Goal: Transaction & Acquisition: Purchase product/service

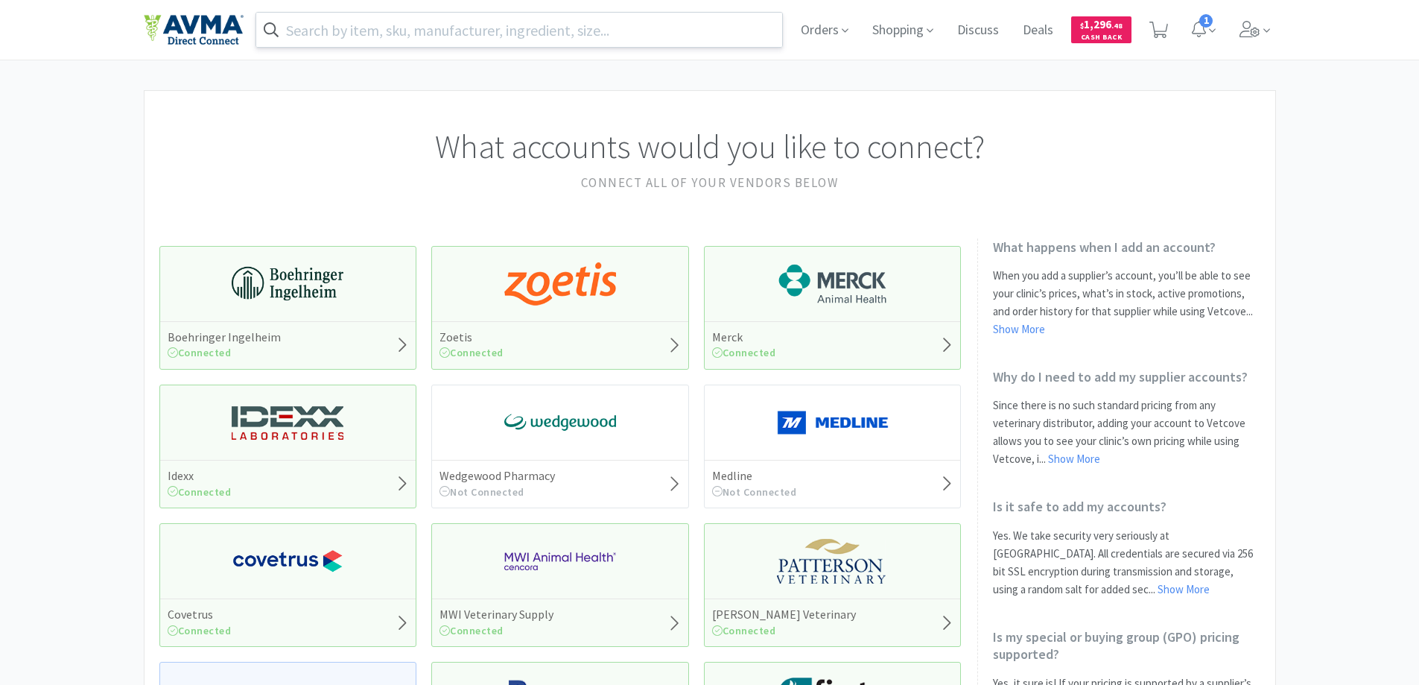
click at [645, 34] on input "text" at bounding box center [519, 30] width 527 height 34
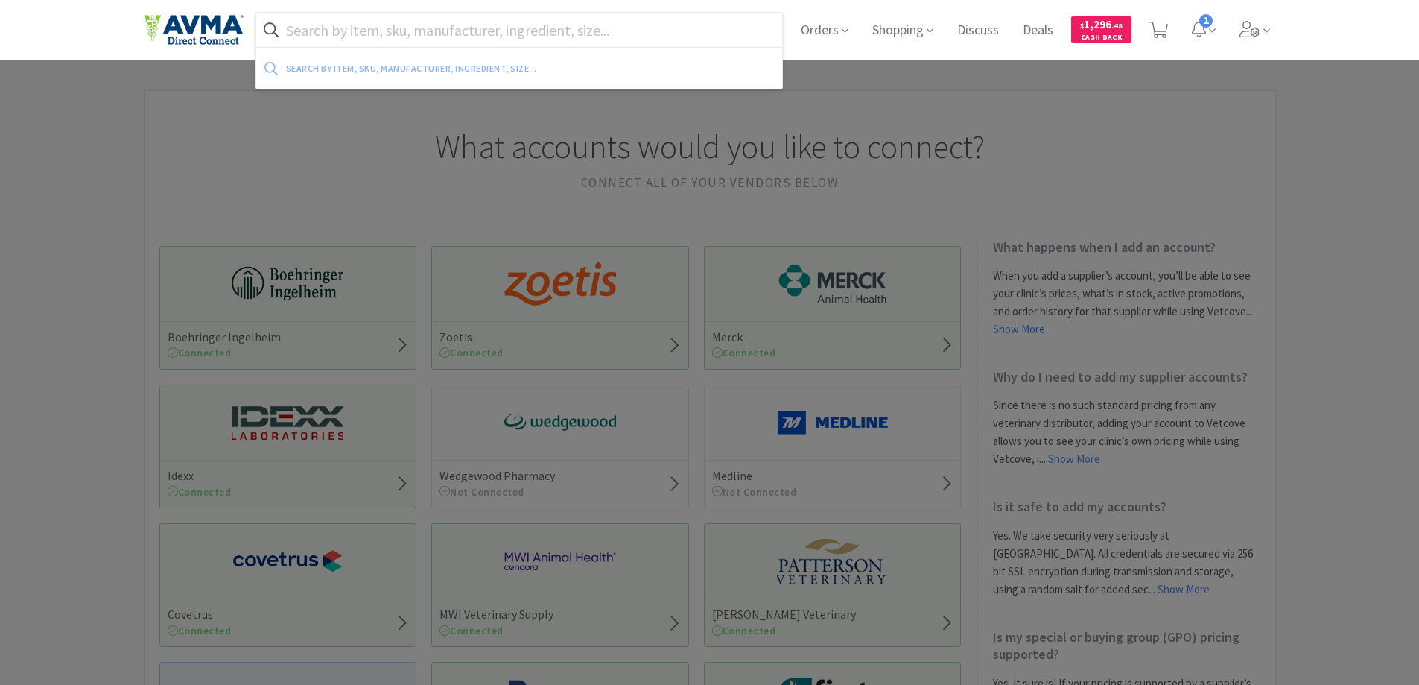
paste input "040184"
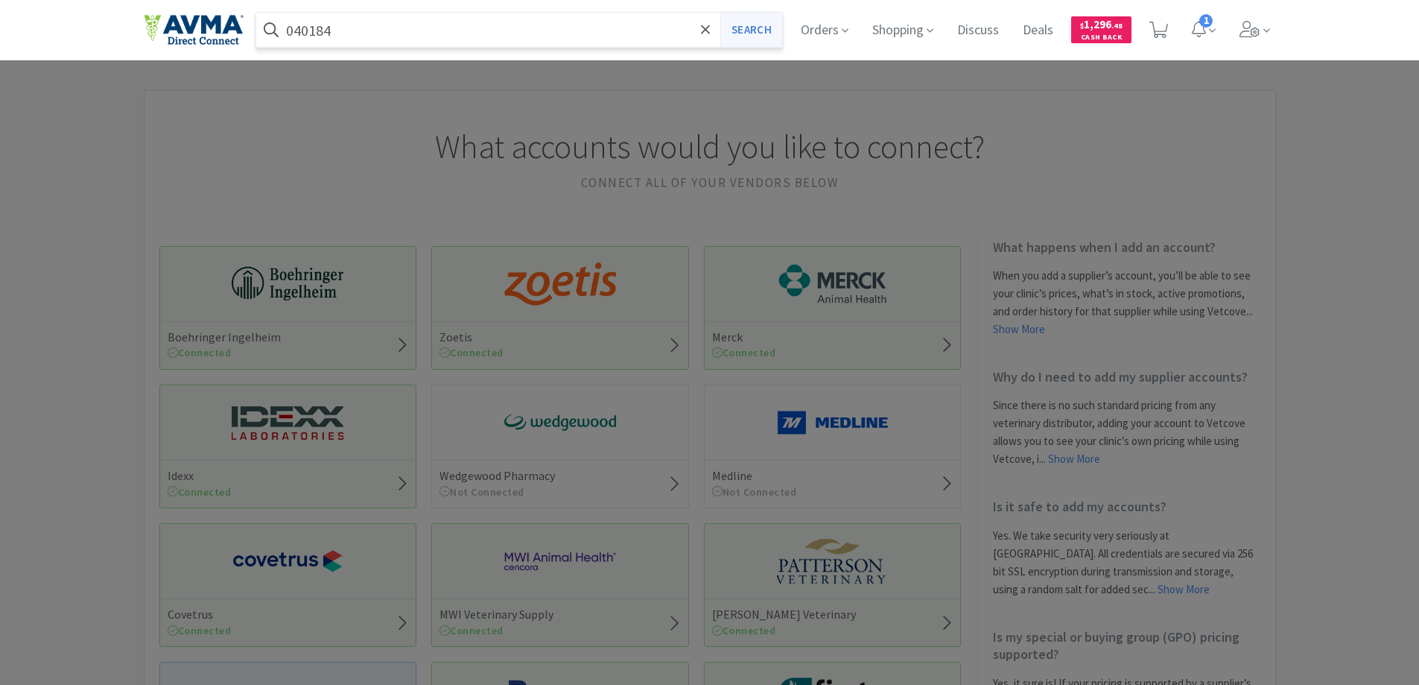
type input "040184"
click at [750, 33] on button "Search" at bounding box center [751, 30] width 62 height 34
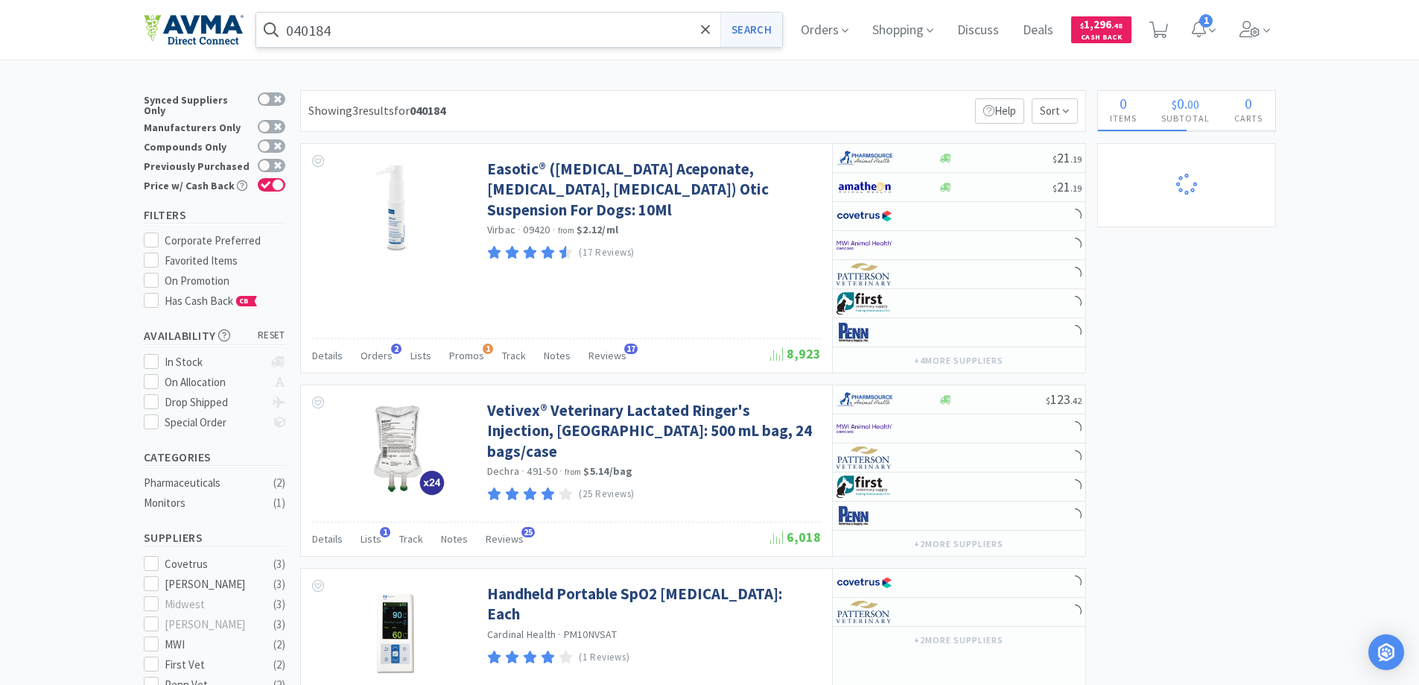
select select "1"
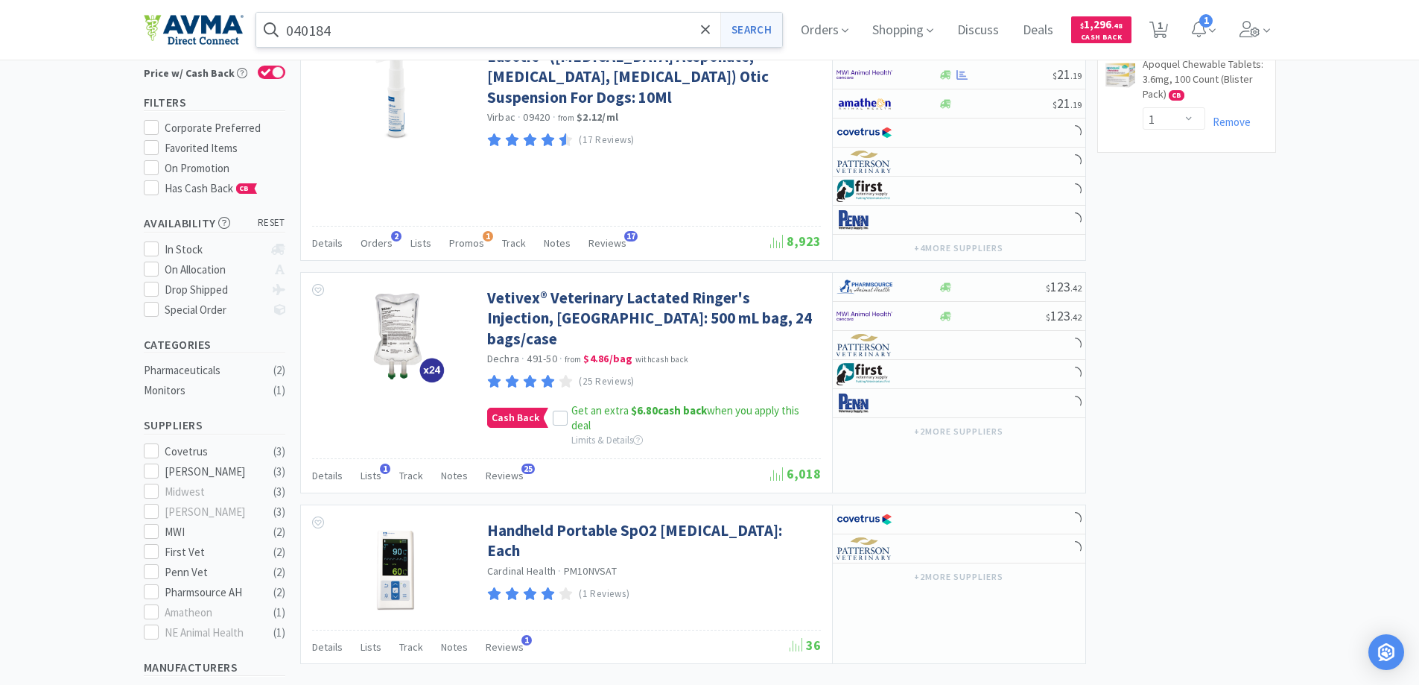
scroll to position [74, 0]
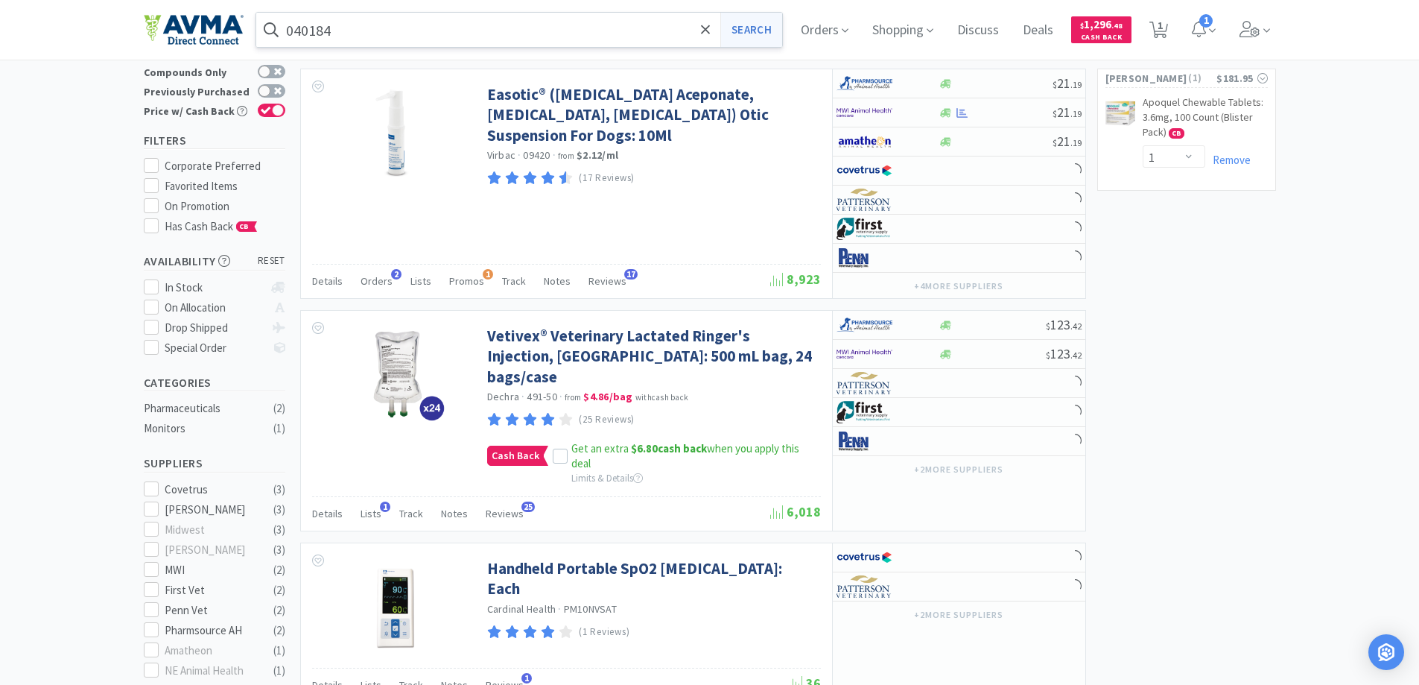
select select "1"
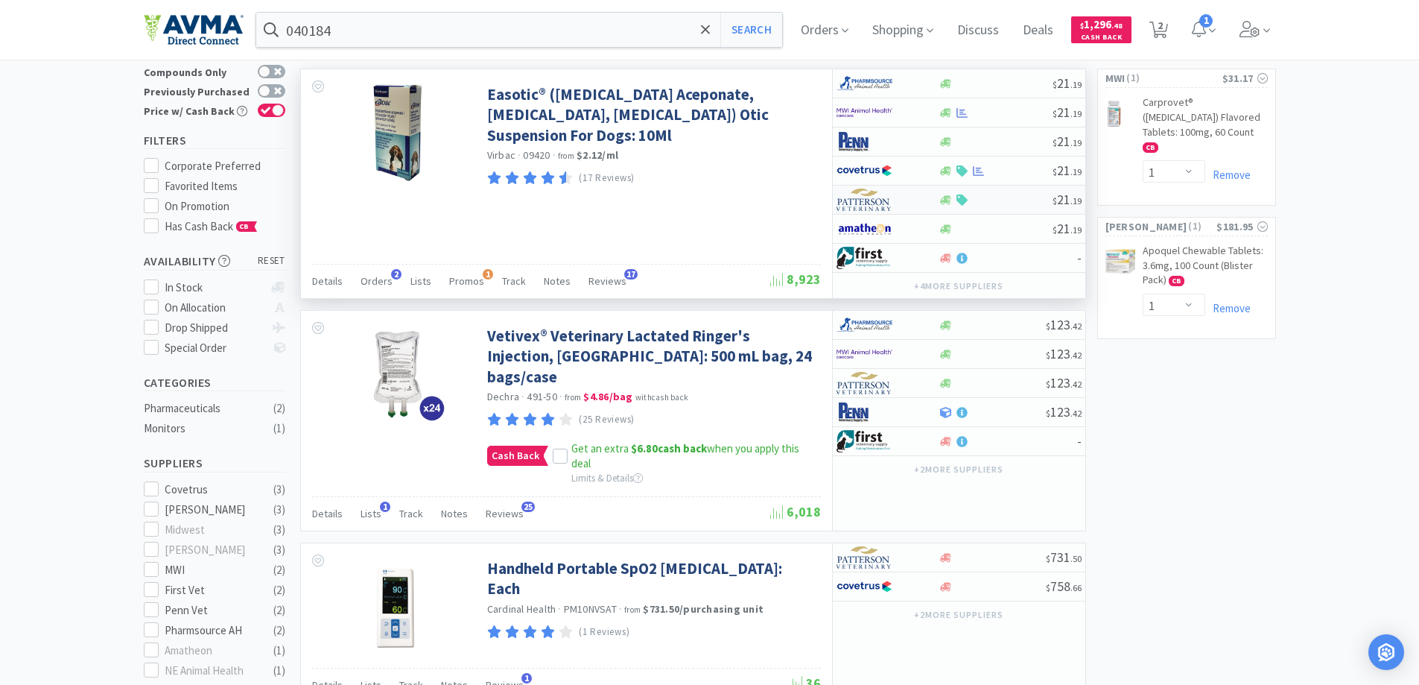
click at [870, 204] on img at bounding box center [864, 199] width 56 height 22
select select "1"
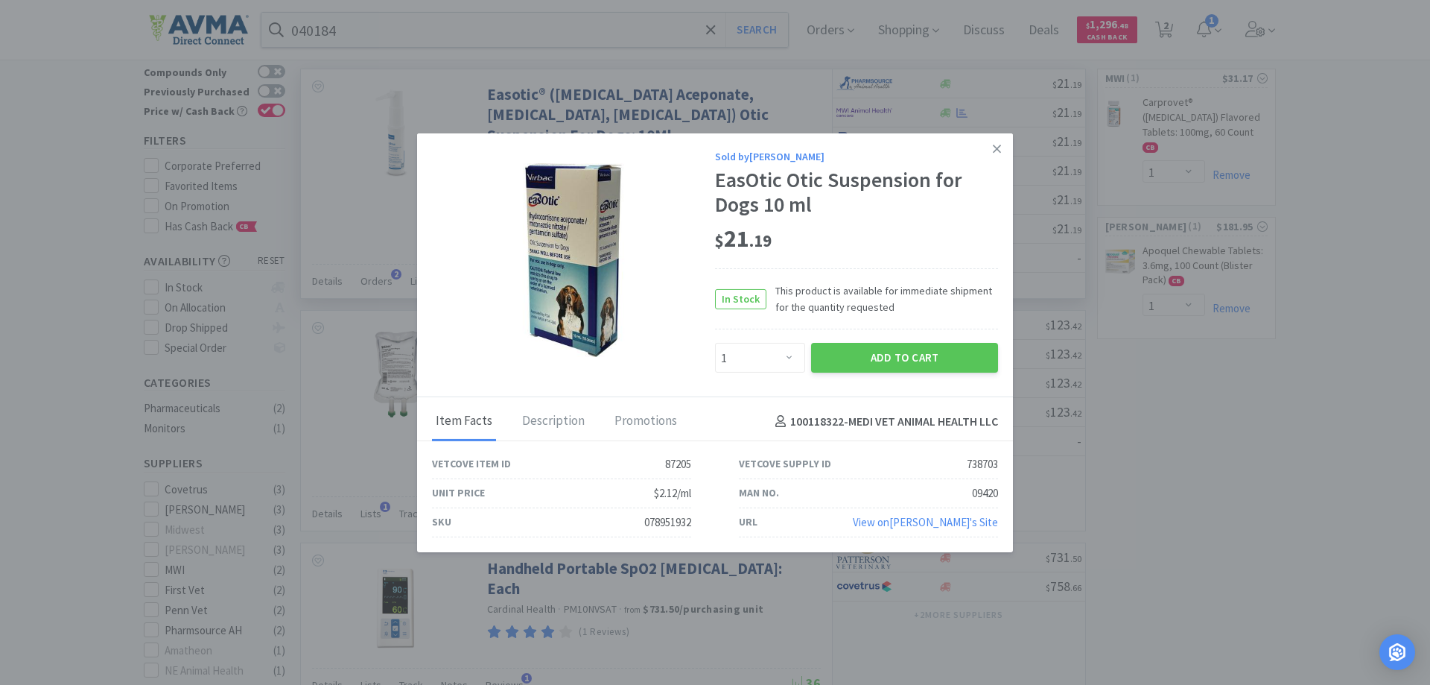
click at [676, 524] on div "078951932" at bounding box center [667, 522] width 47 height 18
copy div "078951932"
drag, startPoint x: 998, startPoint y: 150, endPoint x: 866, endPoint y: 143, distance: 132.0
click at [998, 149] on icon at bounding box center [997, 148] width 8 height 8
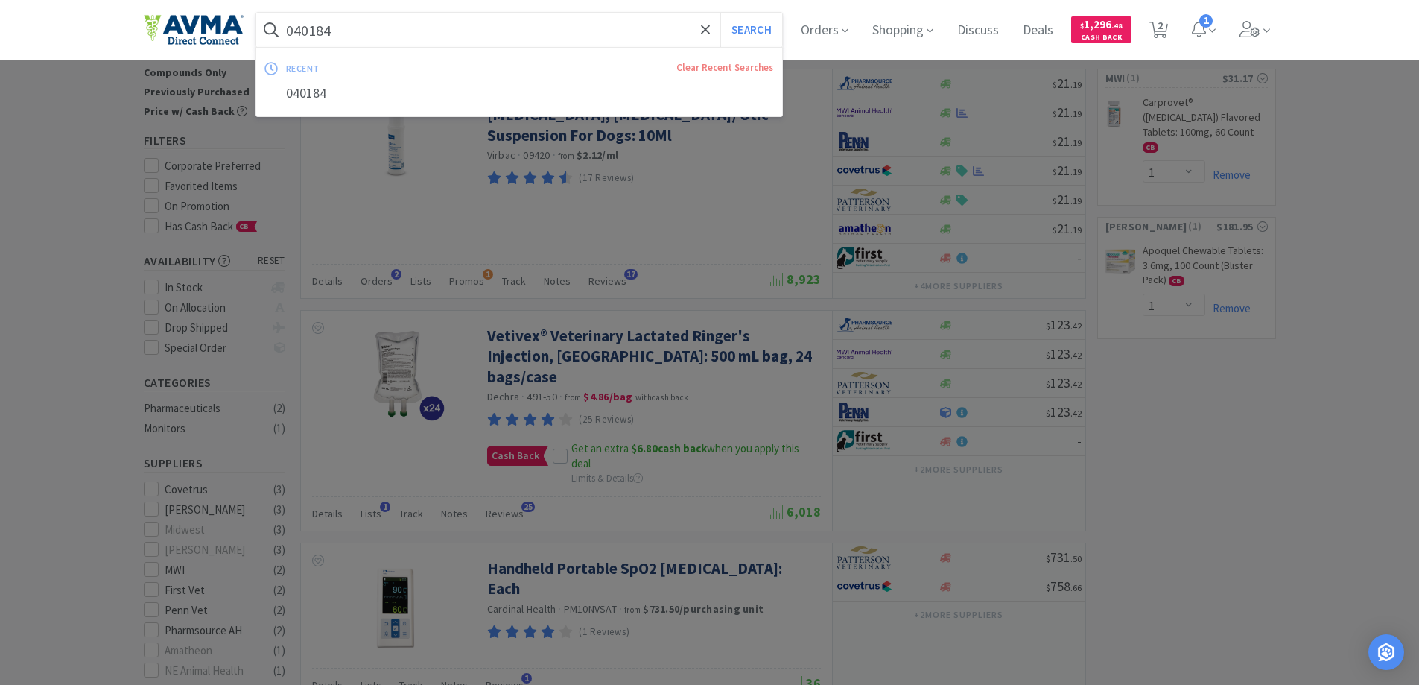
click at [489, 31] on input "040184" at bounding box center [519, 30] width 527 height 34
paste input "36382"
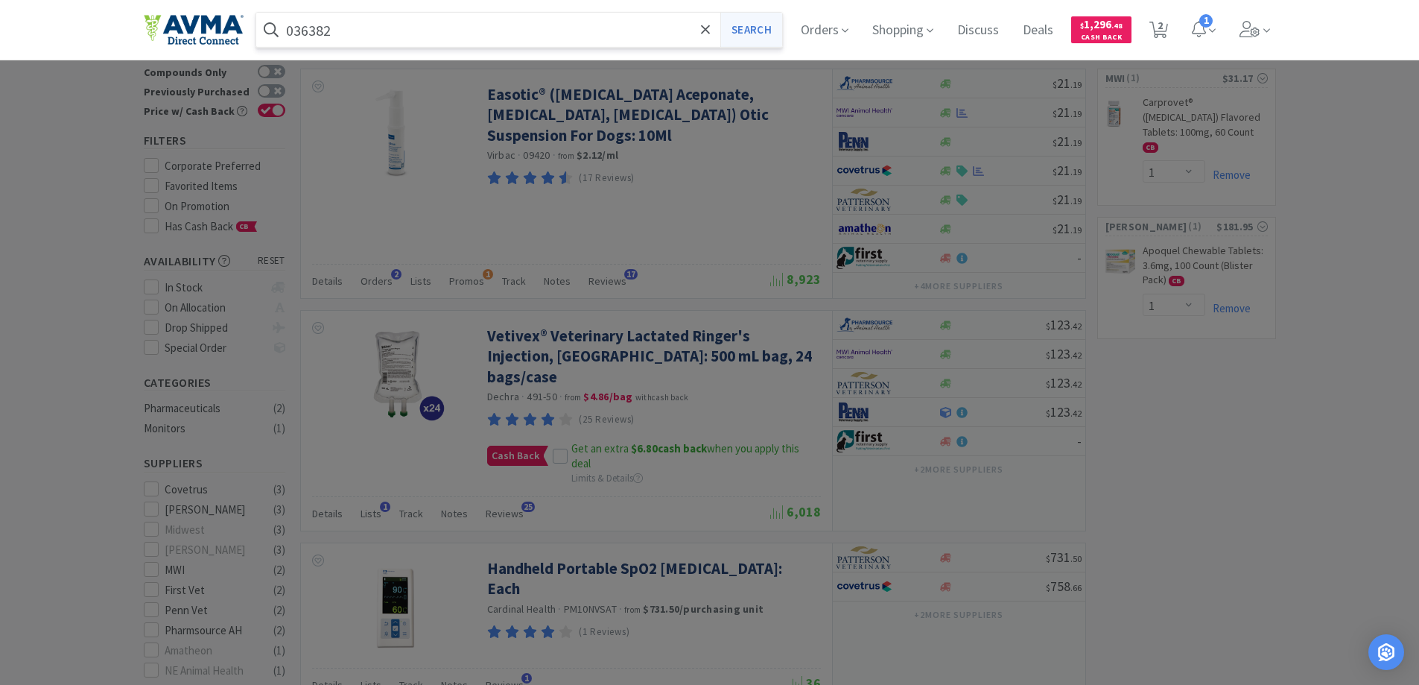
click at [746, 30] on button "Search" at bounding box center [751, 30] width 62 height 34
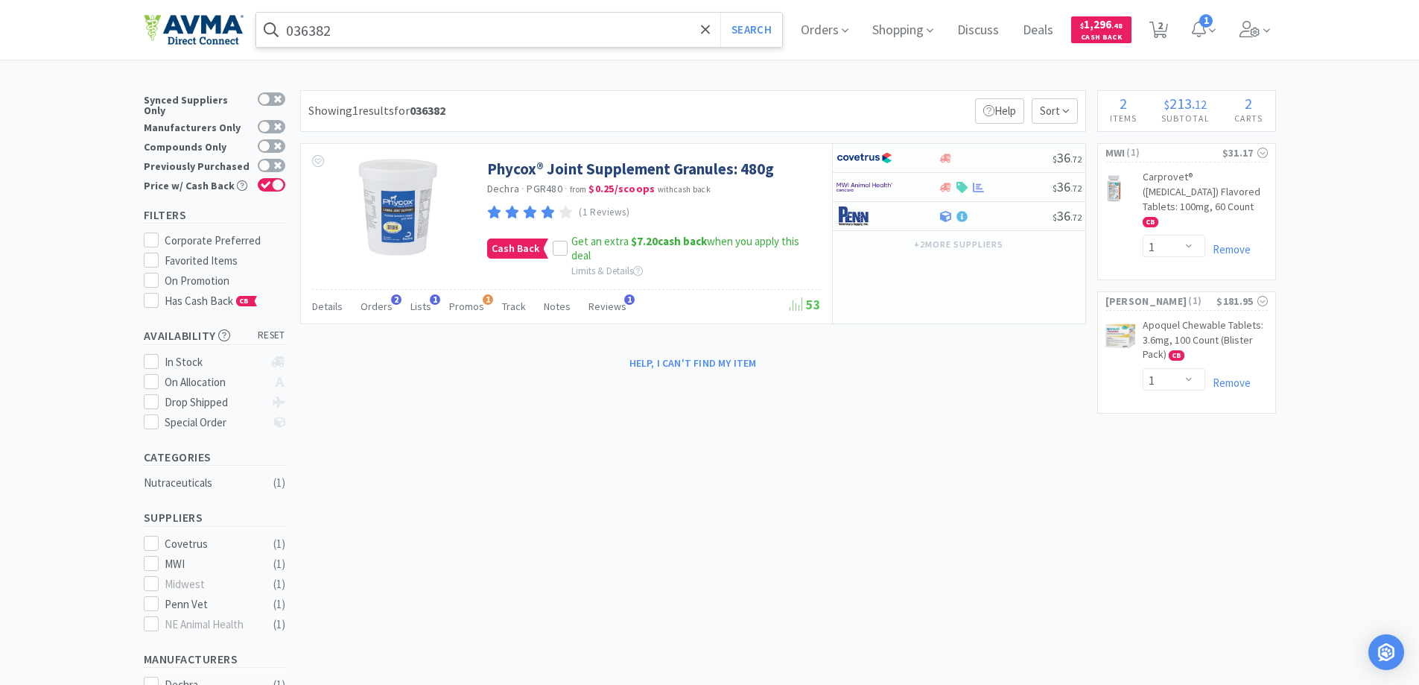
click at [413, 31] on input "036382" at bounding box center [519, 30] width 527 height 34
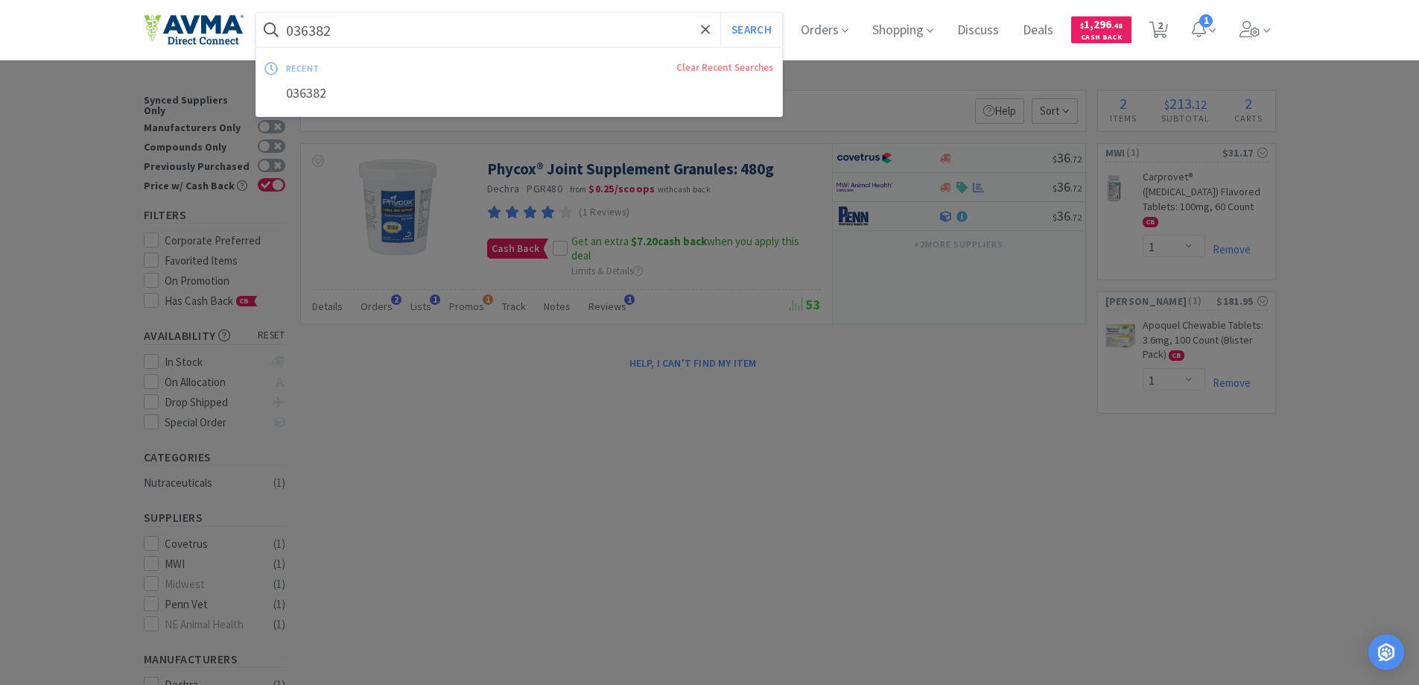
paste input "19059"
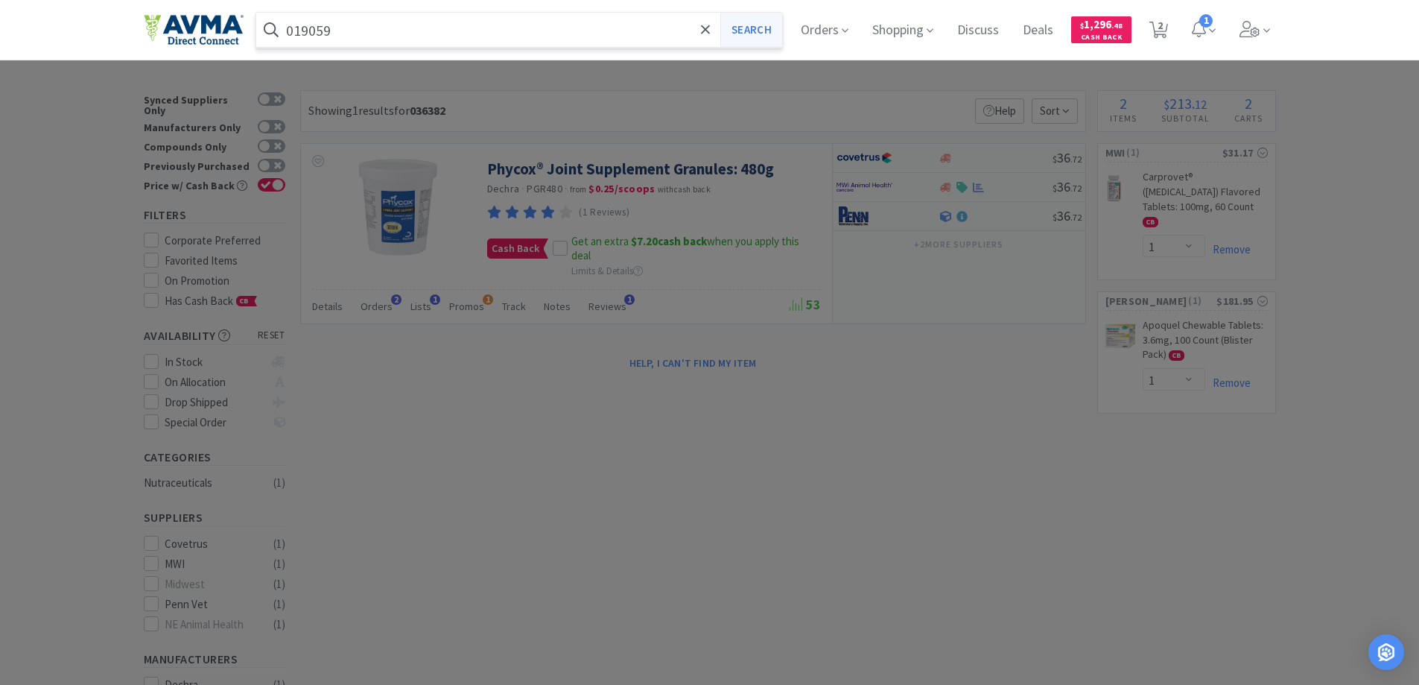
click at [747, 28] on button "Search" at bounding box center [751, 30] width 62 height 34
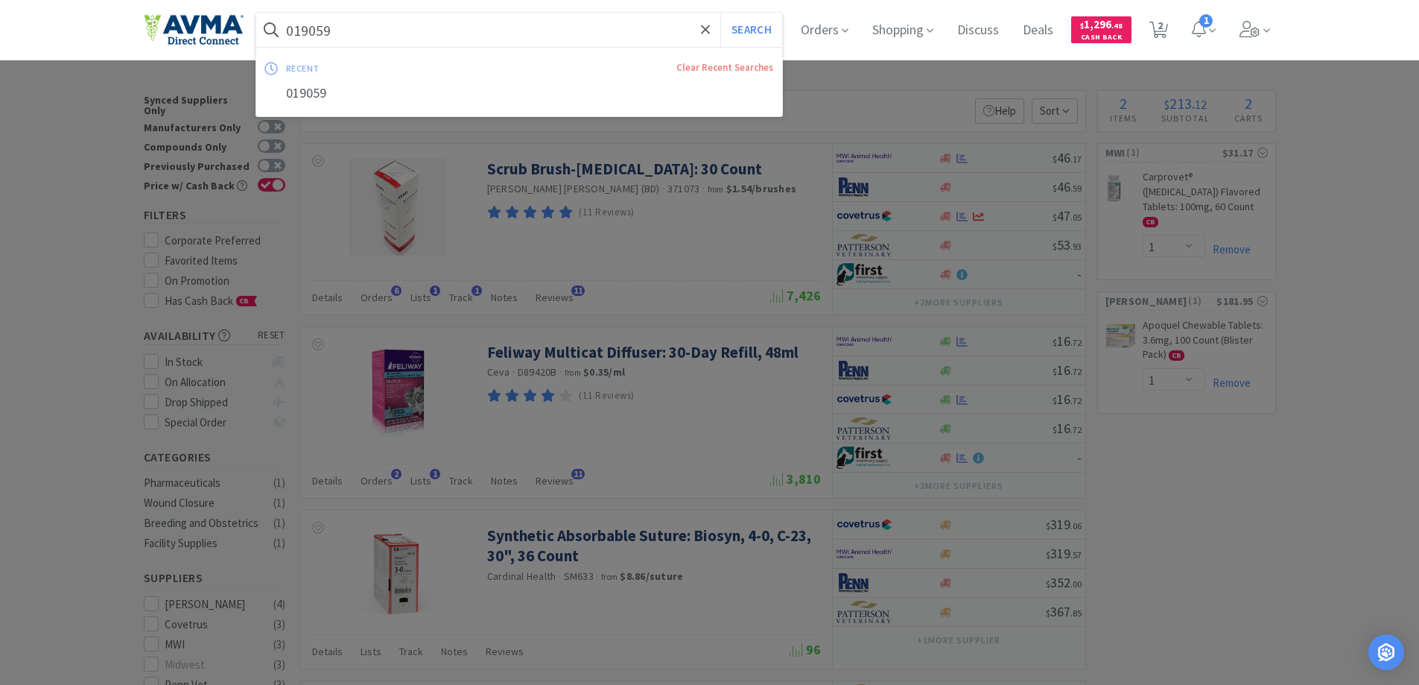
paste input "33641"
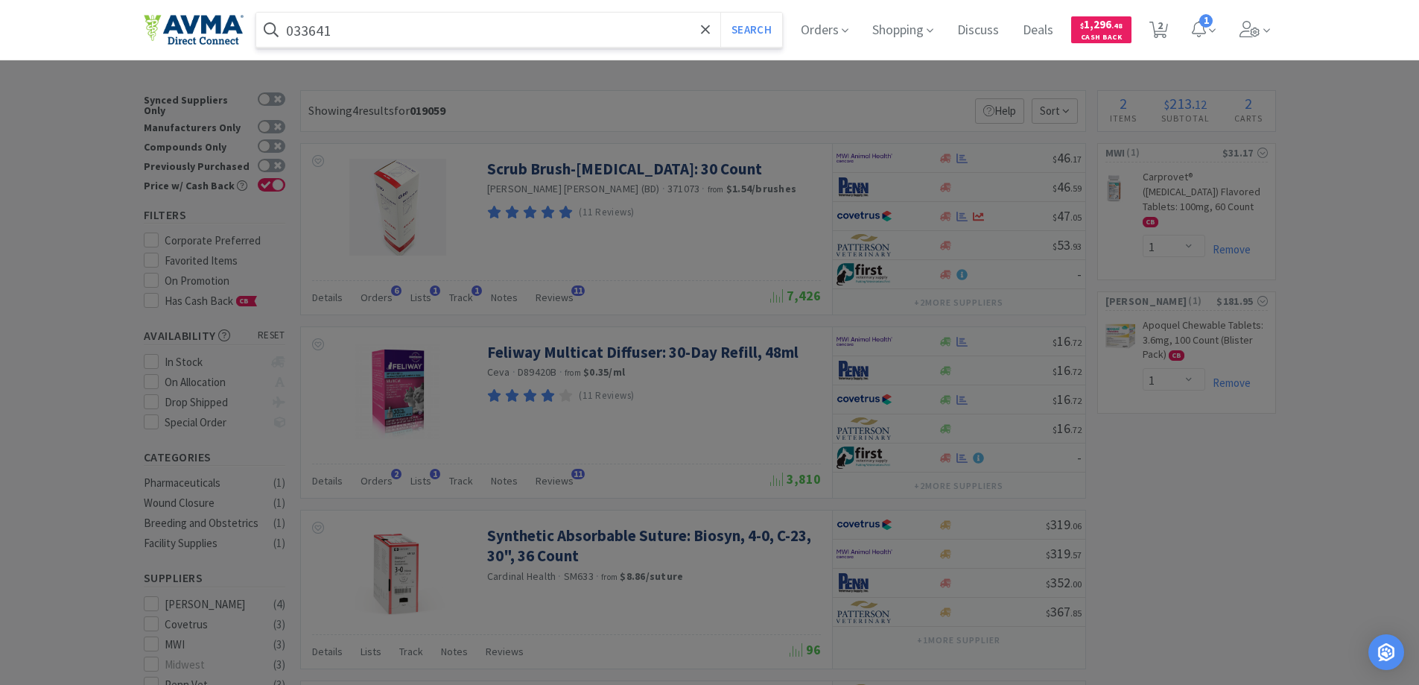
click at [720, 13] on button "Search" at bounding box center [751, 30] width 62 height 34
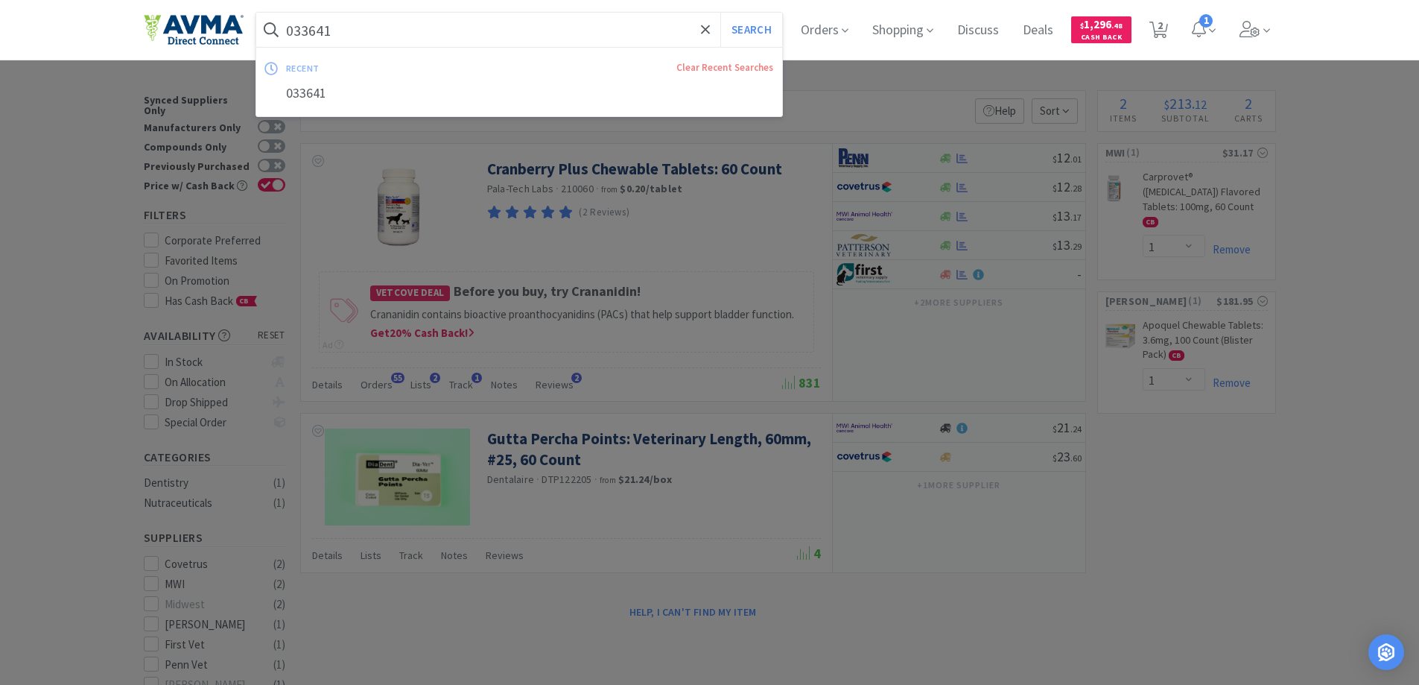
click at [348, 31] on input "033641" at bounding box center [519, 30] width 527 height 34
paste input "25260"
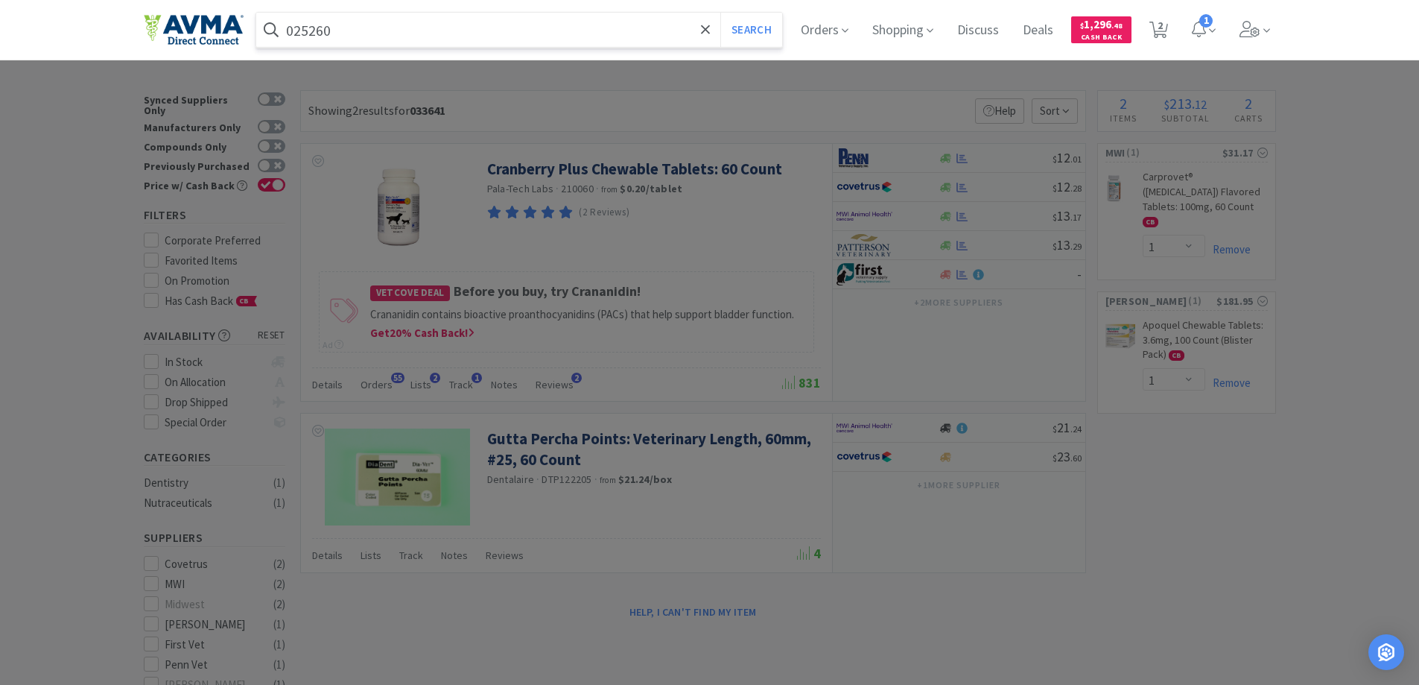
click at [720, 13] on button "Search" at bounding box center [751, 30] width 62 height 34
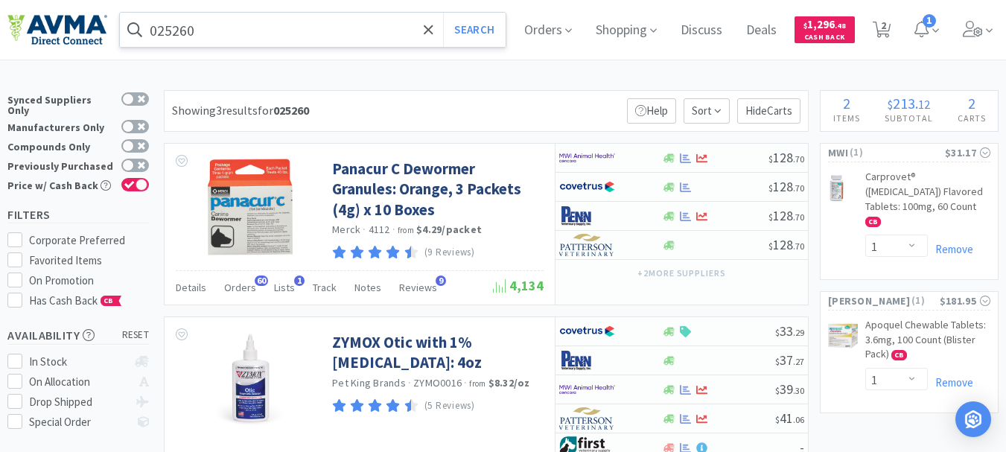
click at [278, 28] on input "025260" at bounding box center [313, 30] width 386 height 34
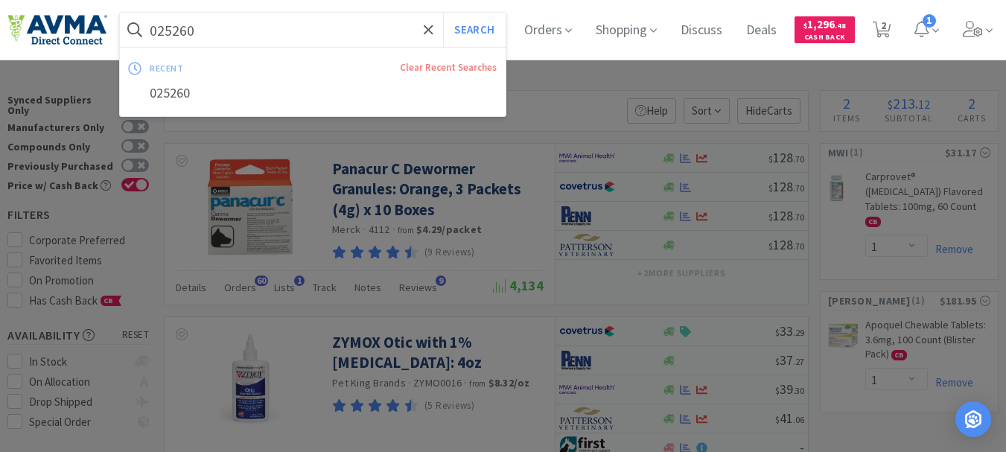
paste input "57086"
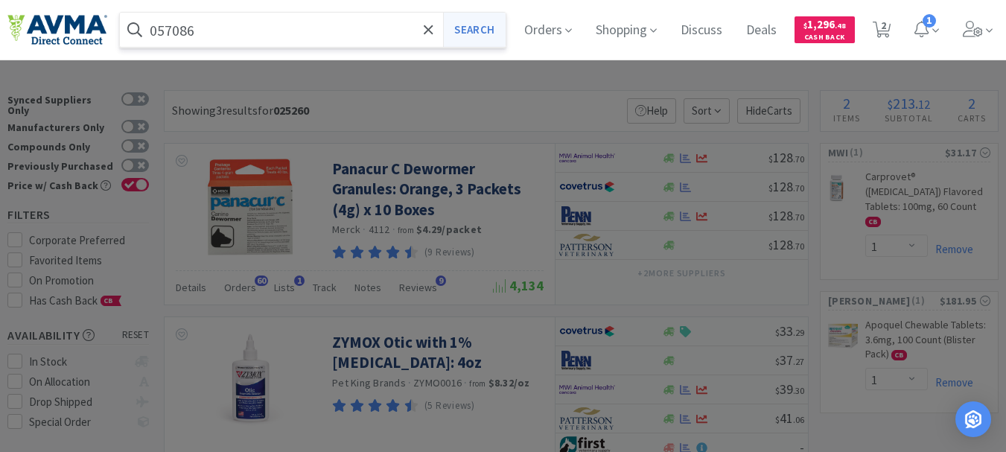
click at [485, 22] on button "Search" at bounding box center [474, 30] width 62 height 34
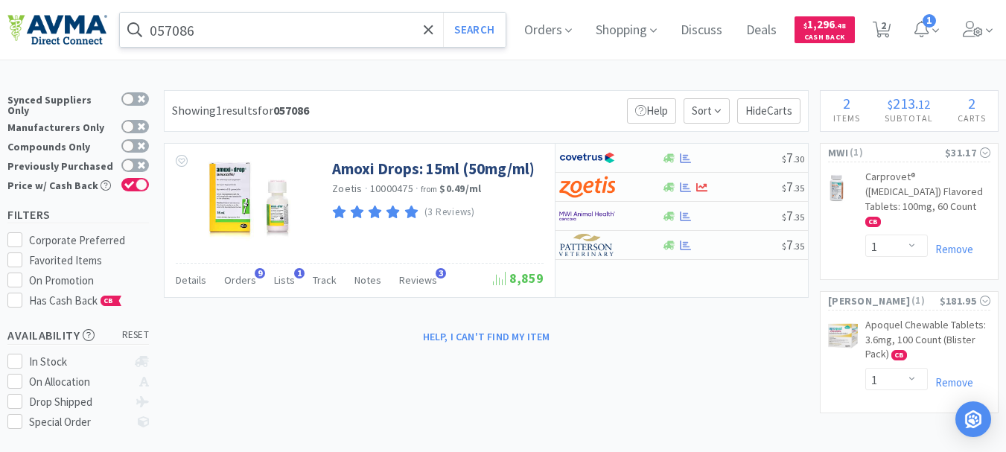
click at [329, 31] on input "057086" at bounding box center [313, 30] width 386 height 34
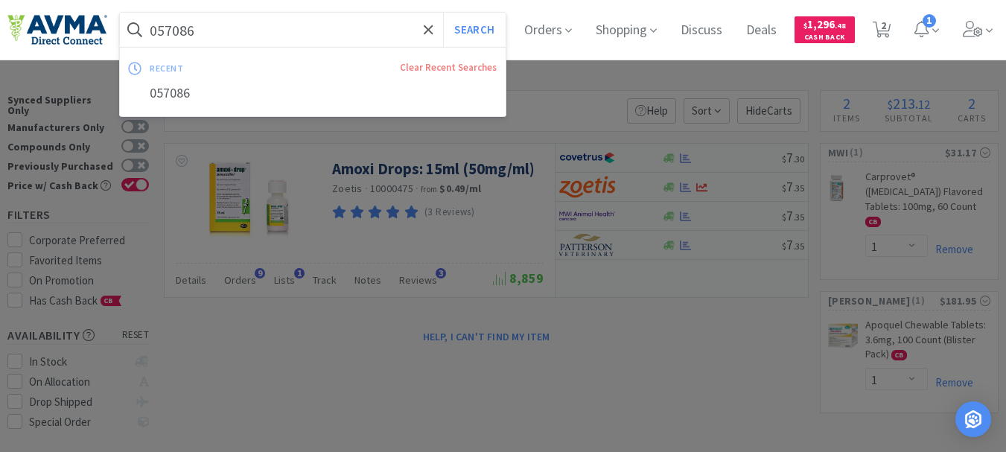
paste input "3229"
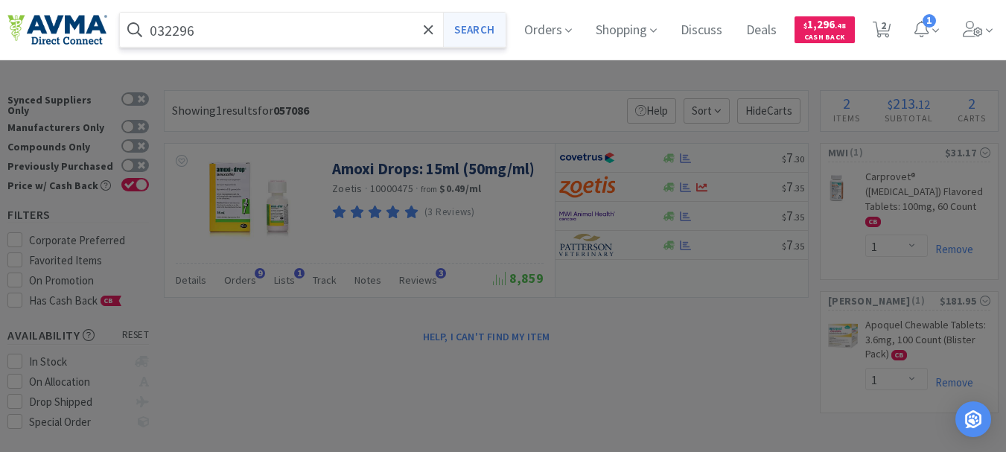
click at [492, 28] on button "Search" at bounding box center [474, 30] width 62 height 34
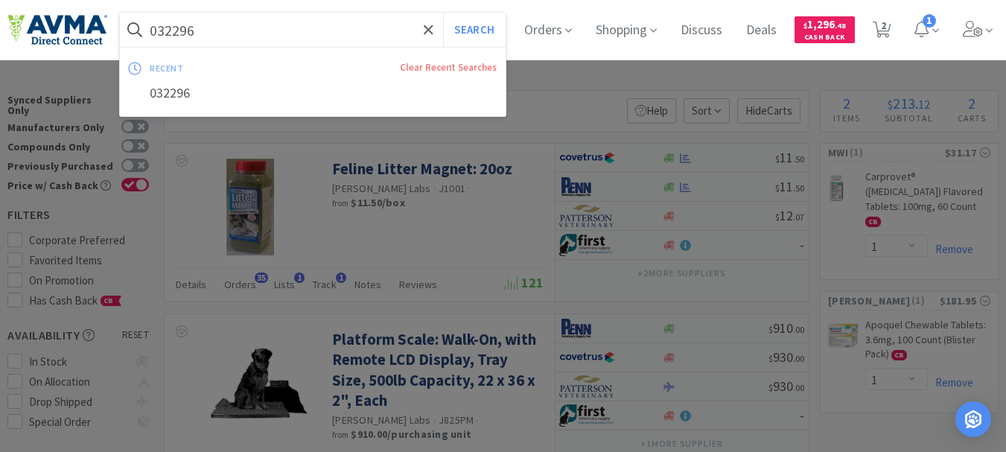
click at [285, 44] on input "032296" at bounding box center [313, 30] width 386 height 34
paste input "1511"
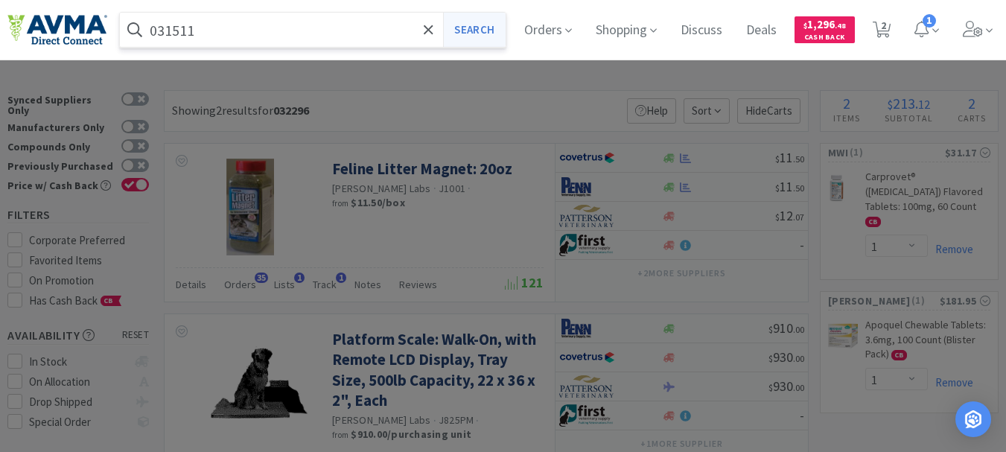
click at [480, 25] on button "Search" at bounding box center [474, 30] width 62 height 34
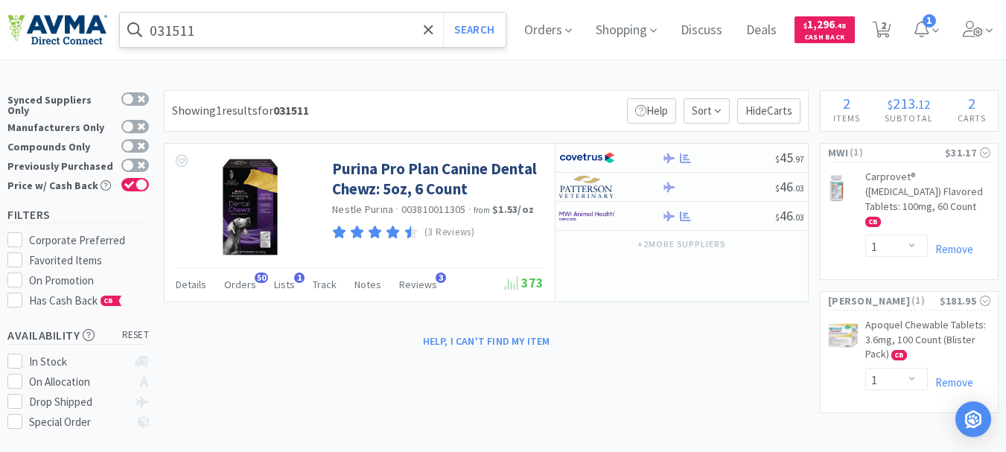
click at [282, 41] on input "031511" at bounding box center [313, 30] width 386 height 34
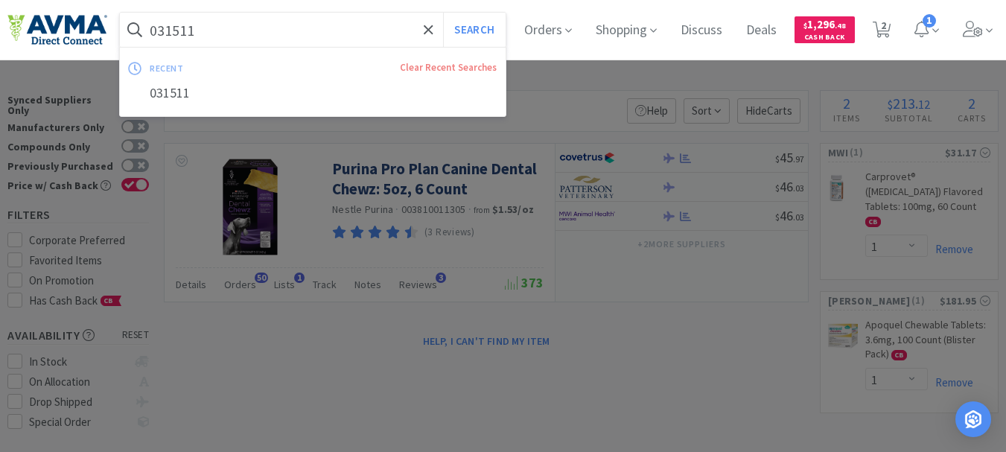
paste input "80536"
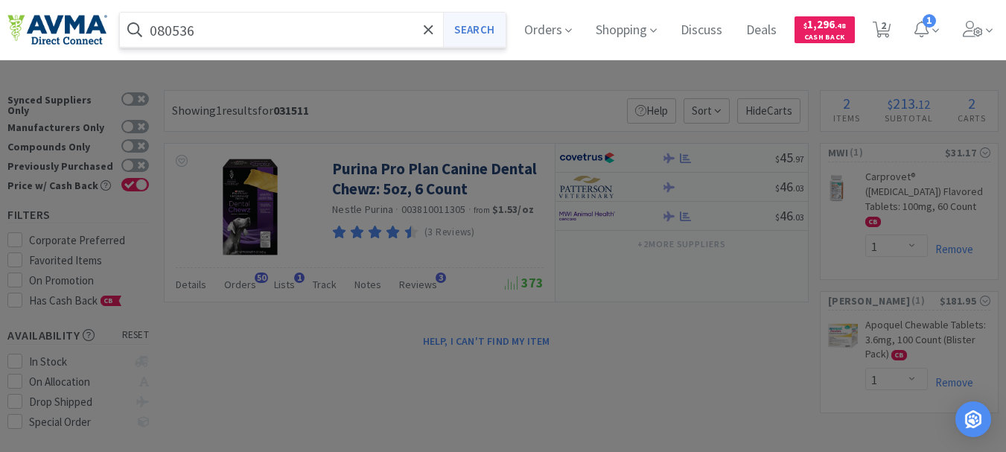
click at [492, 20] on button "Search" at bounding box center [474, 30] width 62 height 34
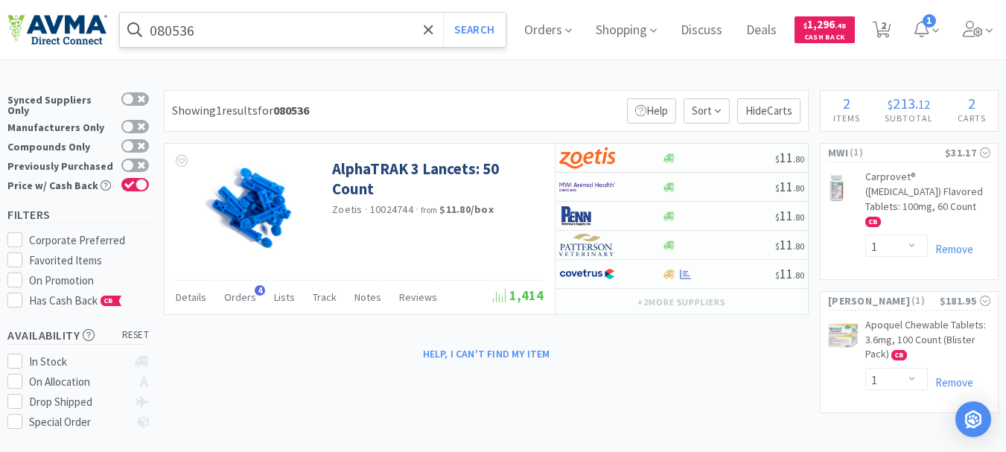
click at [275, 24] on input "080536" at bounding box center [313, 30] width 386 height 34
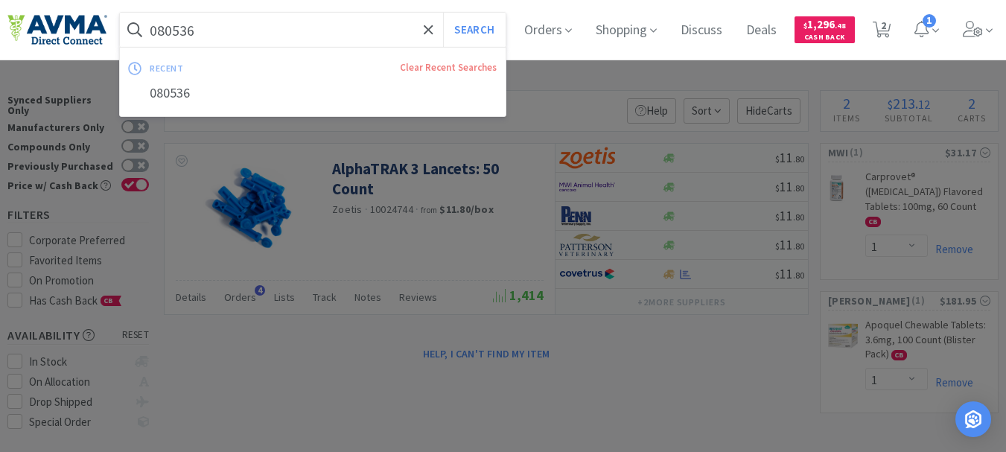
paste input "33641"
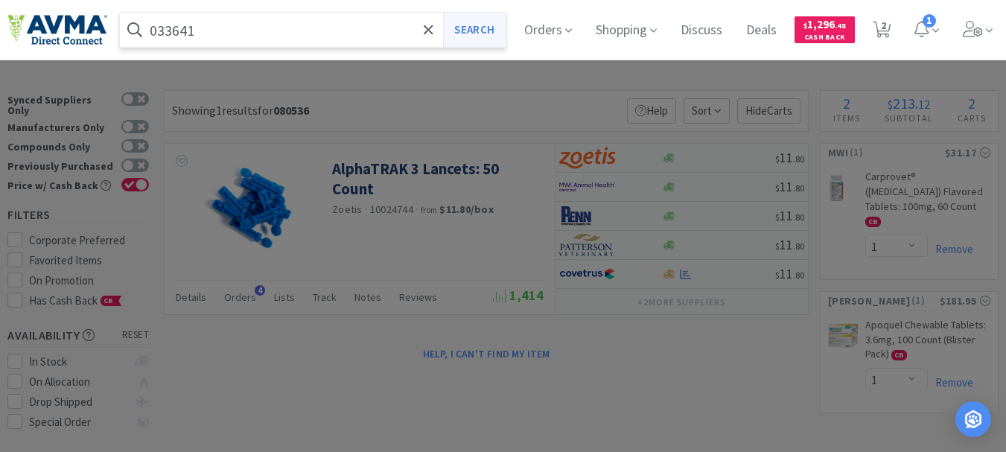
click at [463, 23] on button "Search" at bounding box center [474, 30] width 62 height 34
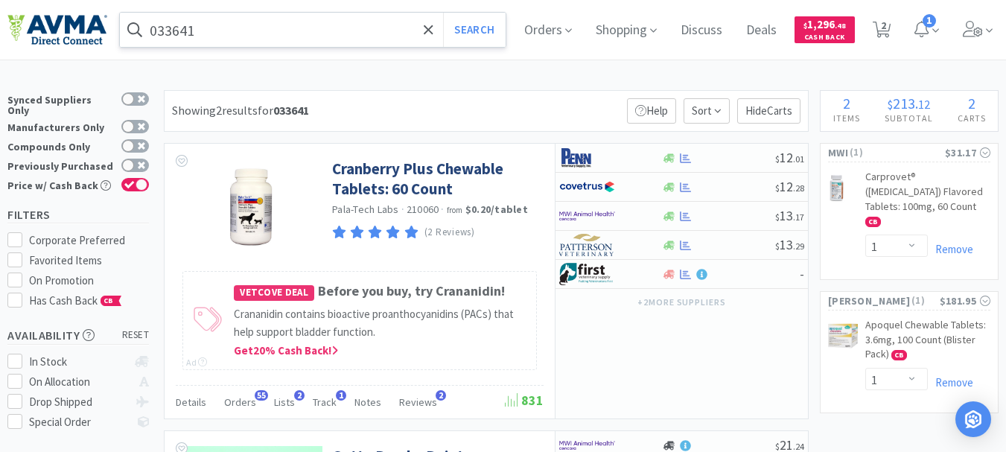
click at [239, 29] on input "033641" at bounding box center [313, 30] width 386 height 34
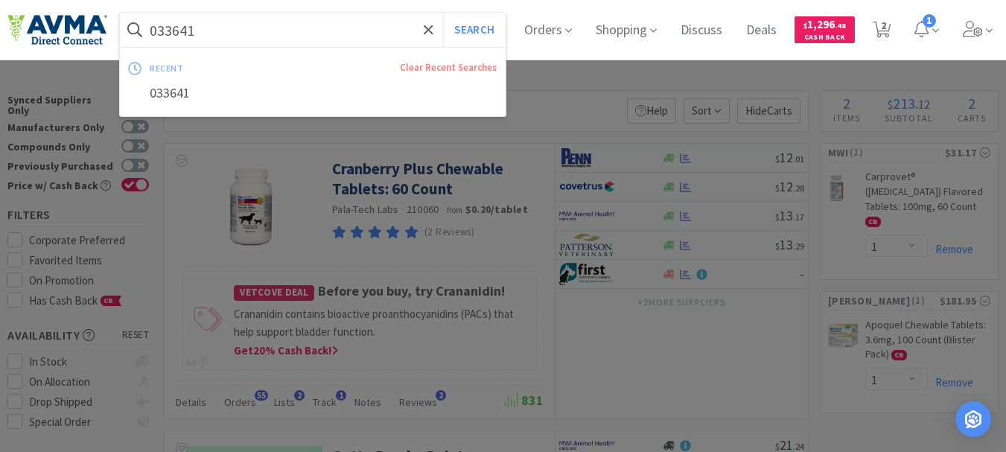
paste input "73099"
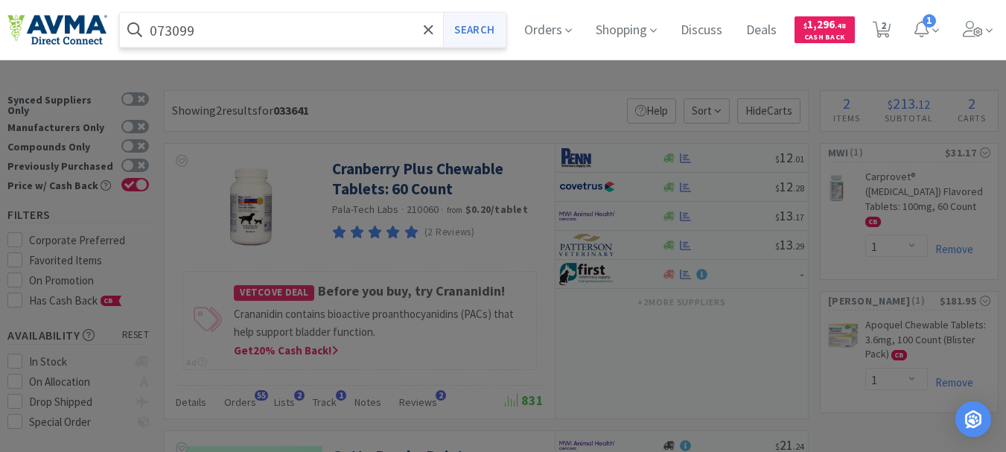
click at [478, 22] on button "Search" at bounding box center [474, 30] width 62 height 34
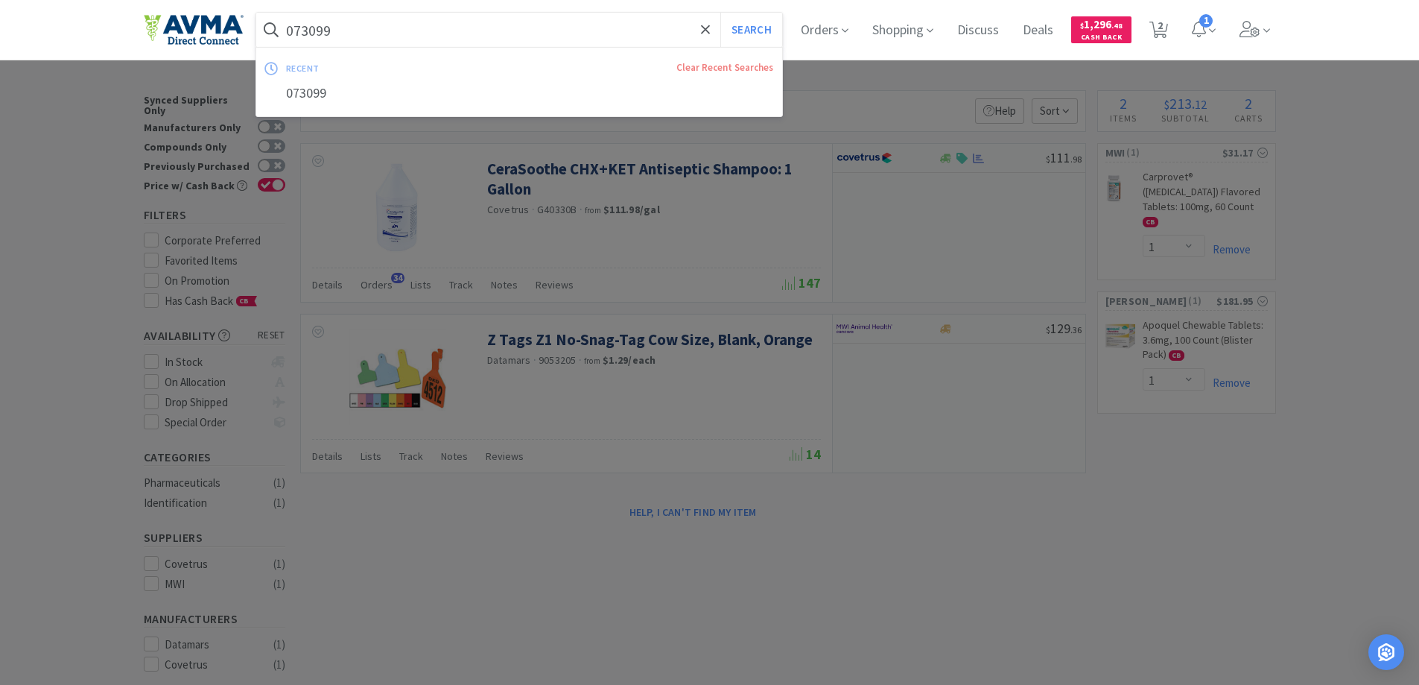
click at [340, 23] on input "073099" at bounding box center [519, 30] width 527 height 34
paste input "03976"
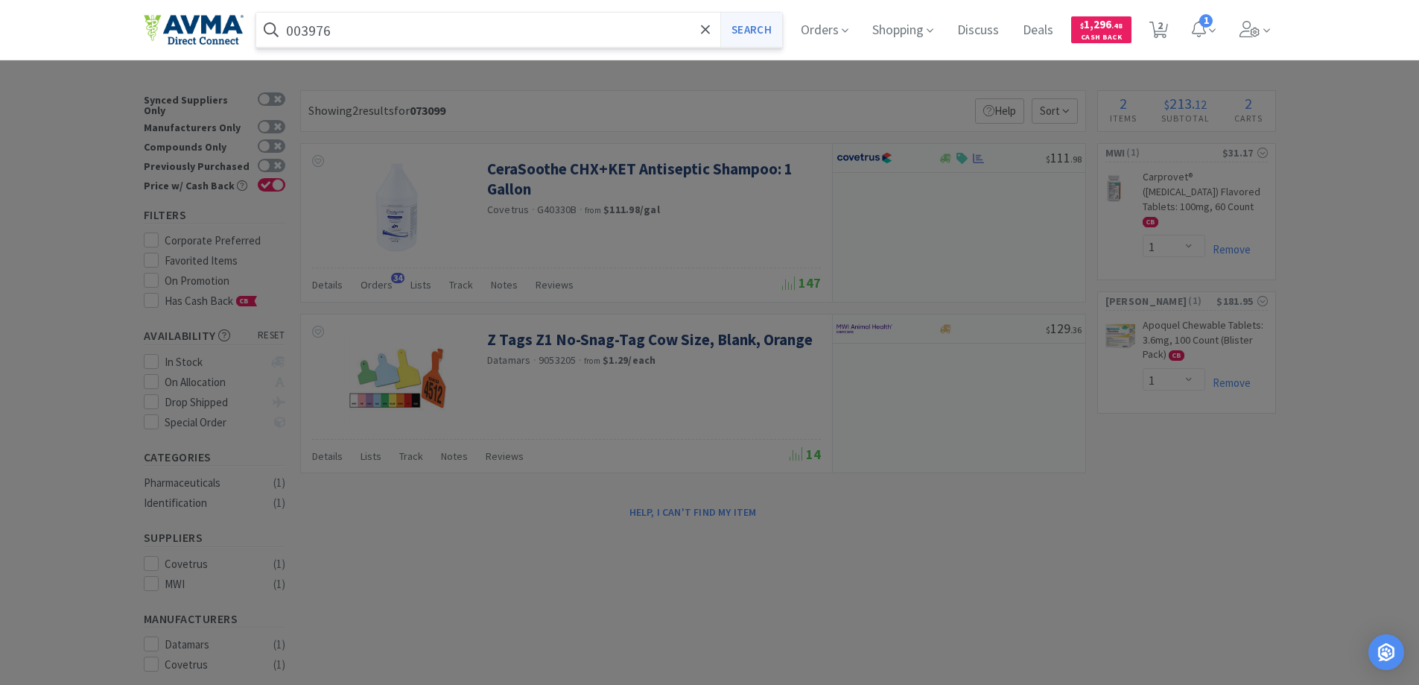
click at [747, 38] on button "Search" at bounding box center [751, 30] width 62 height 34
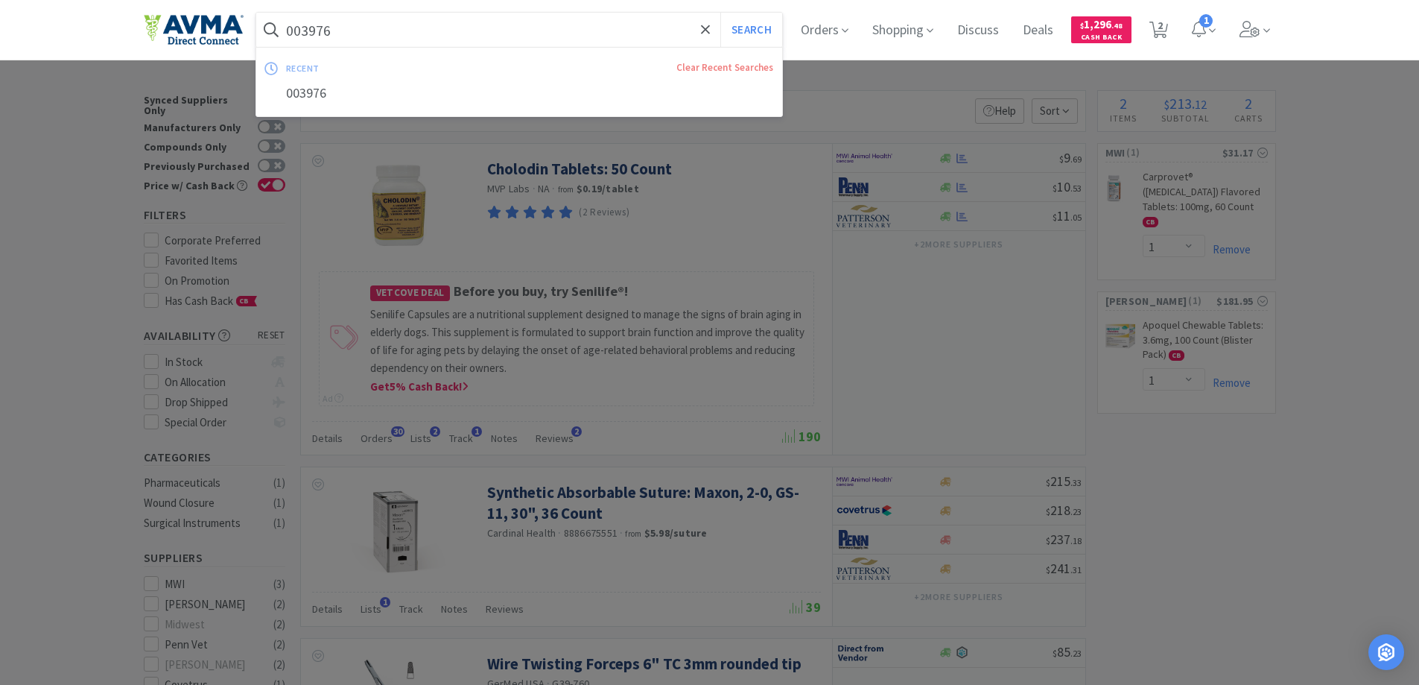
click at [357, 20] on input "003976" at bounding box center [519, 30] width 527 height 34
paste input "61031"
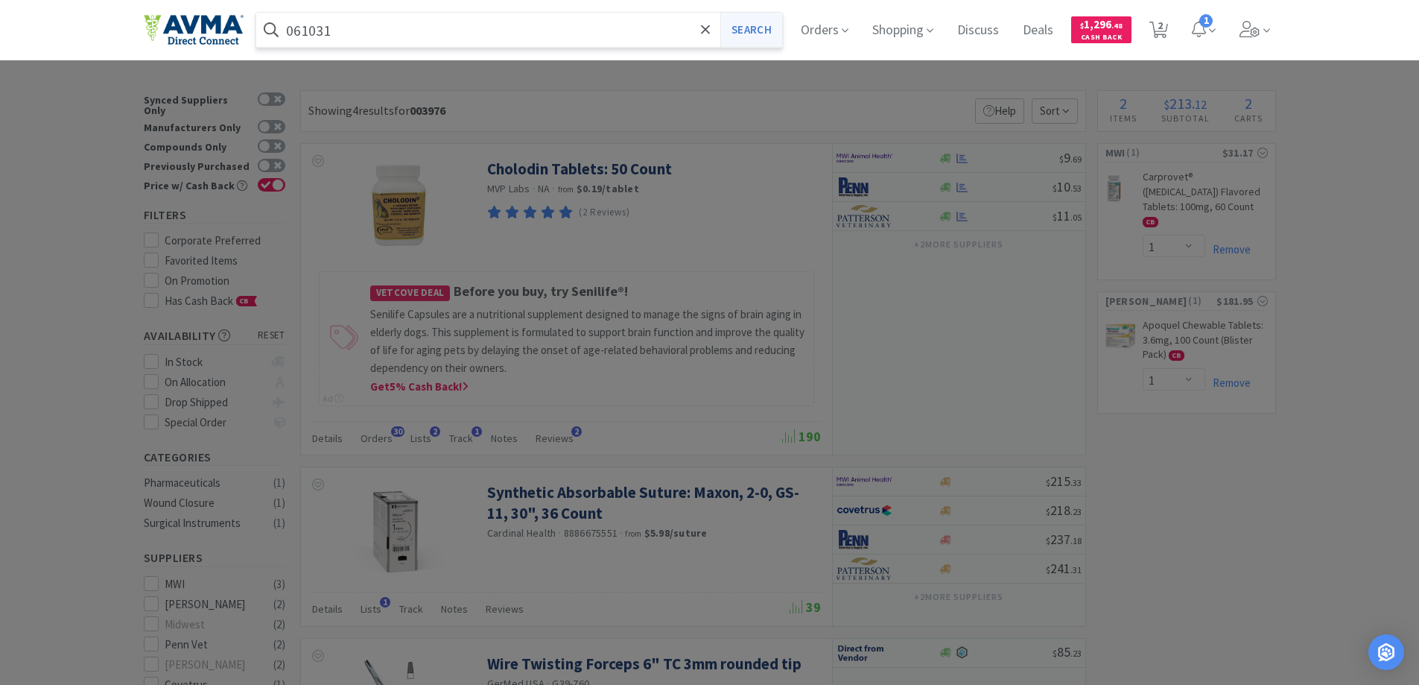
click at [766, 33] on button "Search" at bounding box center [751, 30] width 62 height 34
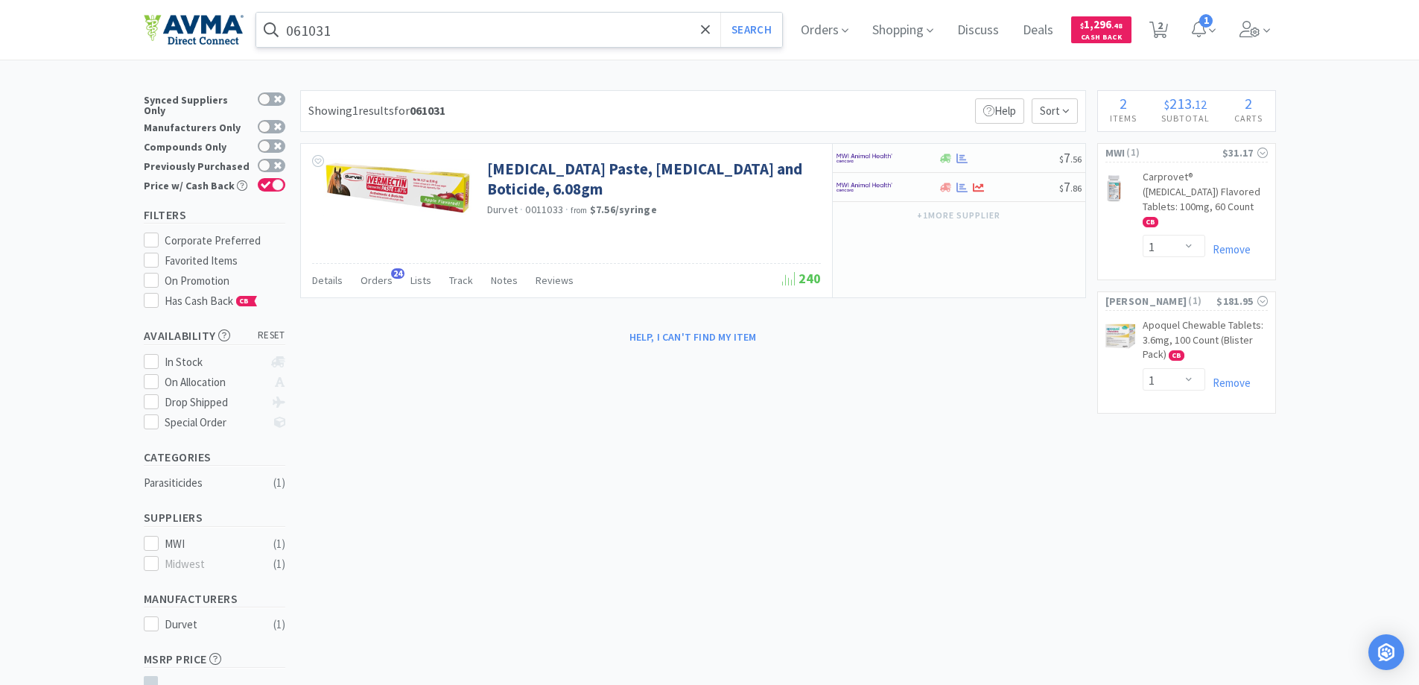
click at [349, 19] on input "061031" at bounding box center [519, 30] width 527 height 34
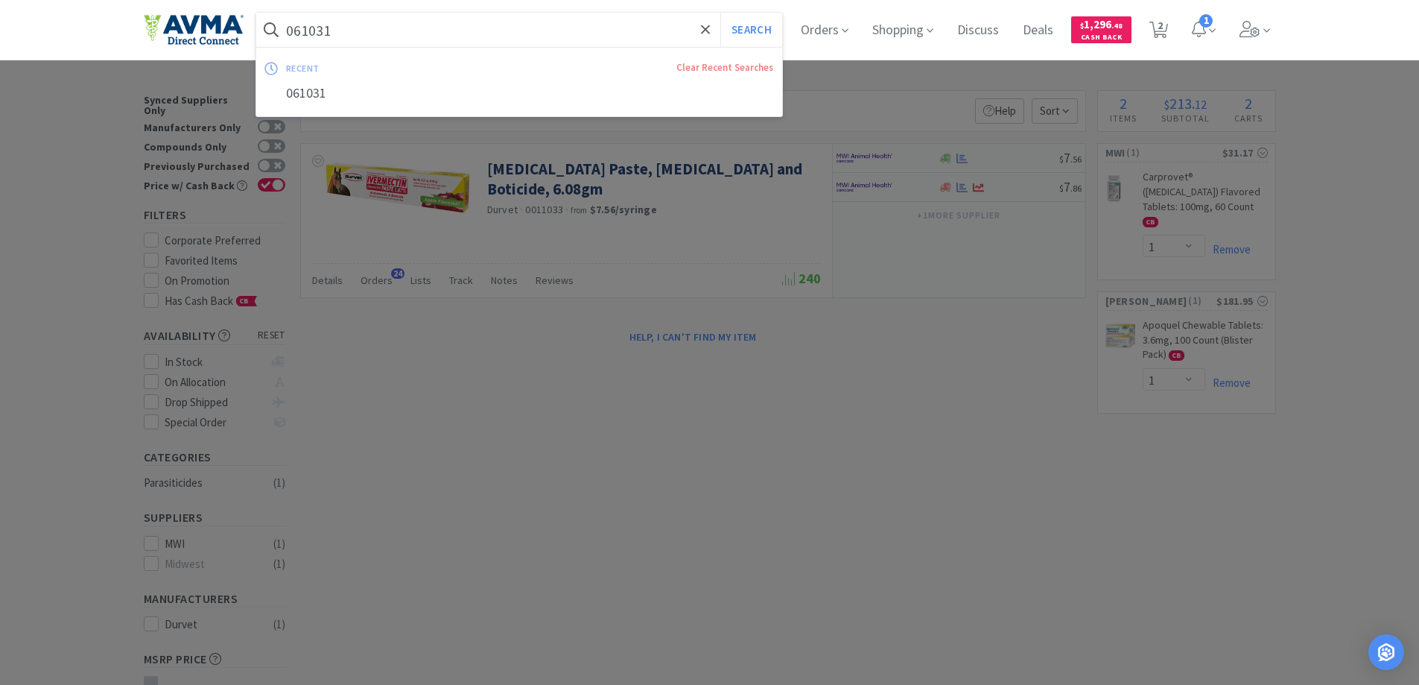
paste input "32663+"
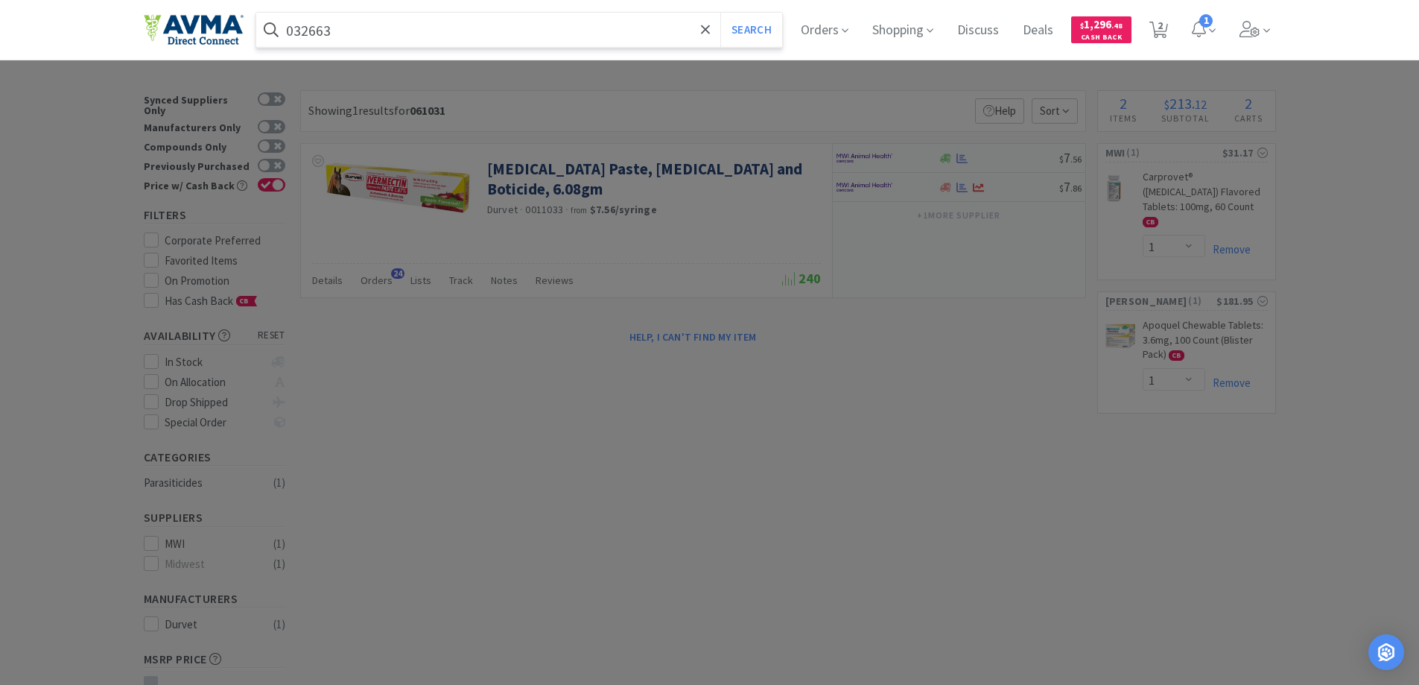
type input "032663"
click at [720, 13] on button "Search" at bounding box center [751, 30] width 62 height 34
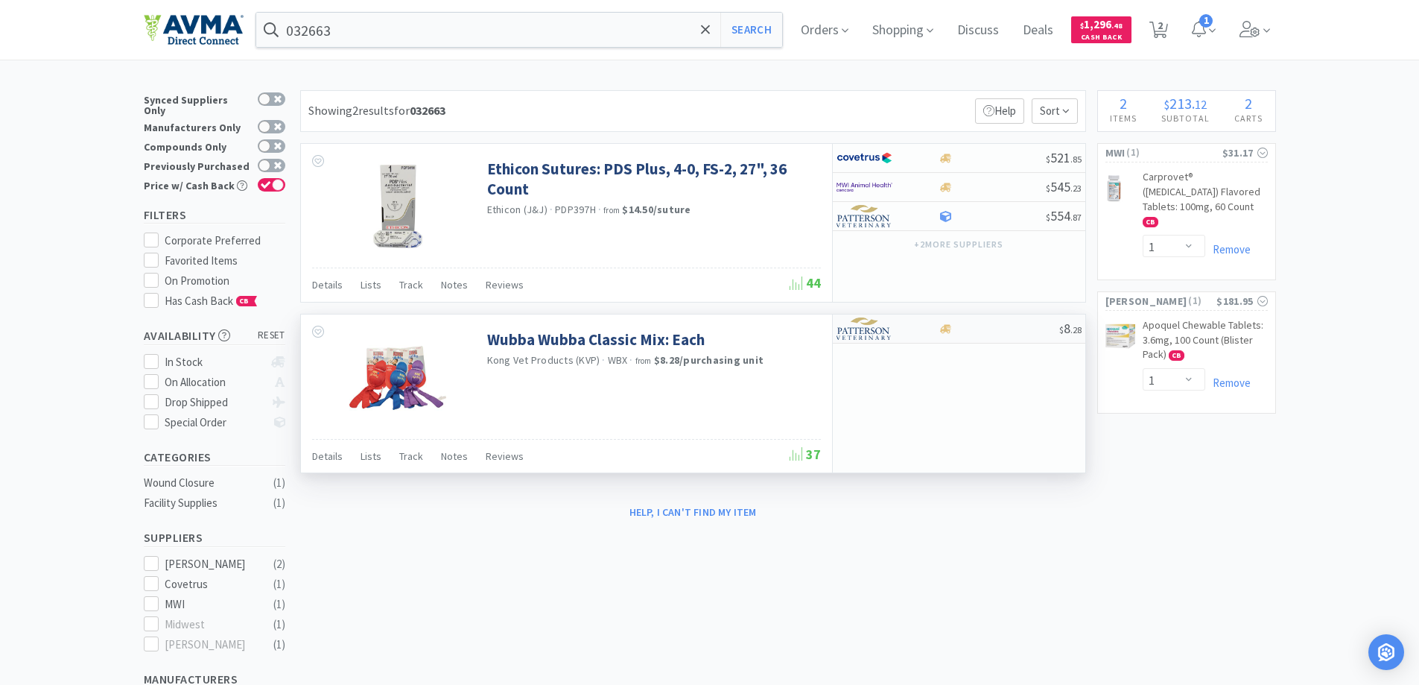
click at [877, 327] on img at bounding box center [864, 328] width 56 height 22
select select "1"
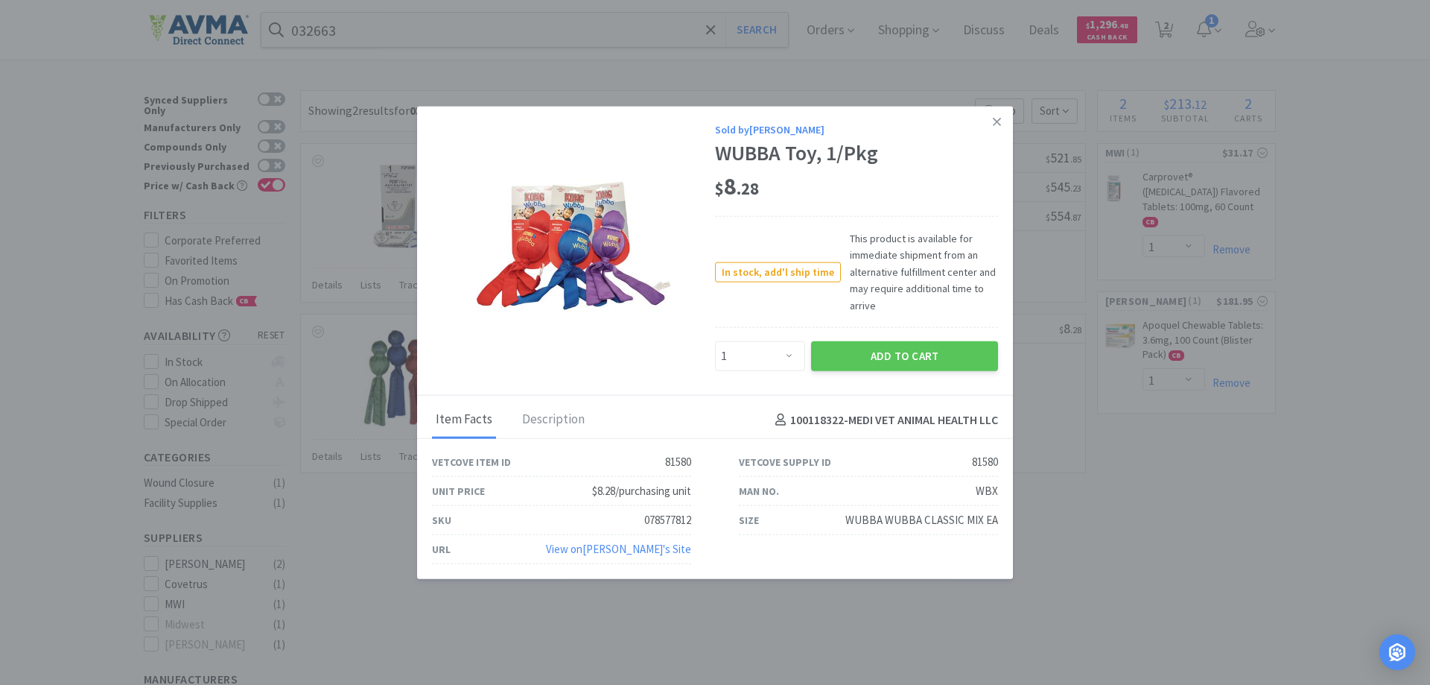
click at [995, 124] on icon at bounding box center [997, 121] width 8 height 13
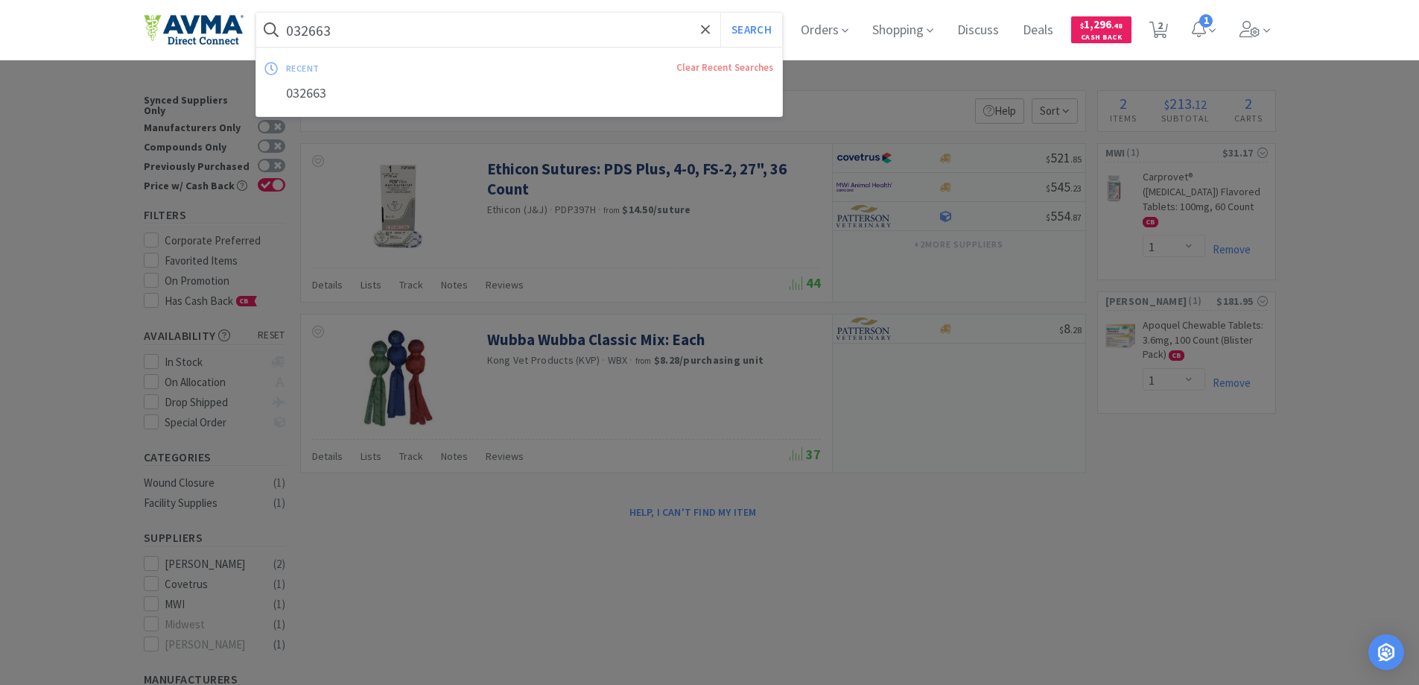
click at [379, 39] on input "032663" at bounding box center [519, 30] width 527 height 34
paste input "49744+"
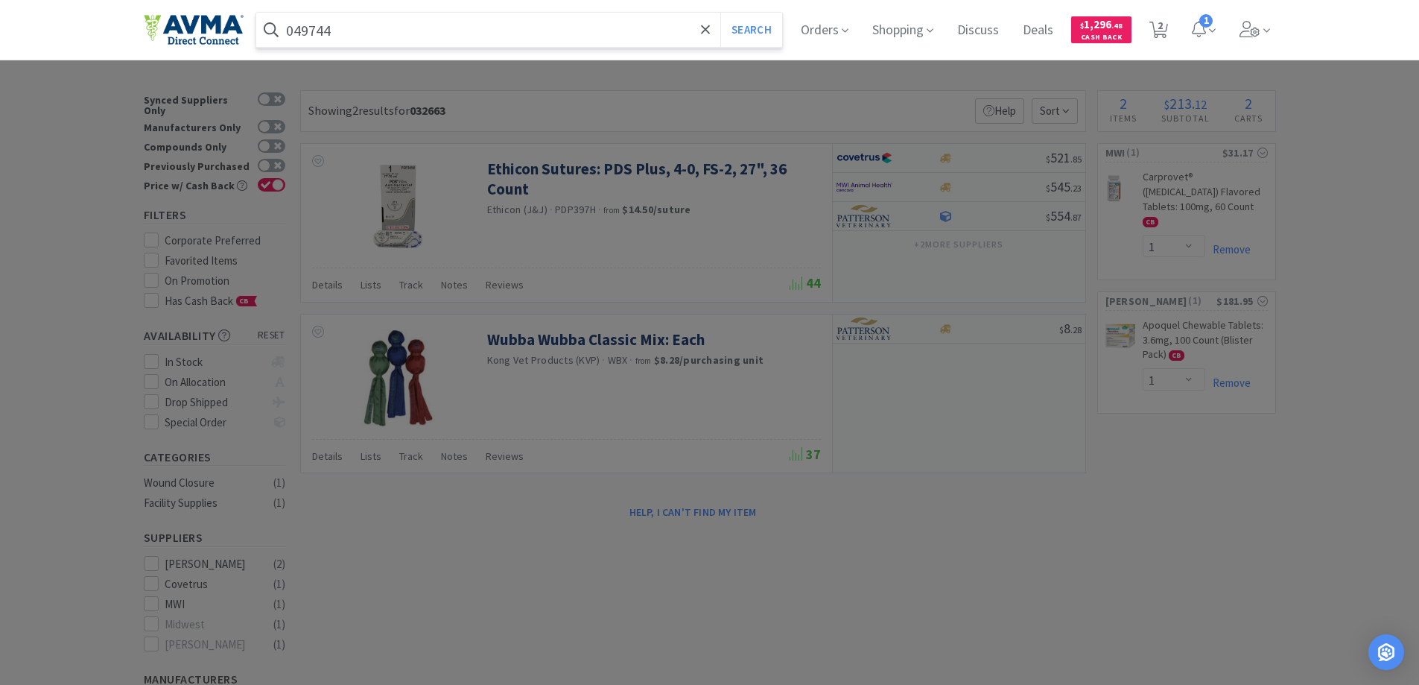
click at [720, 13] on button "Search" at bounding box center [751, 30] width 62 height 34
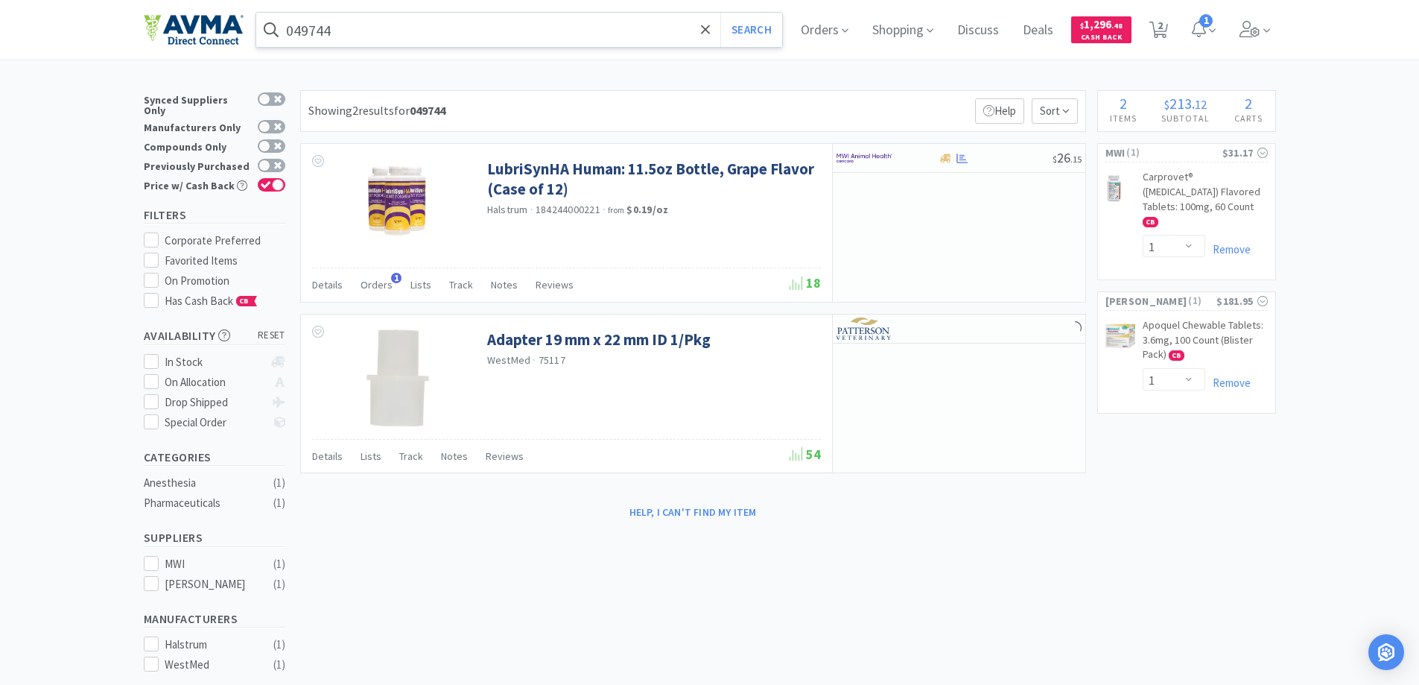
click at [375, 30] on input "049744" at bounding box center [519, 30] width 527 height 34
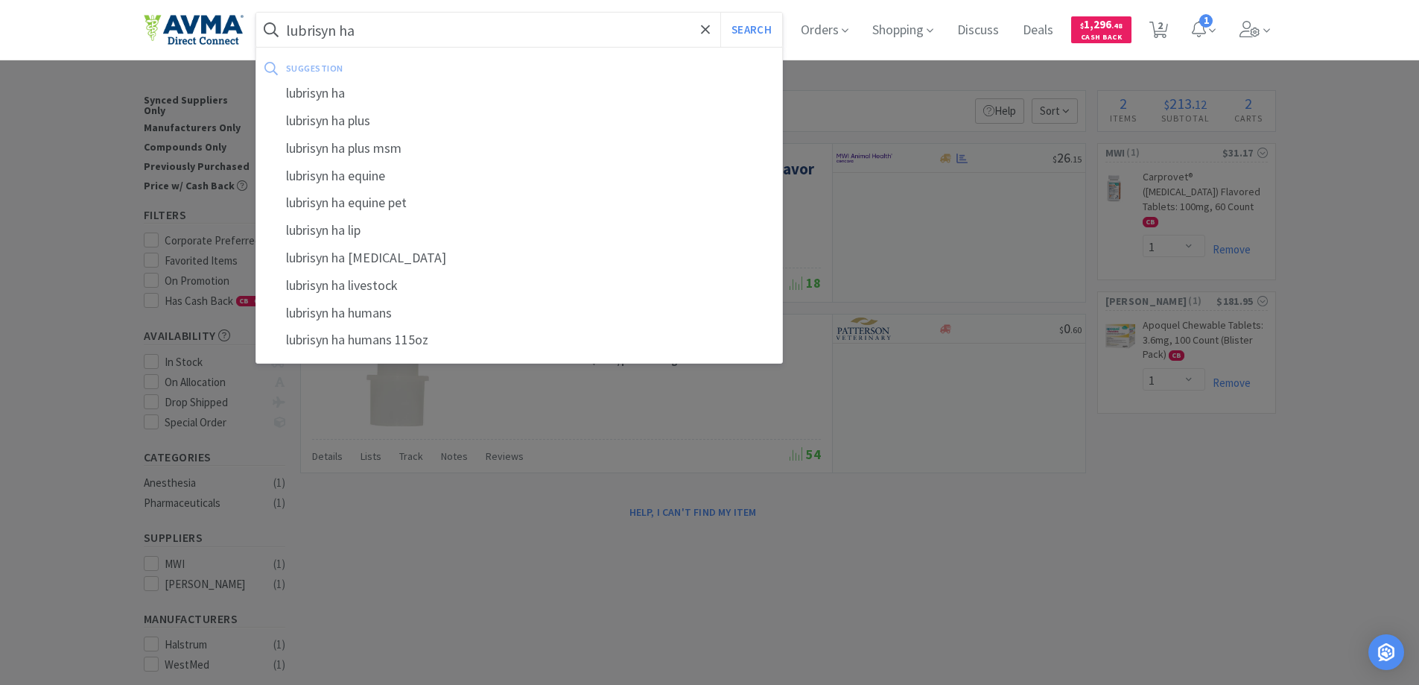
type input "lubrisyn ha"
click at [720, 13] on button "Search" at bounding box center [751, 30] width 62 height 34
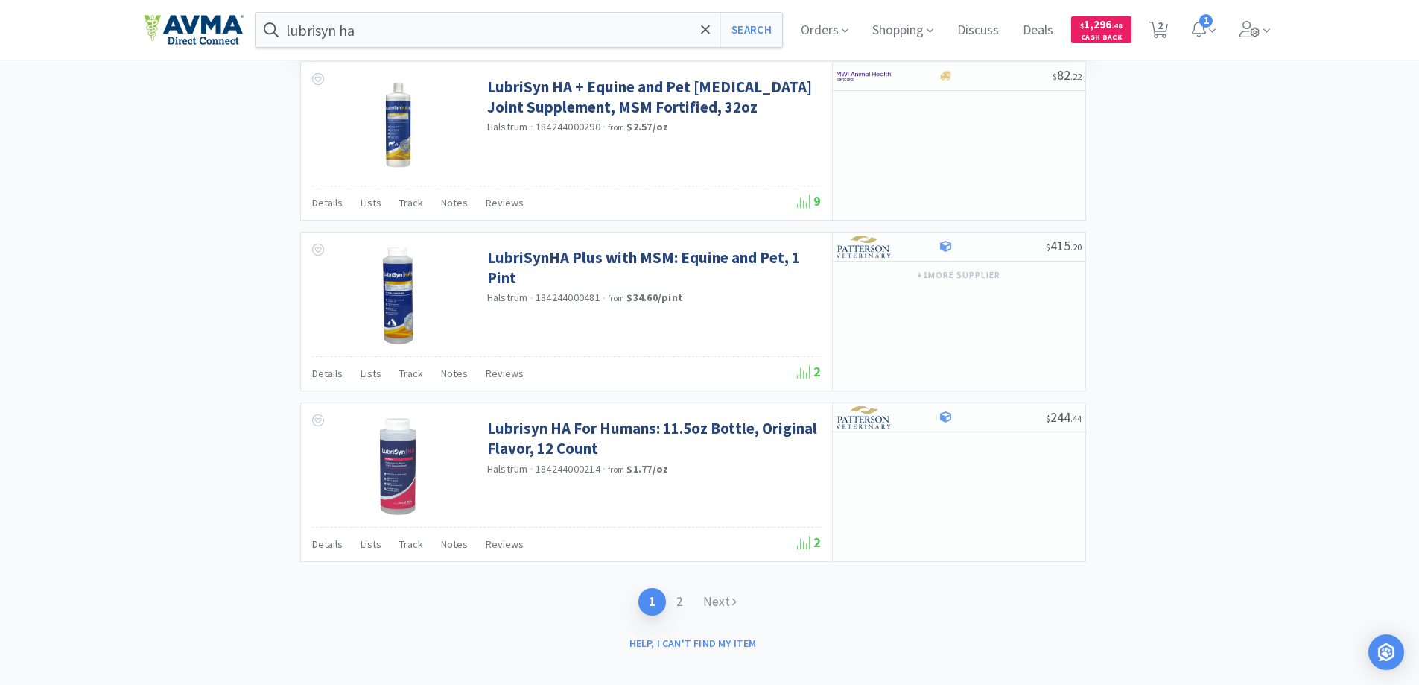
scroll to position [2281, 0]
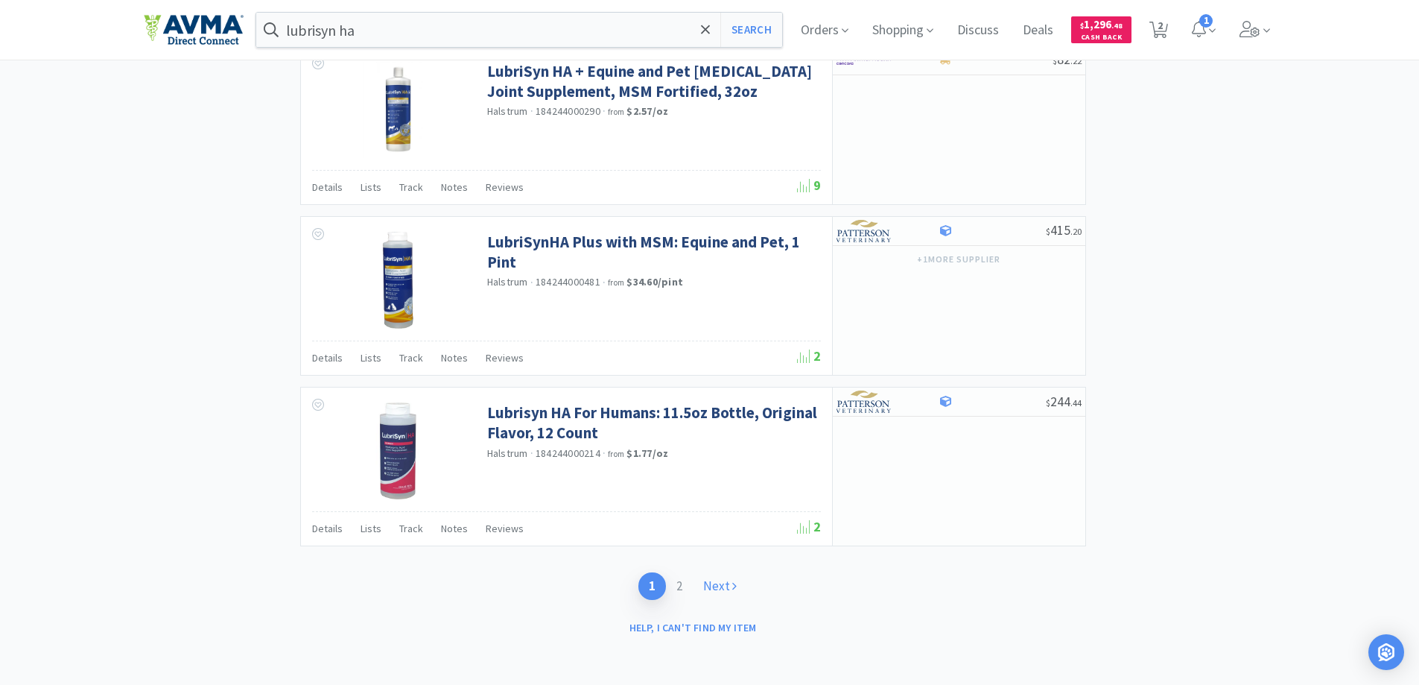
click at [720, 588] on link "Next" at bounding box center [720, 586] width 54 height 28
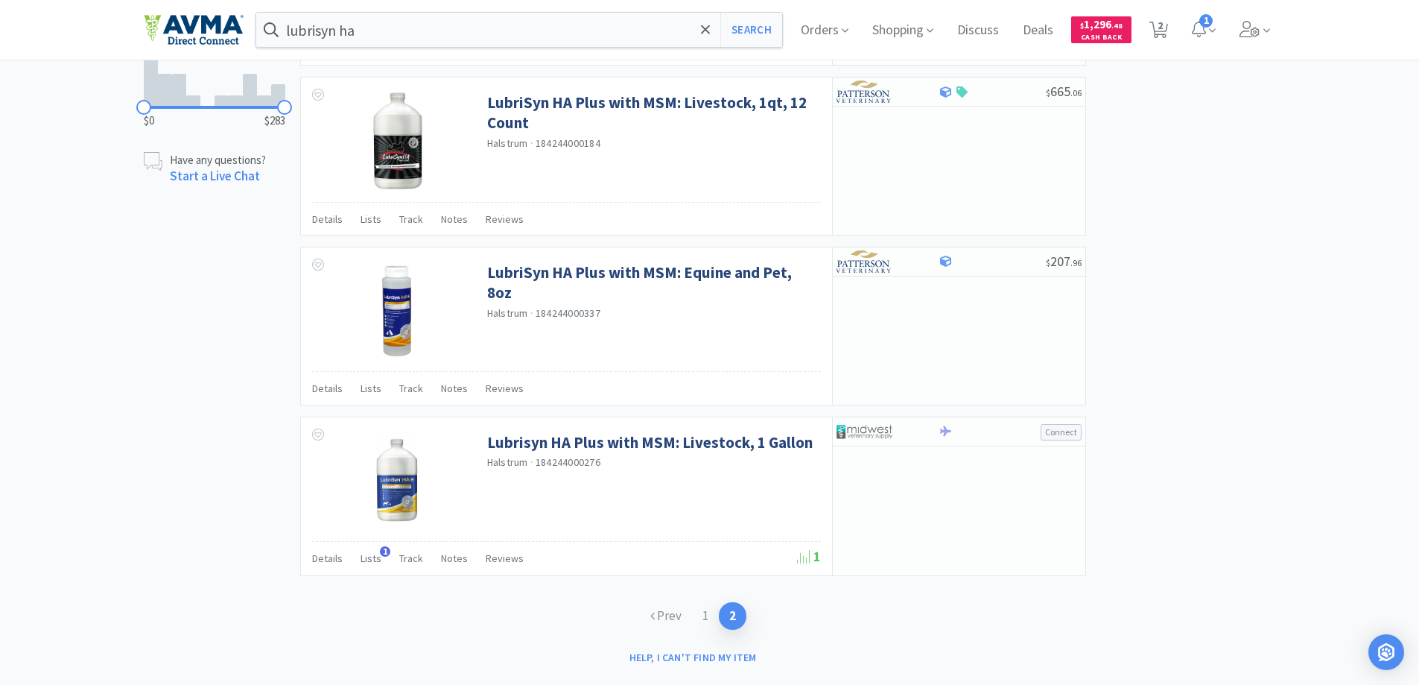
scroll to position [775, 0]
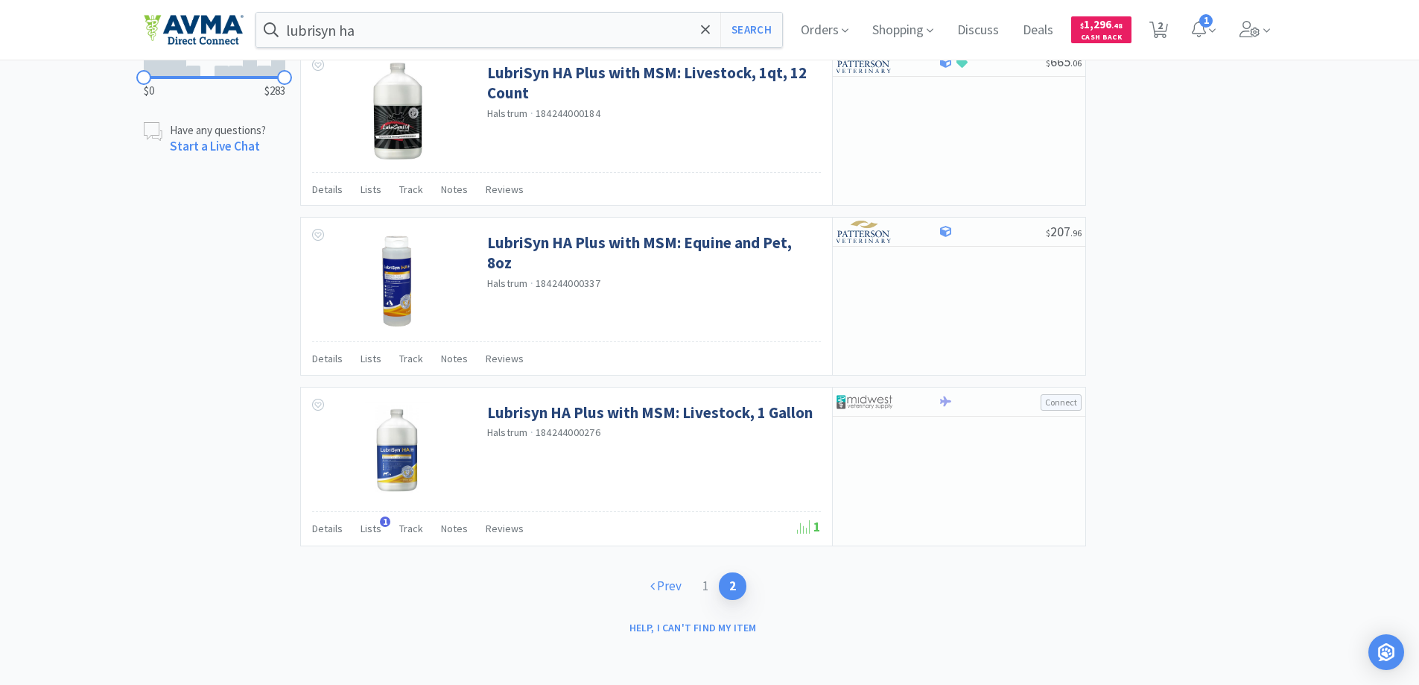
click at [673, 585] on link "Prev" at bounding box center [666, 586] width 52 height 28
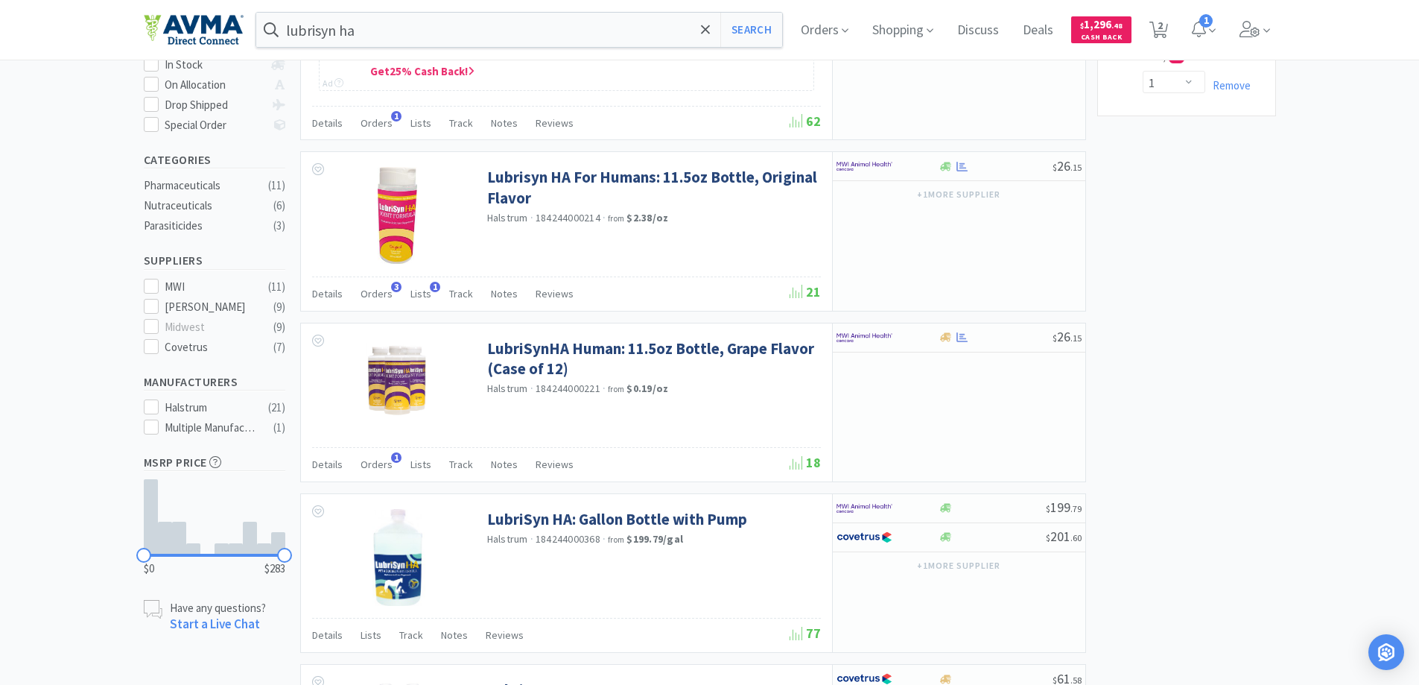
scroll to position [298, 0]
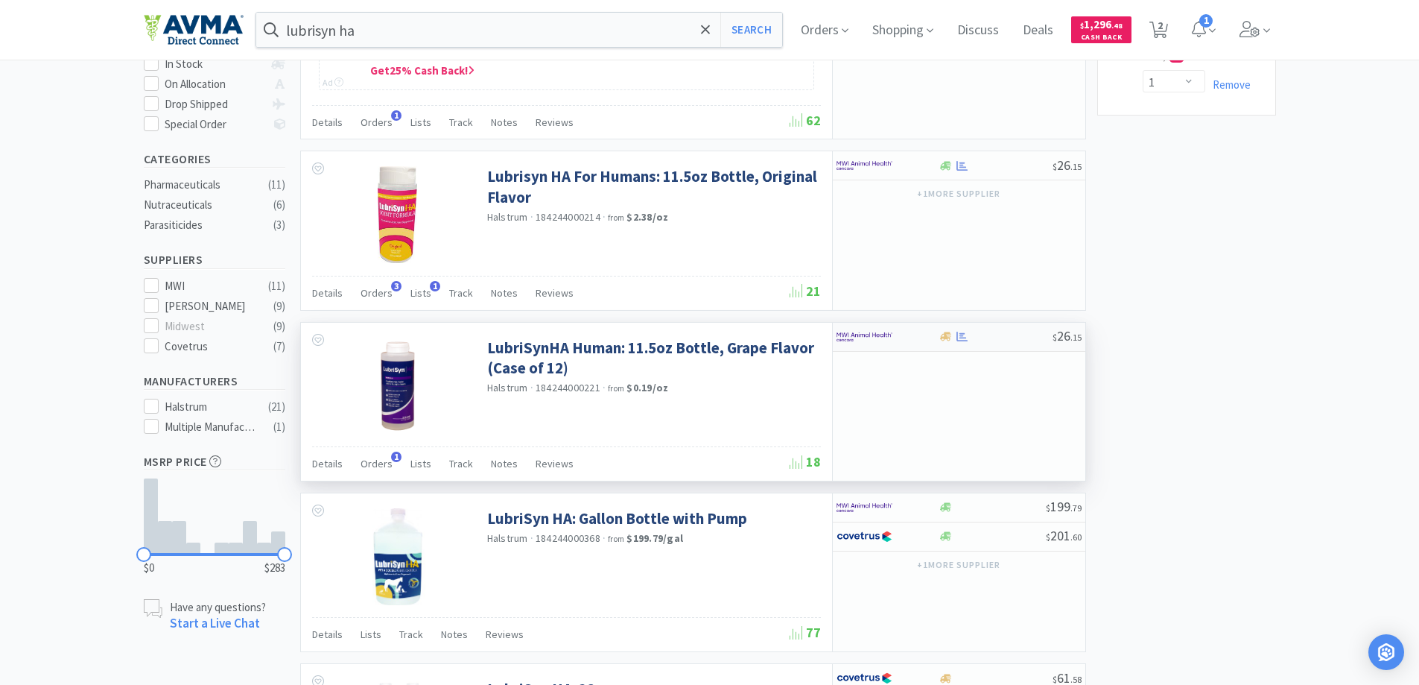
click at [865, 337] on img at bounding box center [864, 336] width 56 height 22
select select "1"
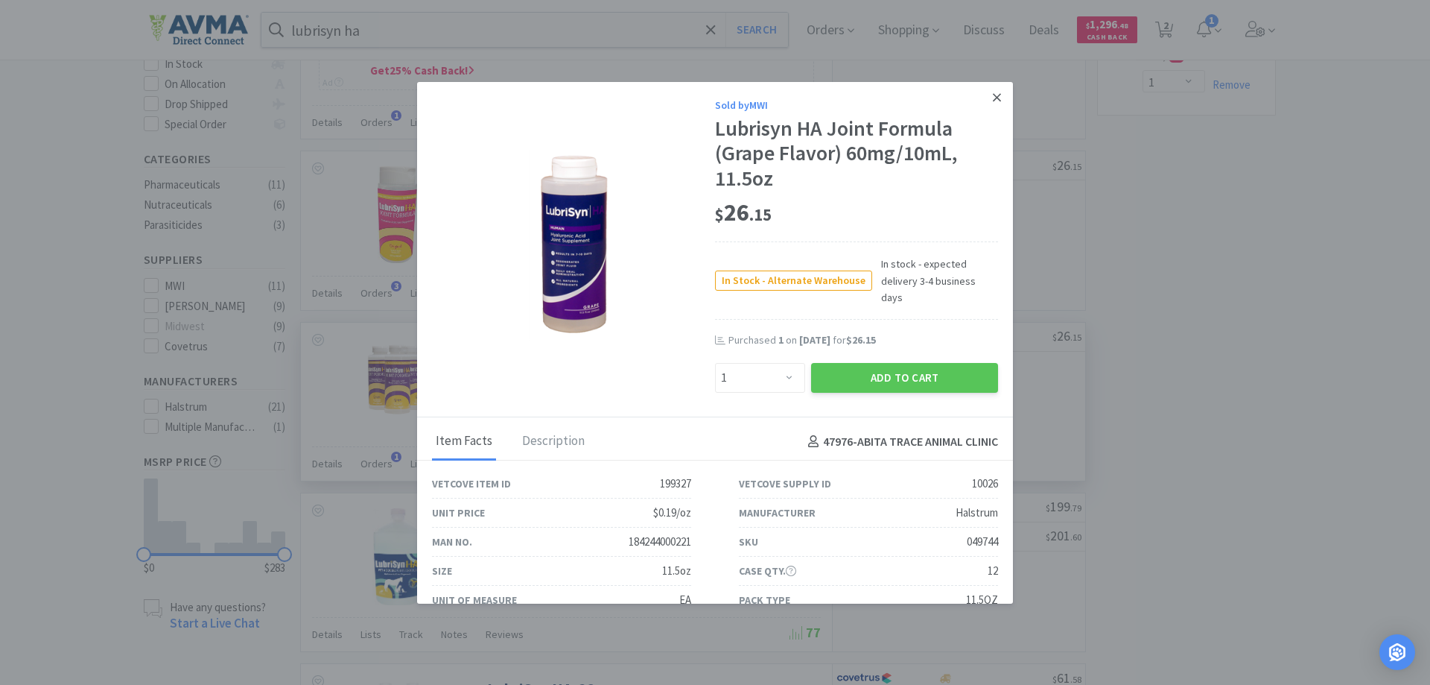
click at [993, 97] on icon at bounding box center [997, 97] width 8 height 13
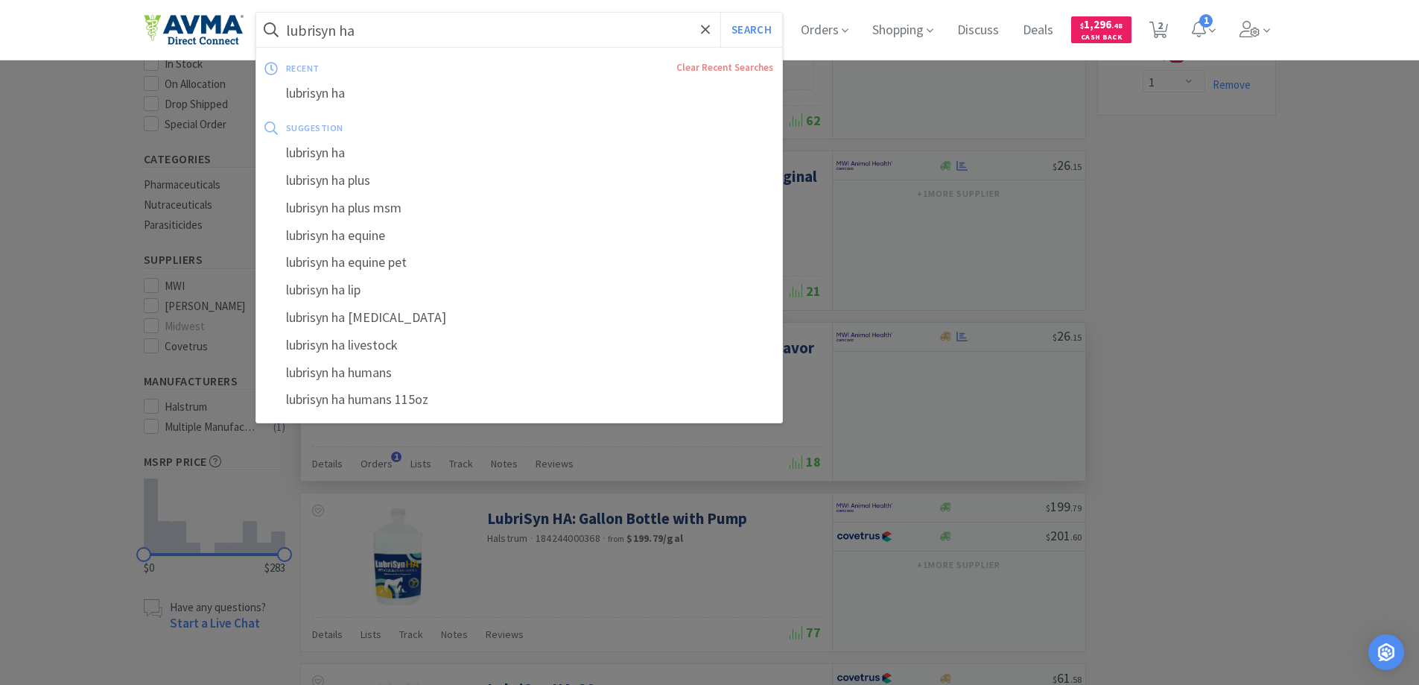
click at [406, 35] on input "lubrisyn ha" at bounding box center [519, 30] width 527 height 34
paste input "002344"
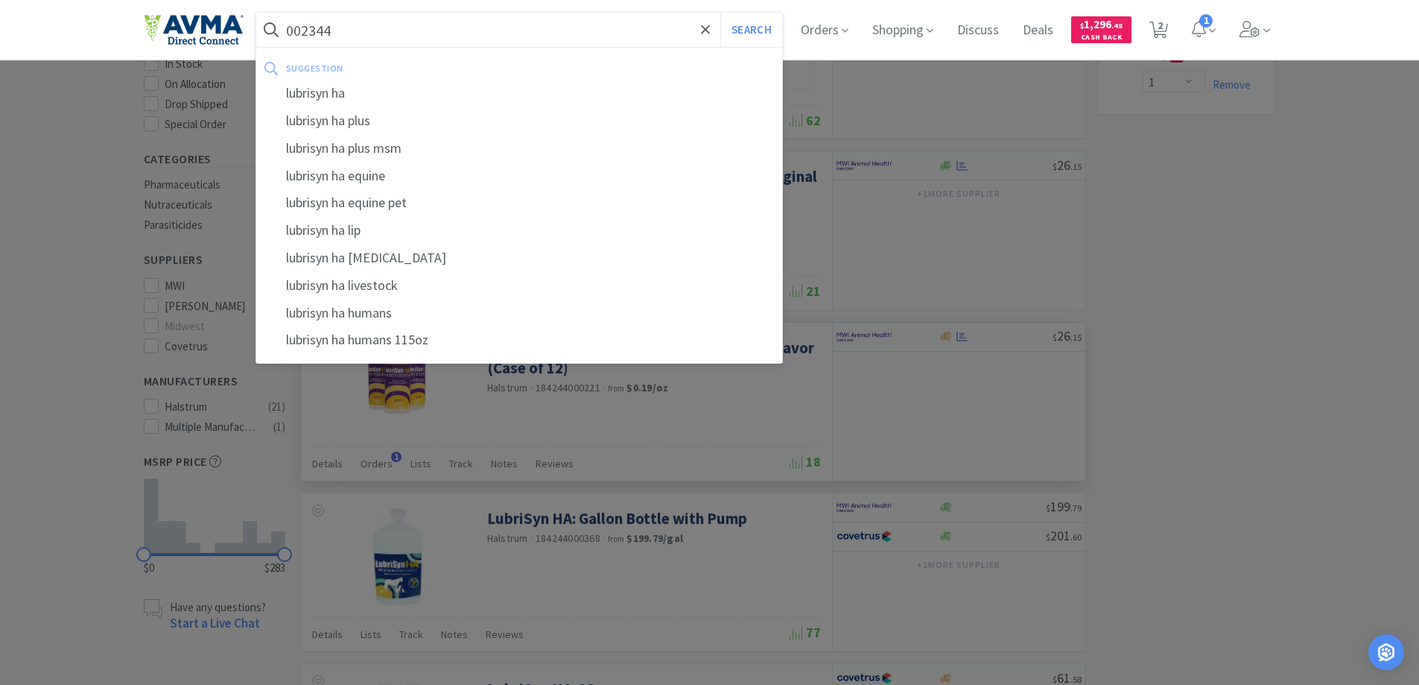
type input "002344"
click at [720, 13] on button "Search" at bounding box center [751, 30] width 62 height 34
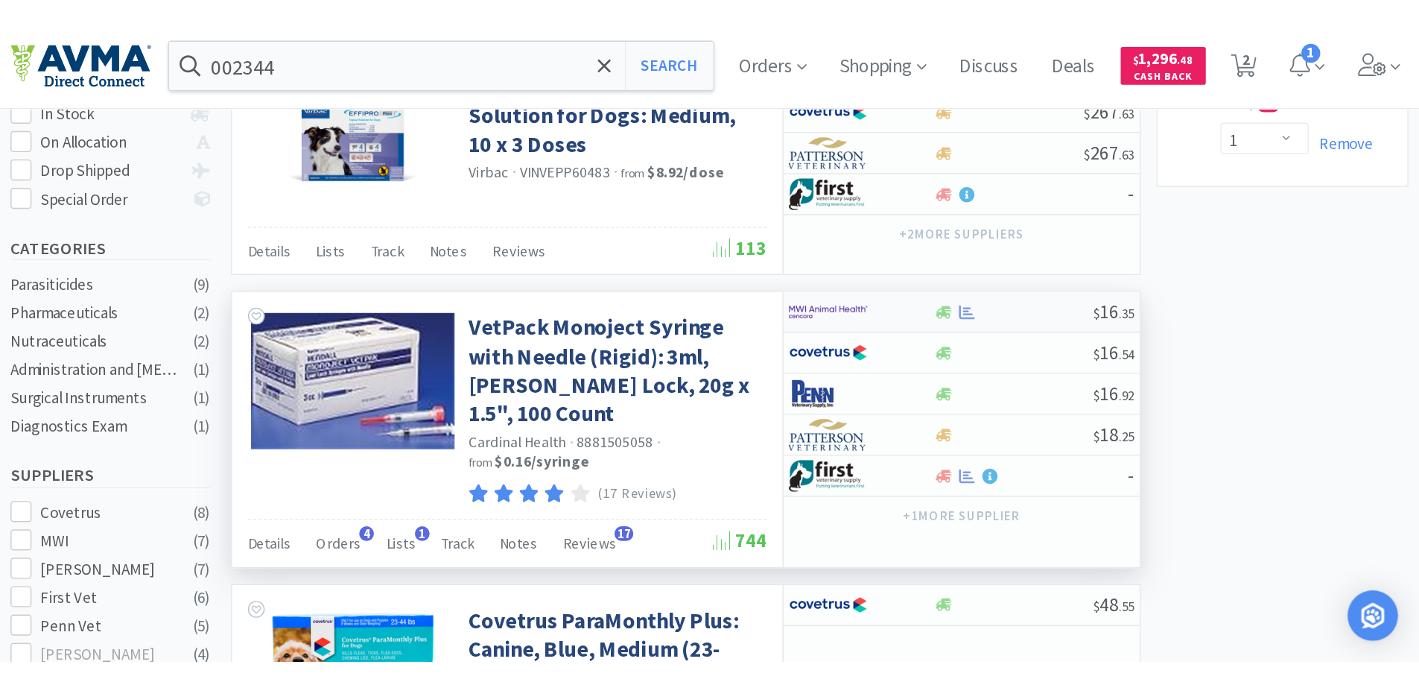
scroll to position [372, 0]
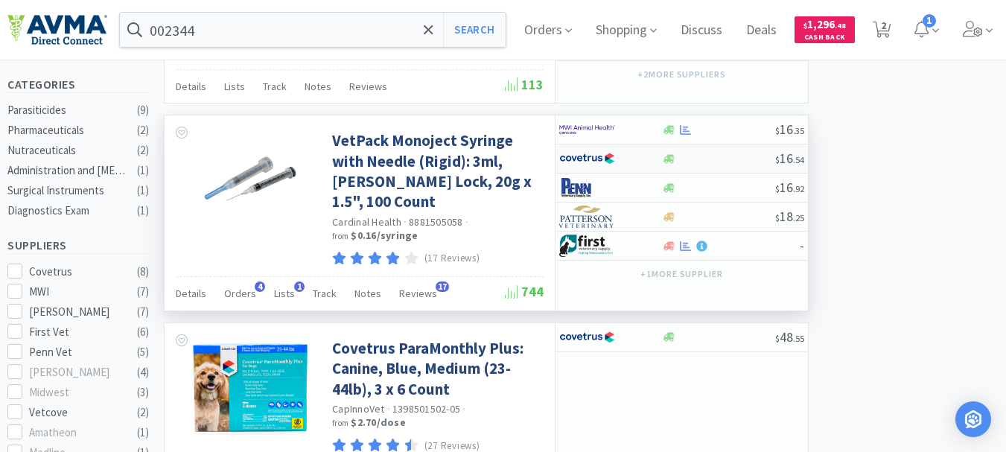
click at [587, 153] on img at bounding box center [587, 158] width 56 height 22
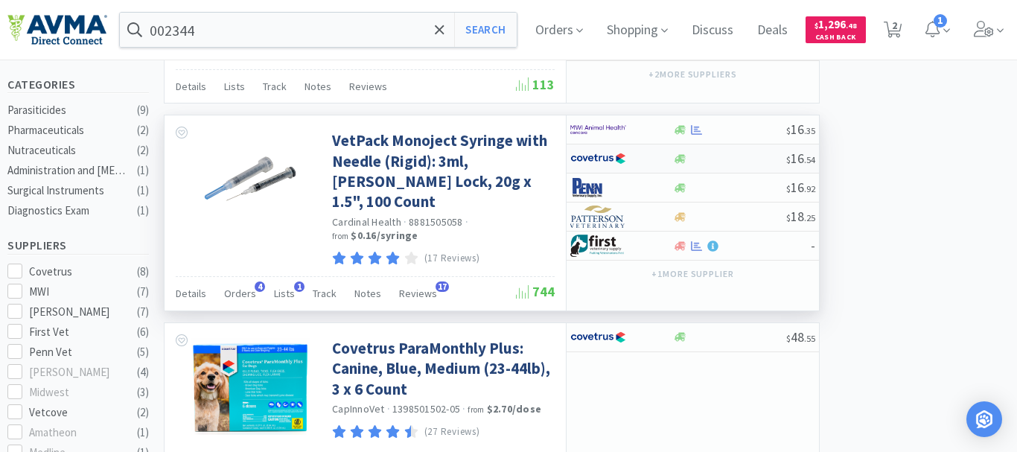
select select "1"
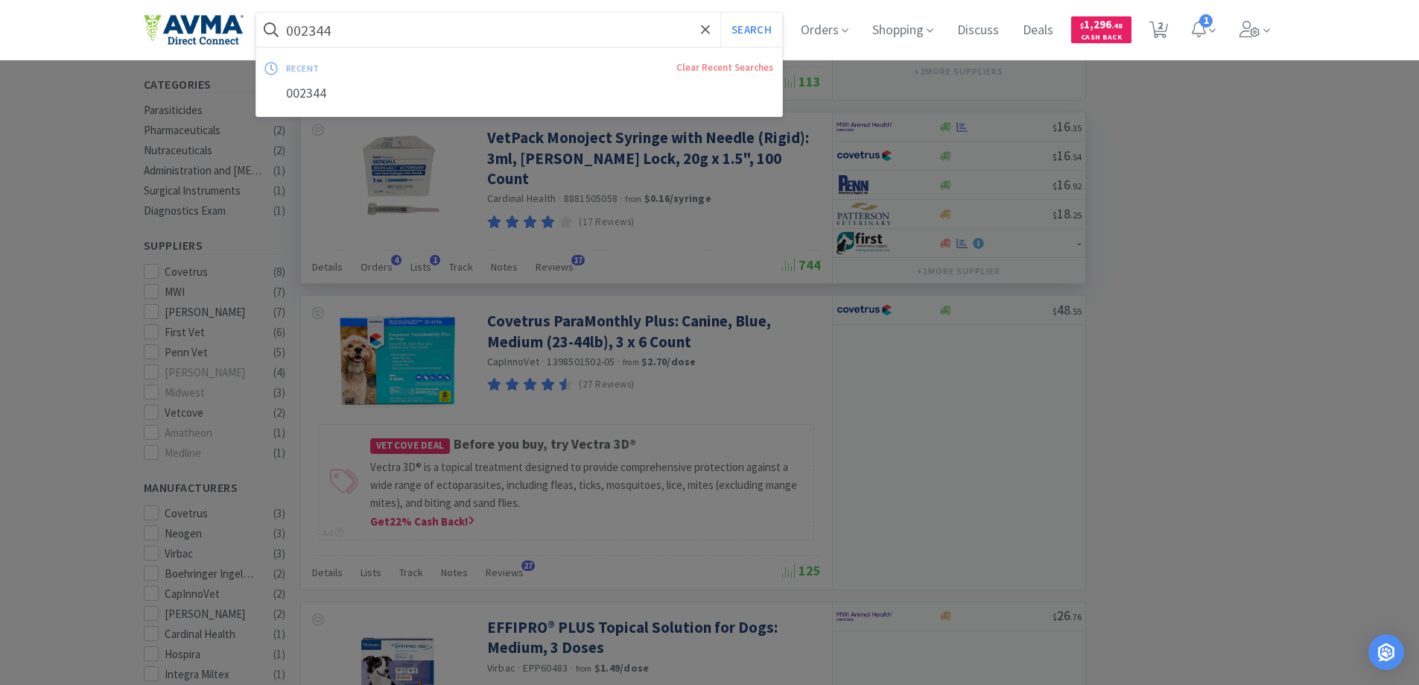
click at [361, 29] on input "002344" at bounding box center [519, 30] width 527 height 34
paste input "5542"
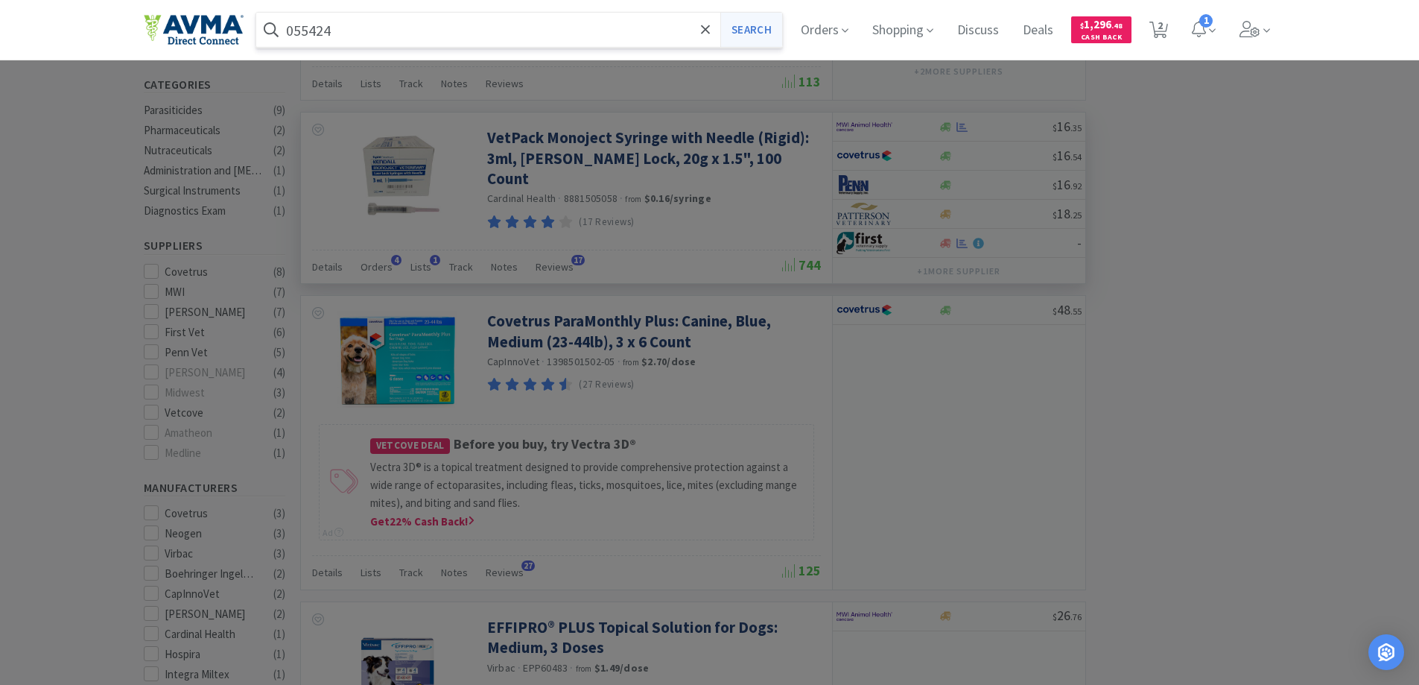
click at [741, 28] on button "Search" at bounding box center [751, 30] width 62 height 34
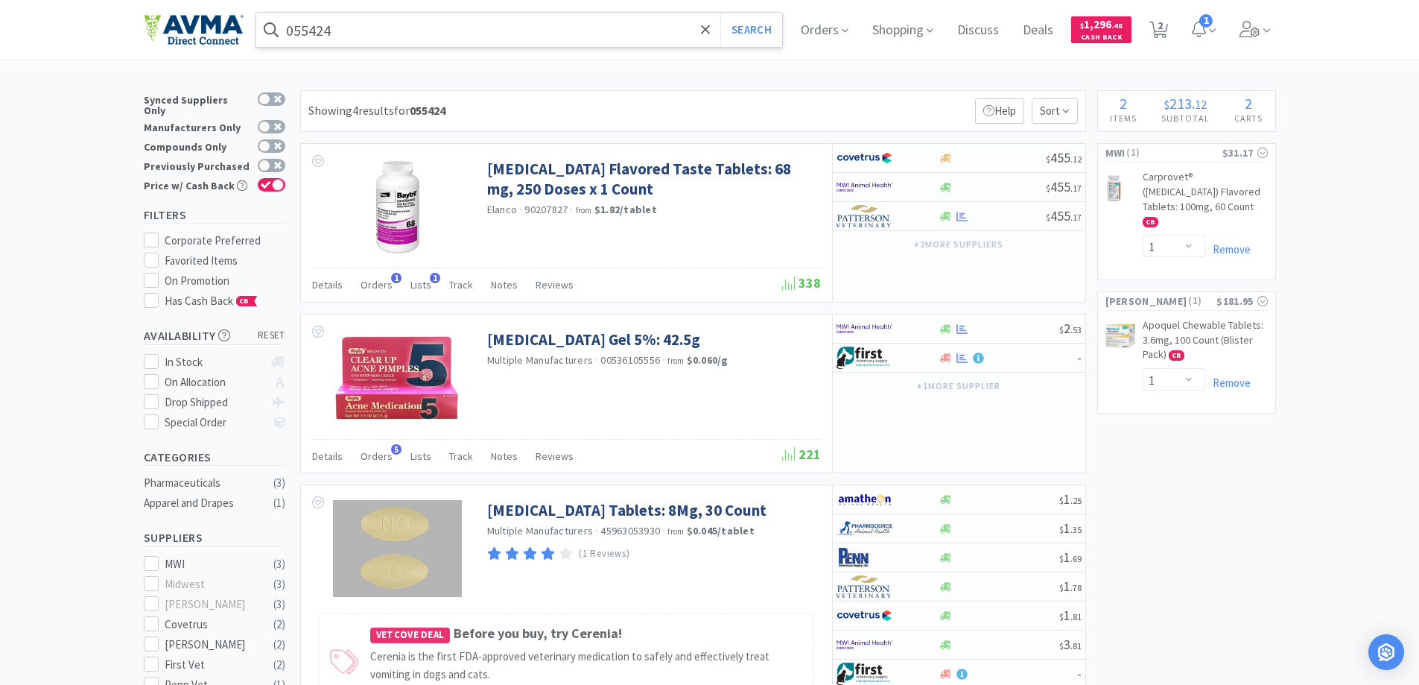
click at [436, 35] on input "055424" at bounding box center [519, 30] width 527 height 34
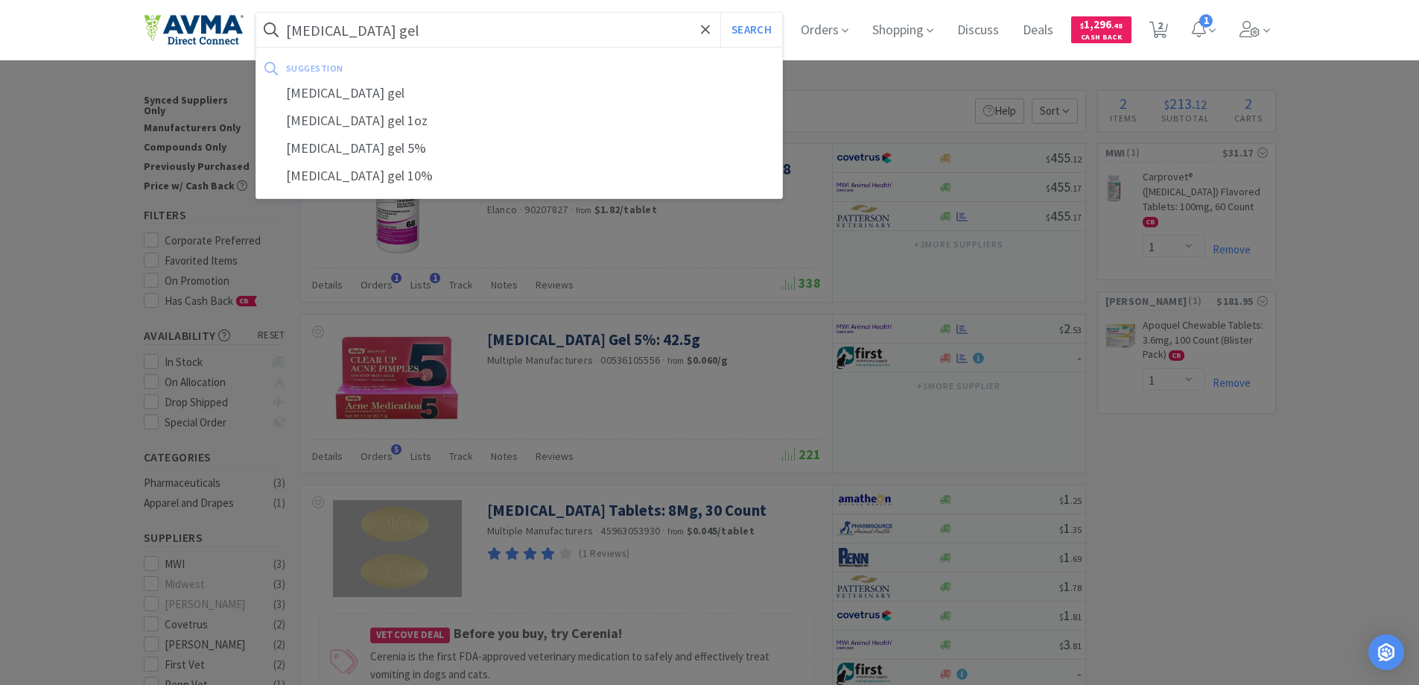
type input "[MEDICAL_DATA] gel"
click at [720, 13] on button "Search" at bounding box center [751, 30] width 62 height 34
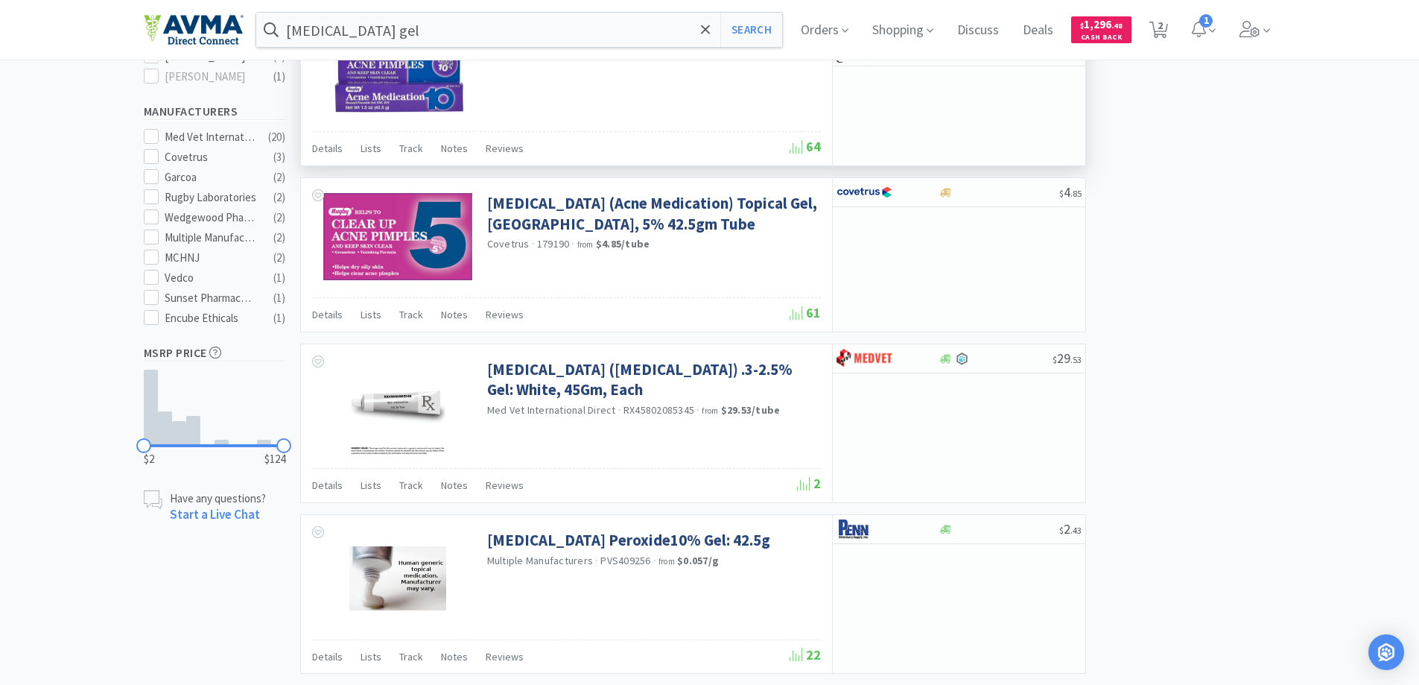
scroll to position [745, 0]
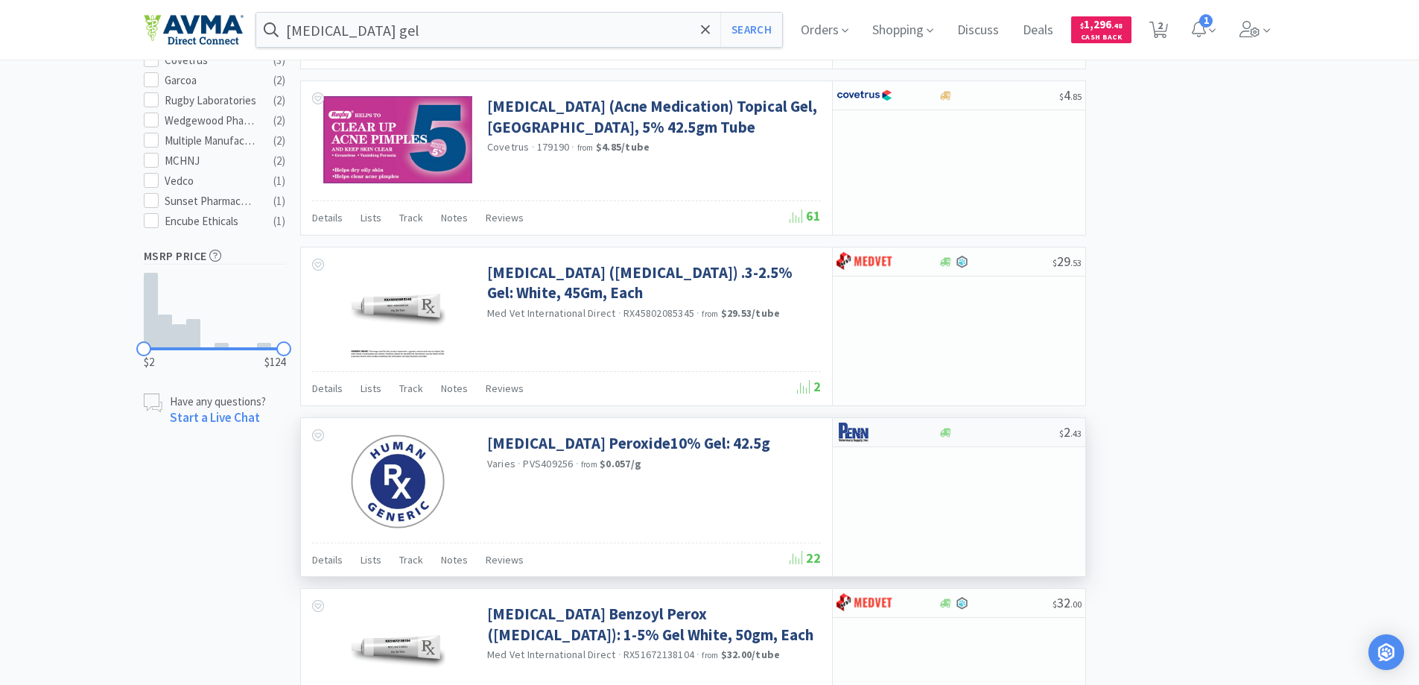
click at [857, 431] on img at bounding box center [864, 432] width 56 height 22
select select "1"
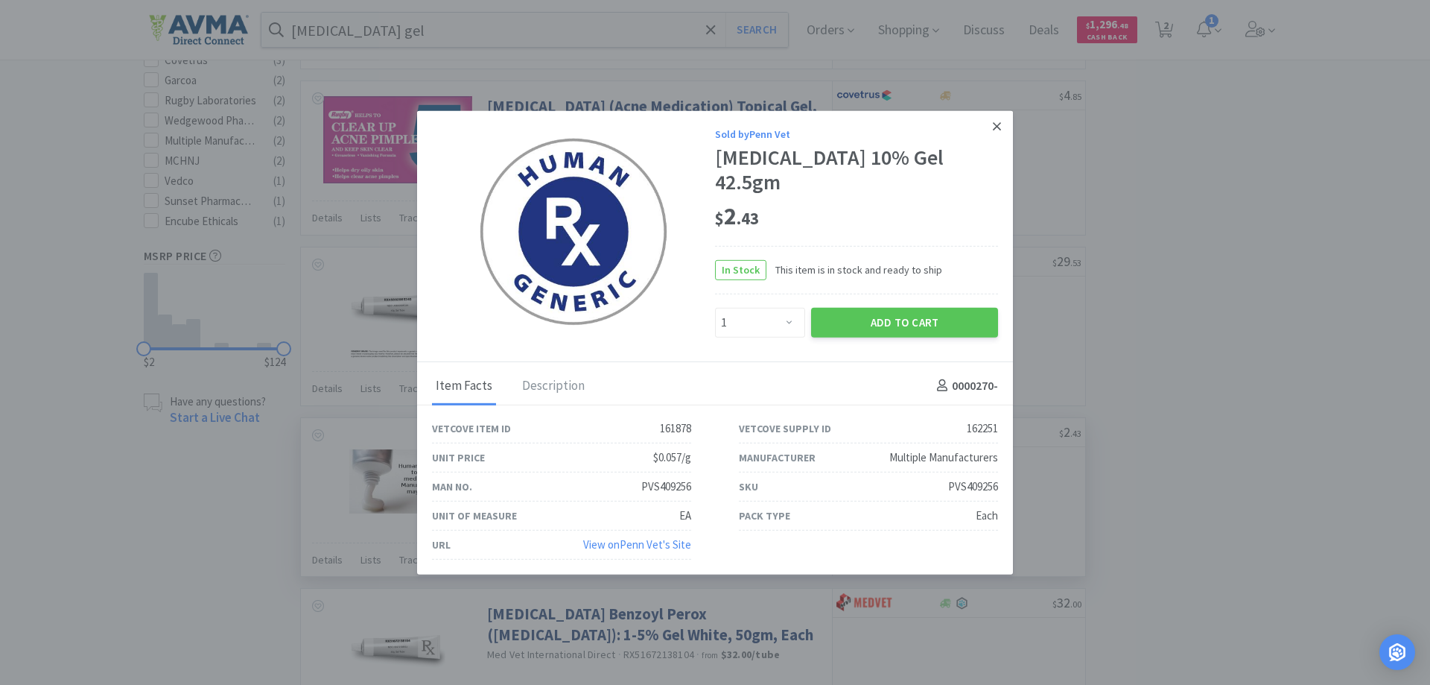
click at [993, 125] on icon at bounding box center [997, 125] width 8 height 13
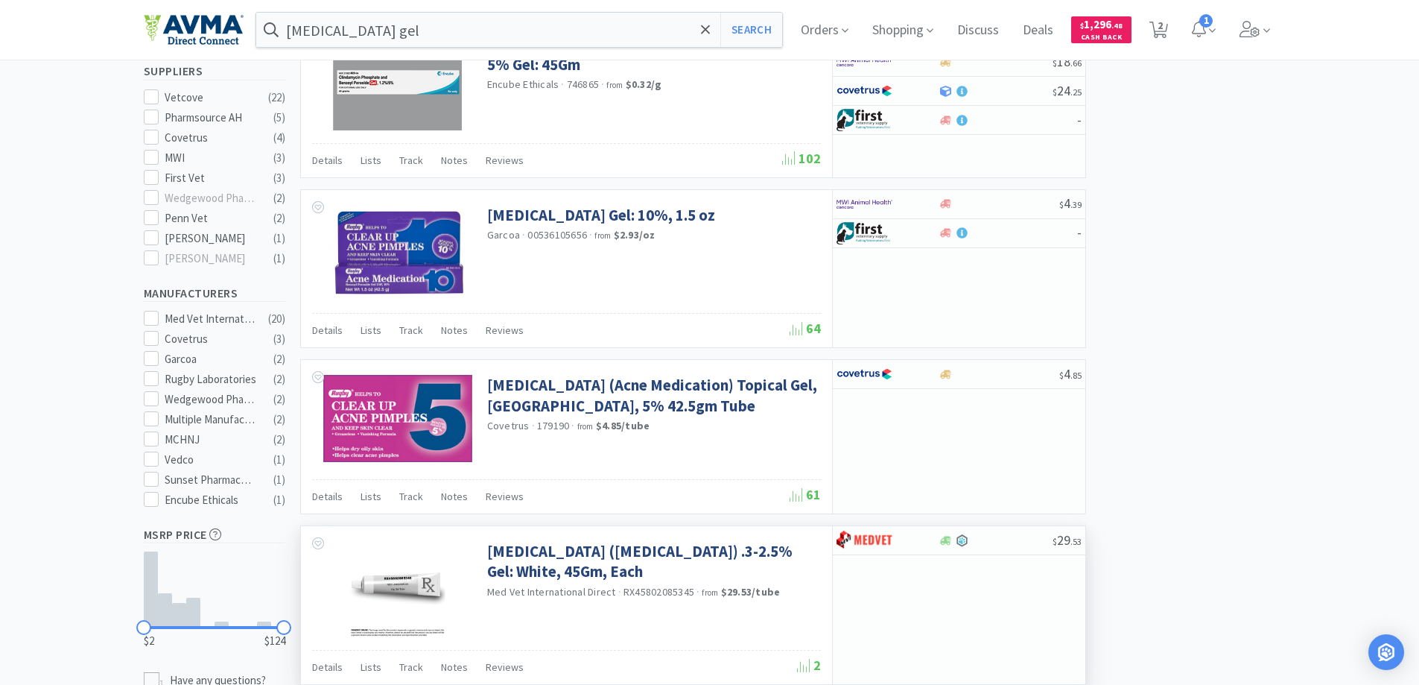
scroll to position [493, 0]
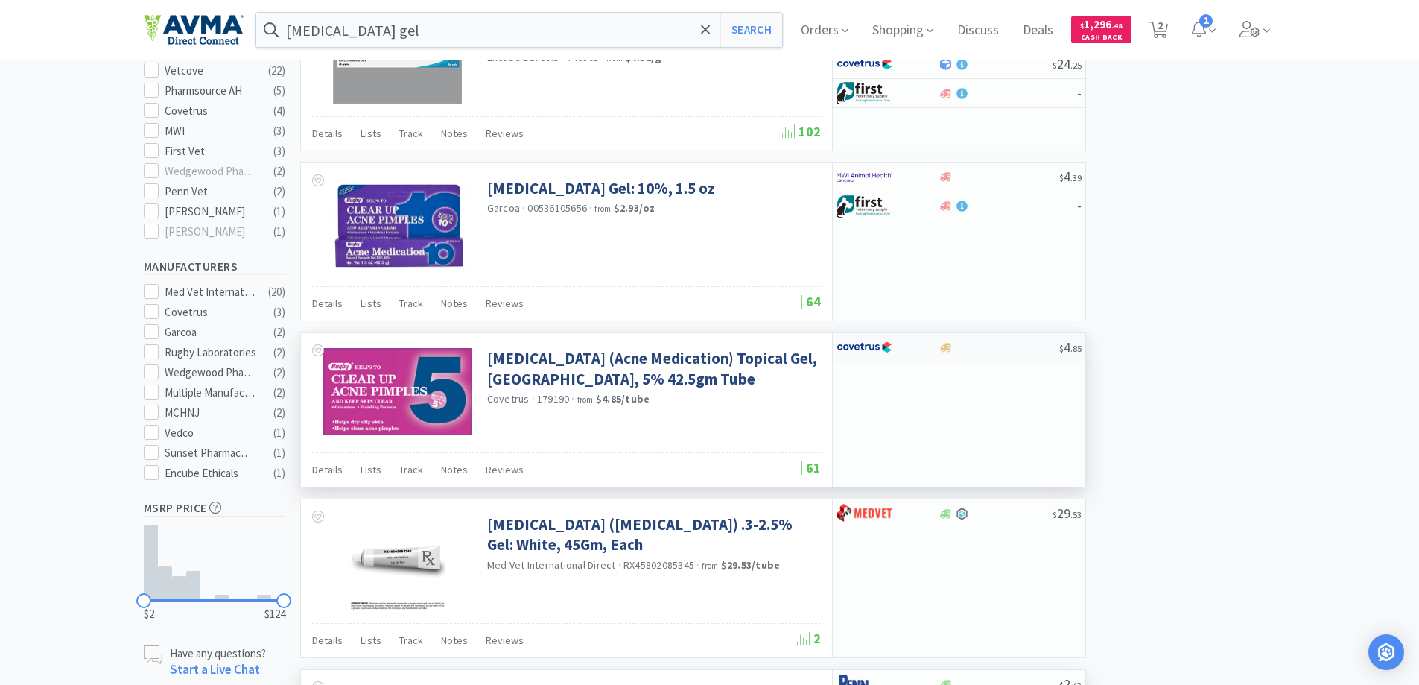
click at [854, 344] on img at bounding box center [864, 347] width 56 height 22
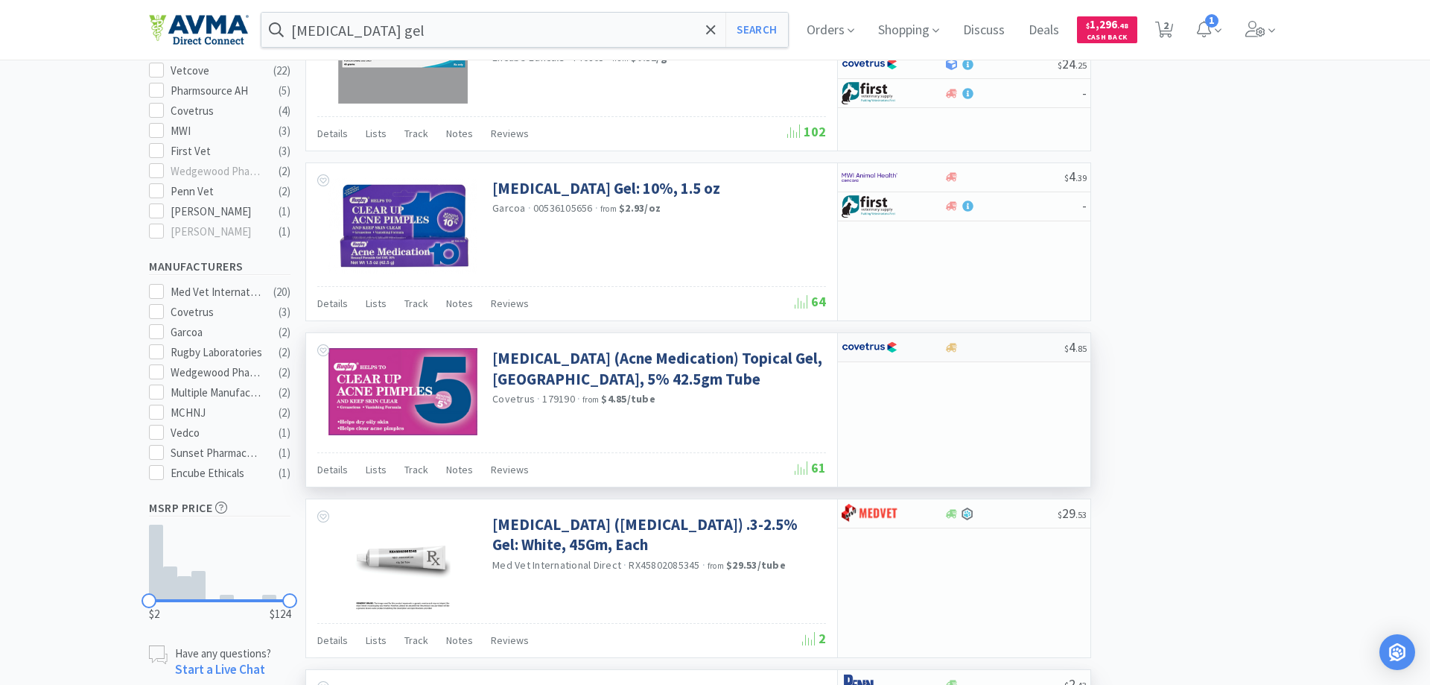
select select "1"
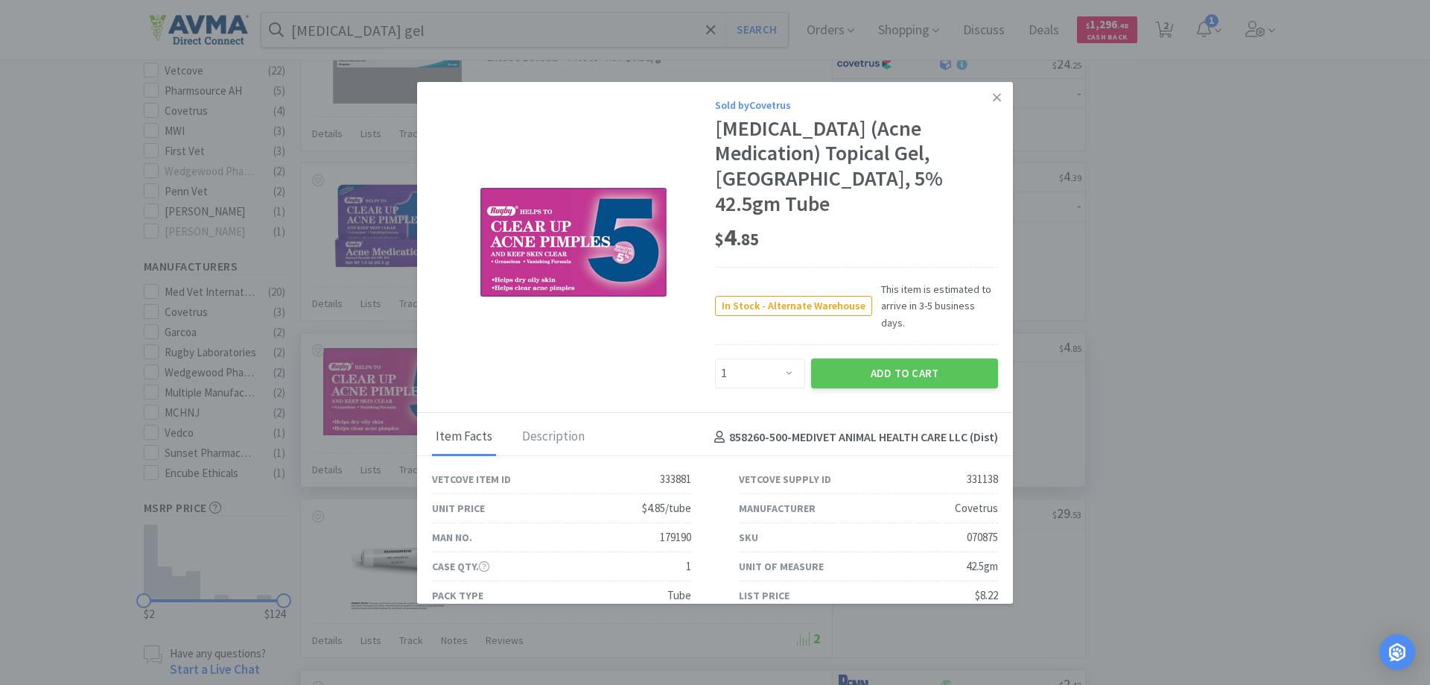
click at [971, 528] on div "070875" at bounding box center [982, 537] width 31 height 18
copy div "070875"
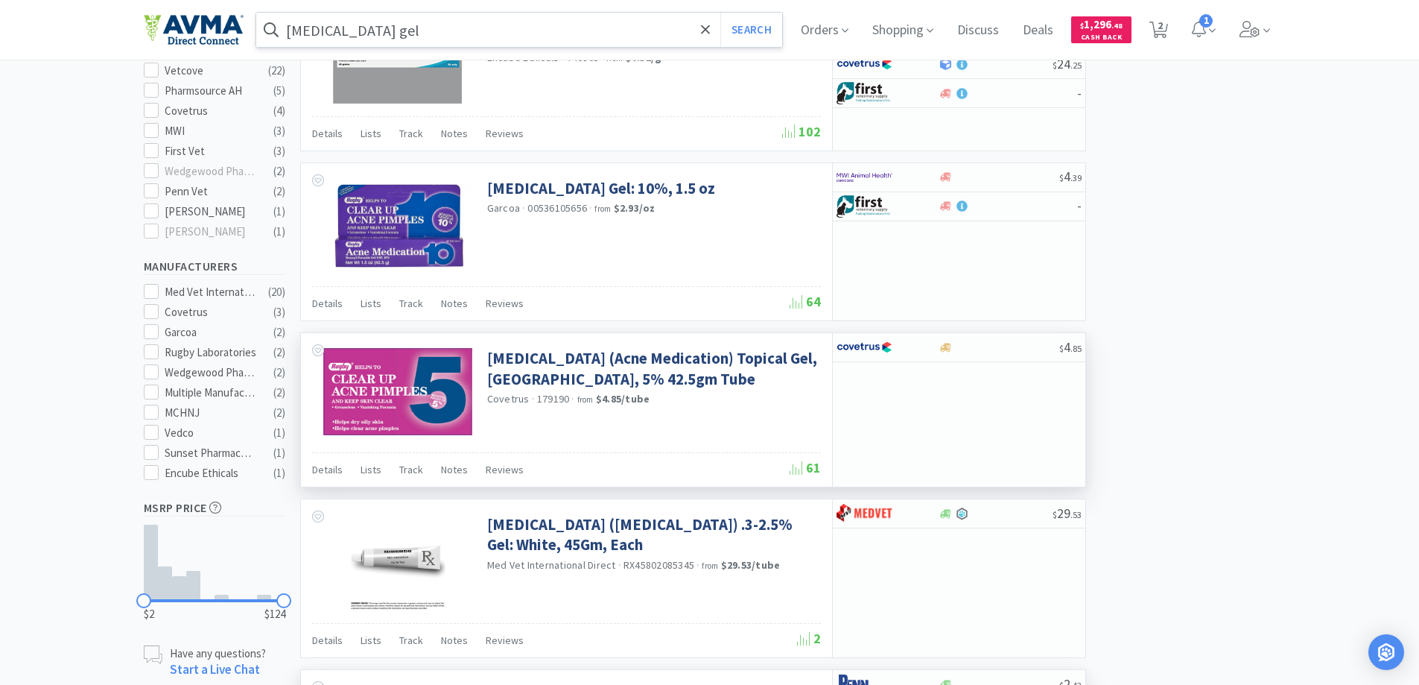
click at [469, 36] on input "[MEDICAL_DATA] gel" at bounding box center [519, 30] width 527 height 34
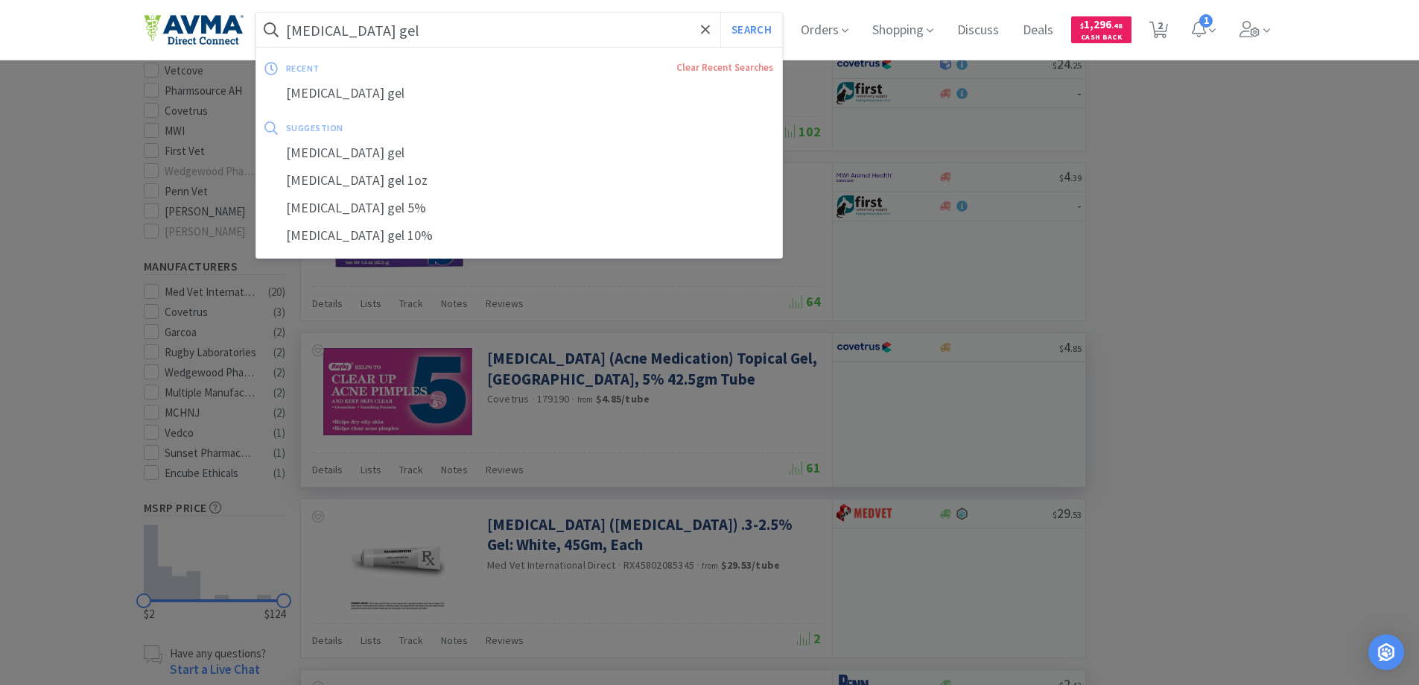
paste input "031600"
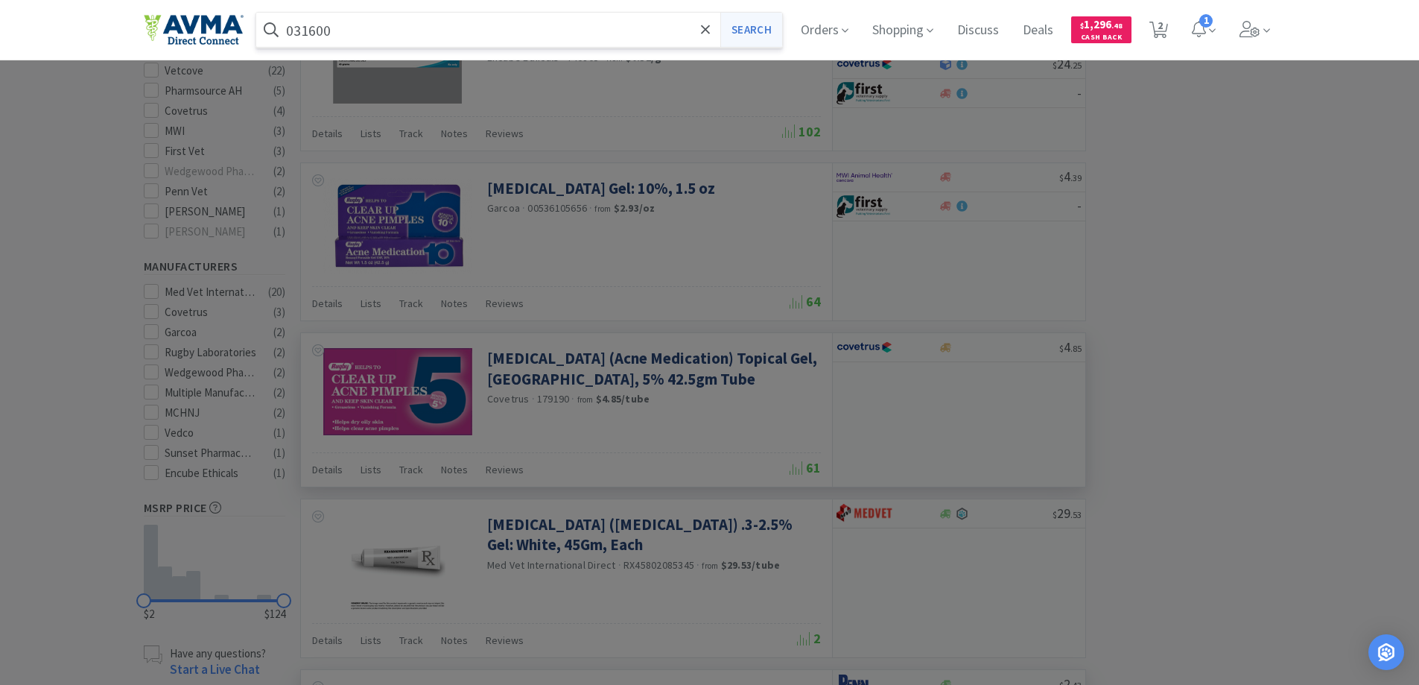
click at [747, 35] on button "Search" at bounding box center [751, 30] width 62 height 34
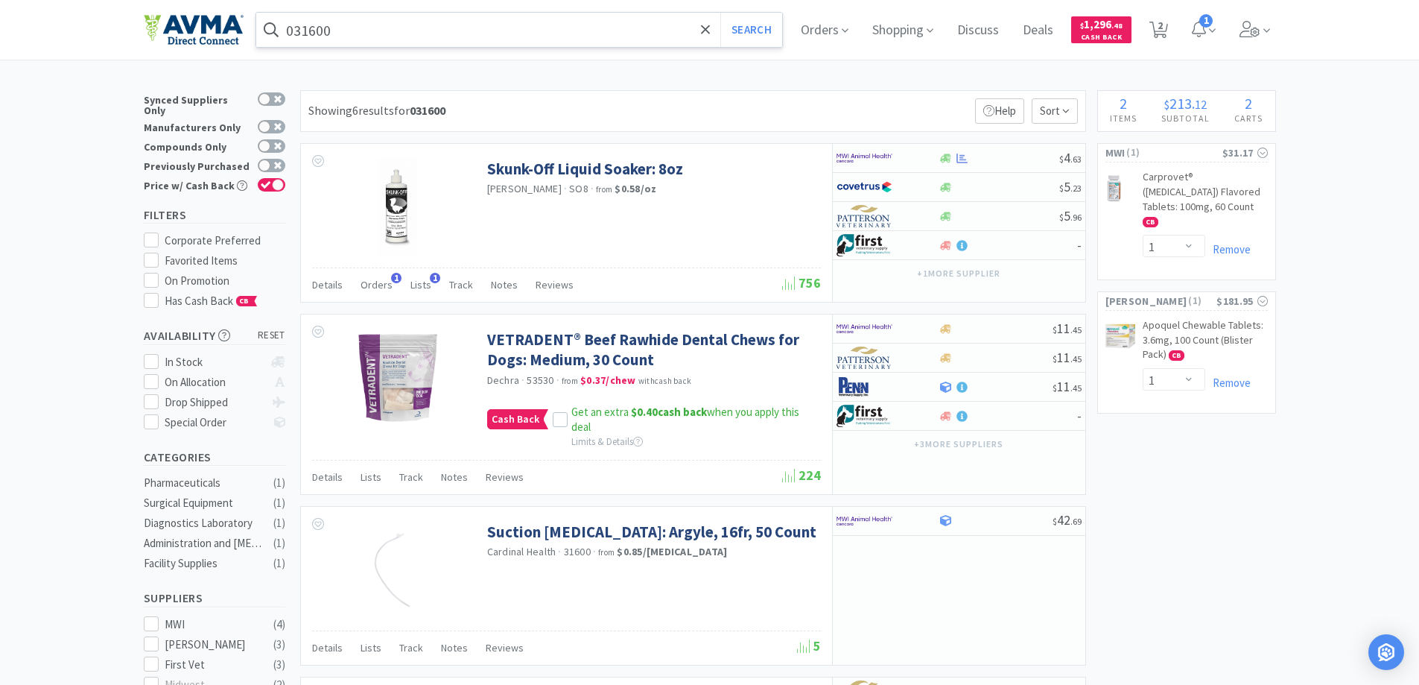
click at [457, 25] on input "031600" at bounding box center [519, 30] width 527 height 34
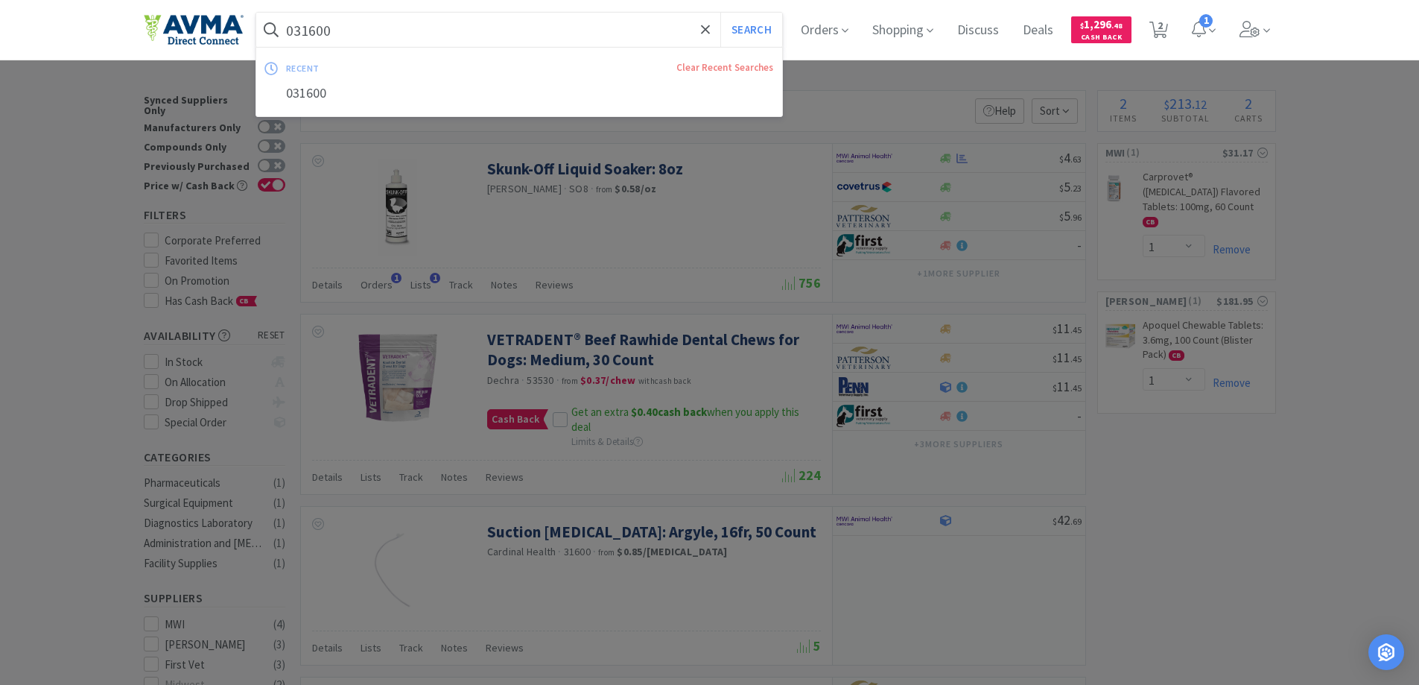
paste input "900084"
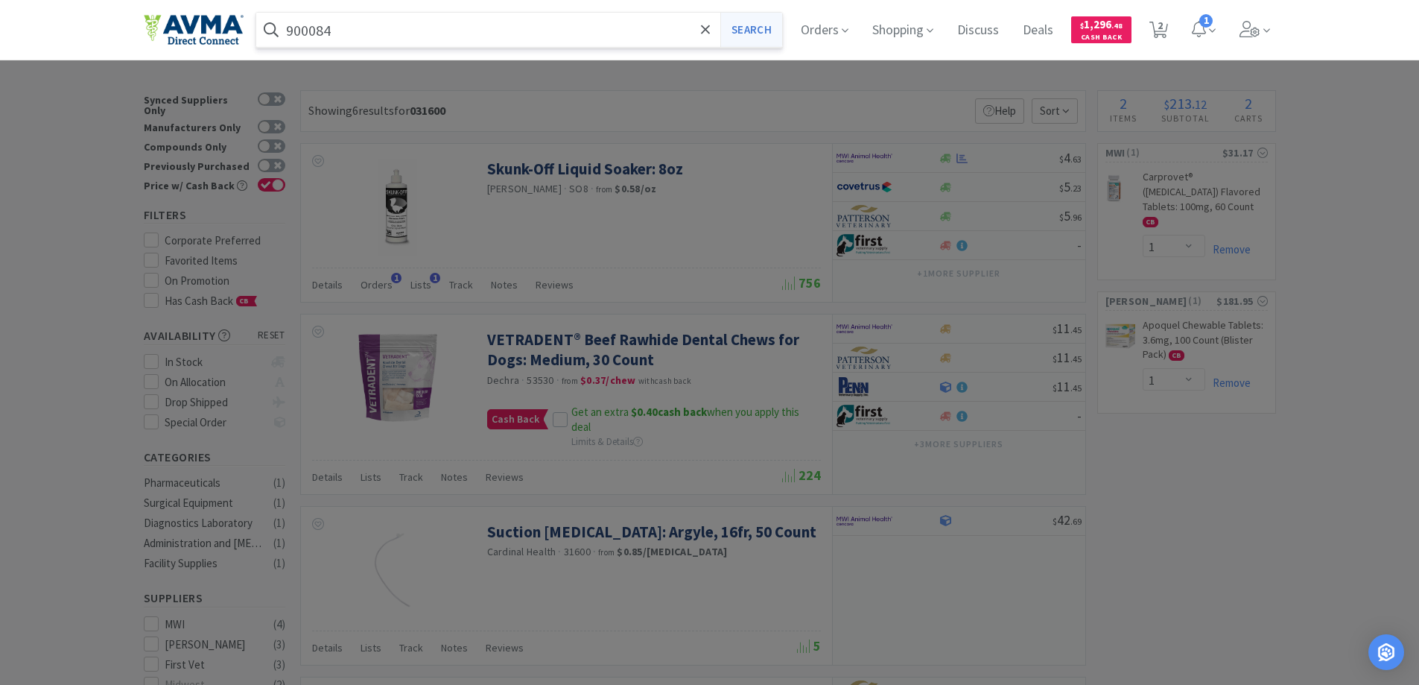
click at [752, 39] on button "Search" at bounding box center [751, 30] width 62 height 34
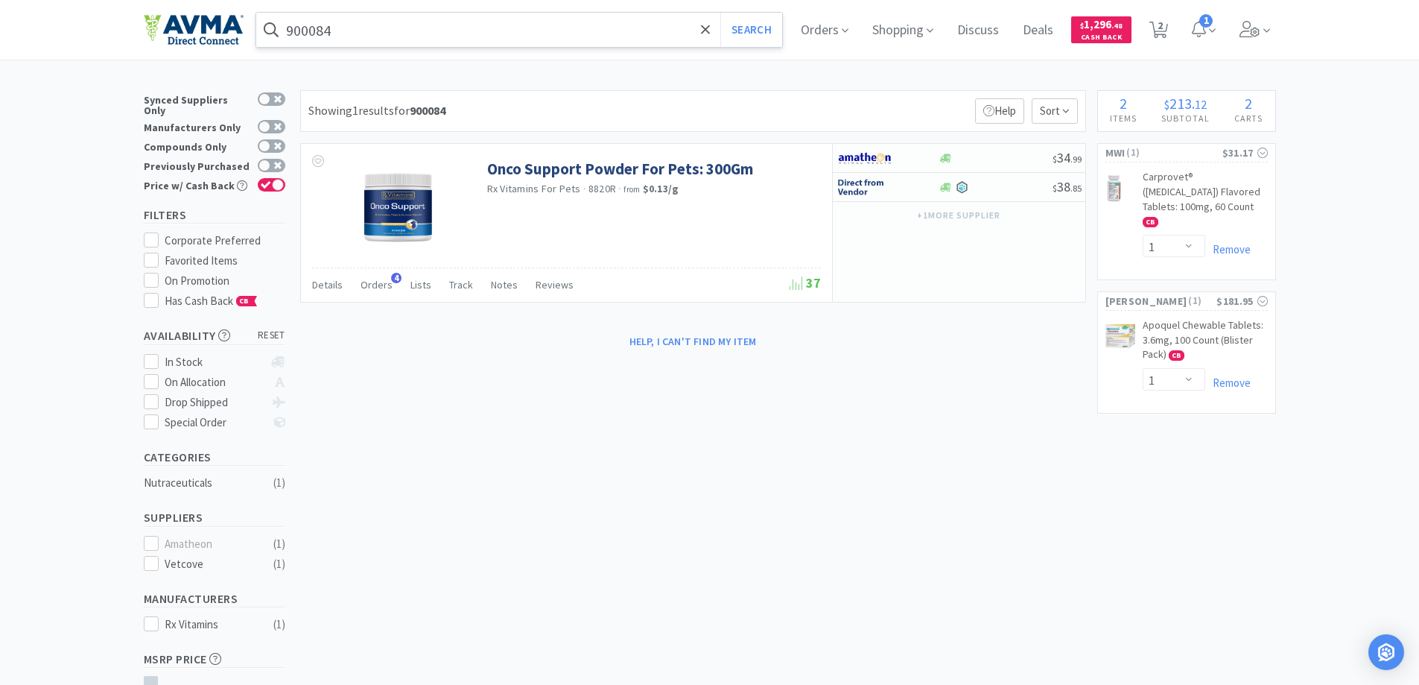
click at [445, 33] on input "900084" at bounding box center [519, 30] width 527 height 34
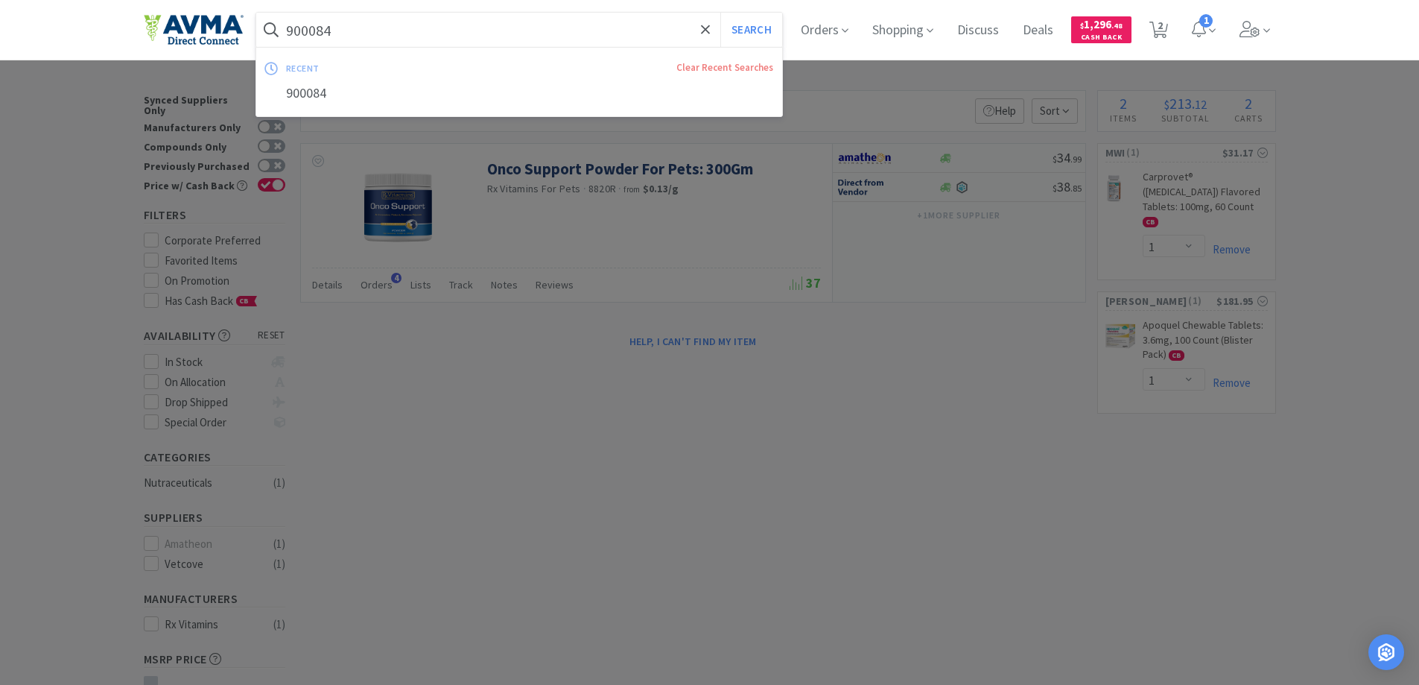
paste input "8820"
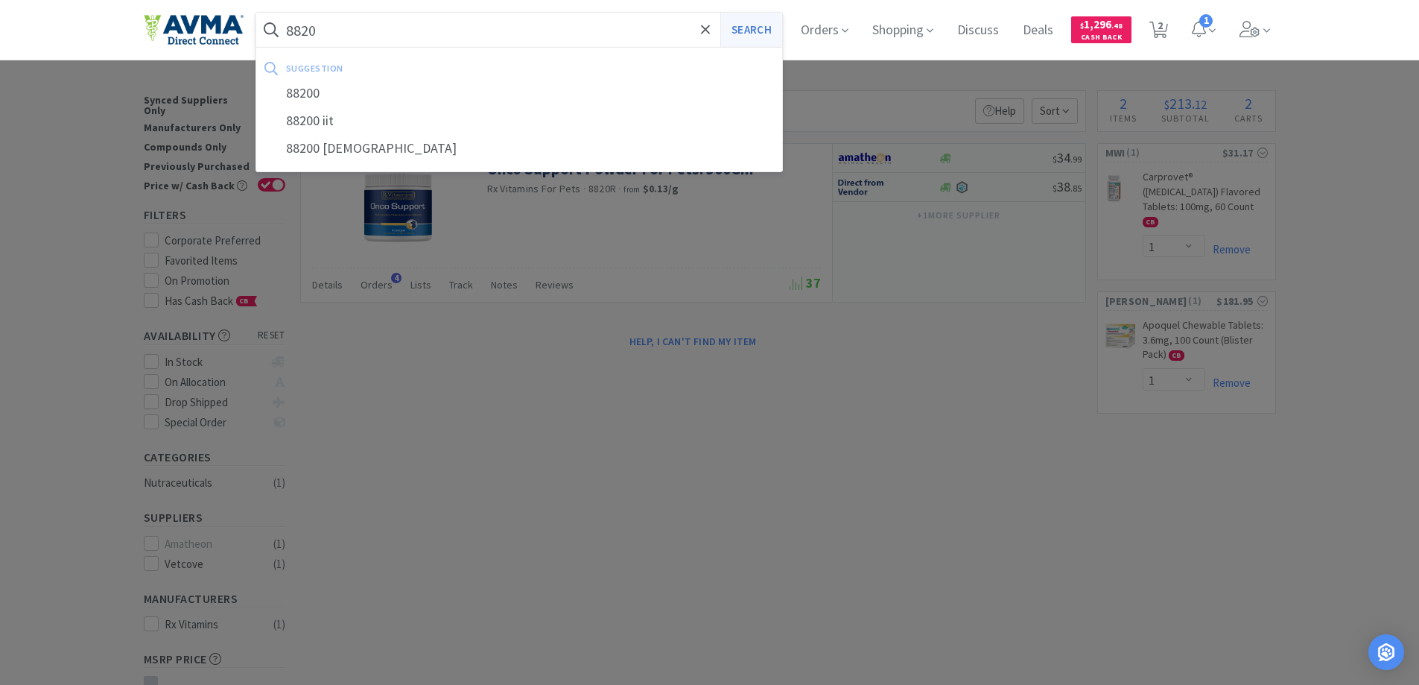
type input "8820"
click at [758, 31] on button "Search" at bounding box center [751, 30] width 62 height 34
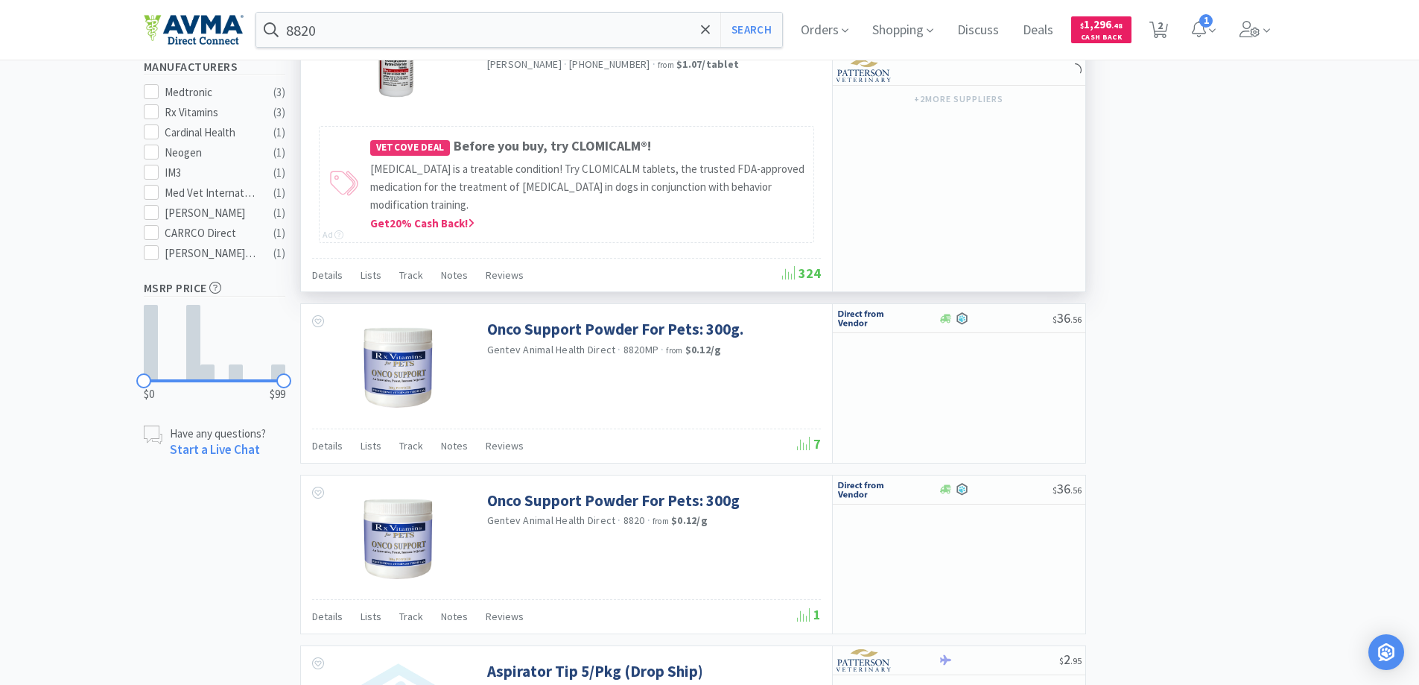
scroll to position [745, 0]
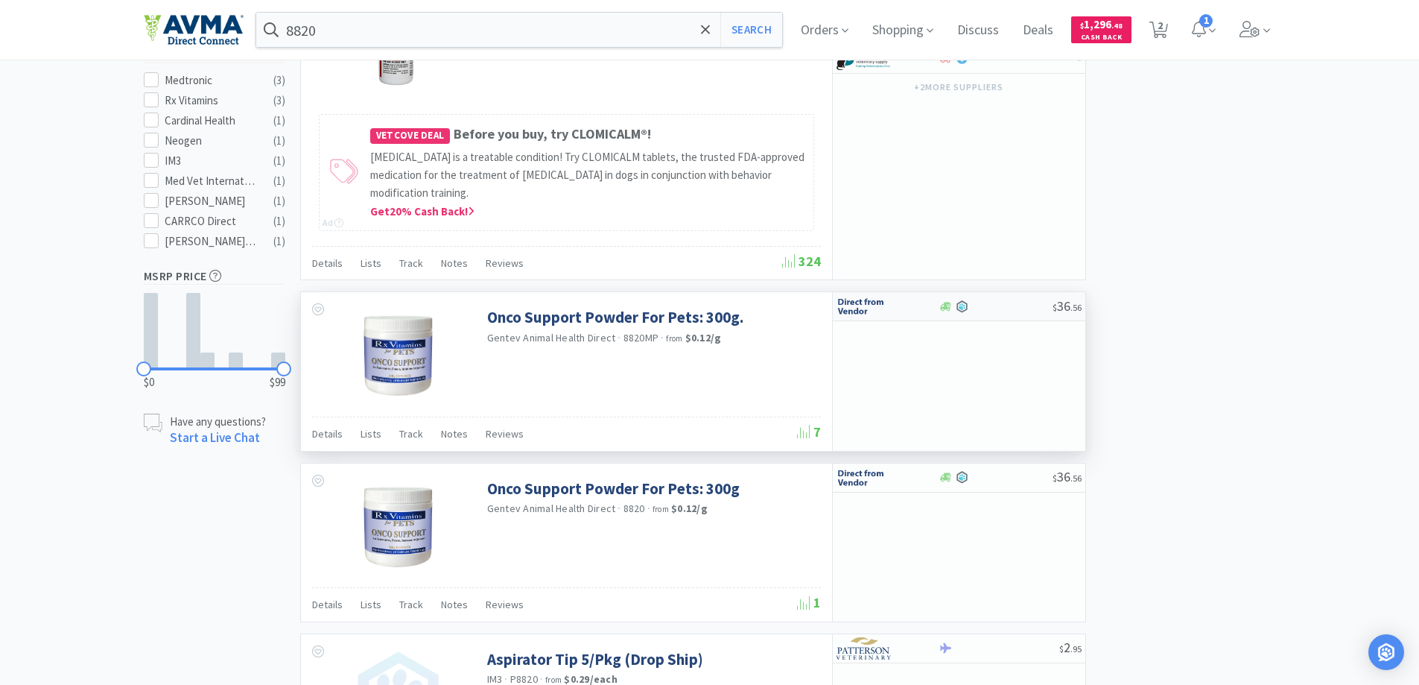
click at [857, 304] on img at bounding box center [864, 306] width 56 height 22
select select "1"
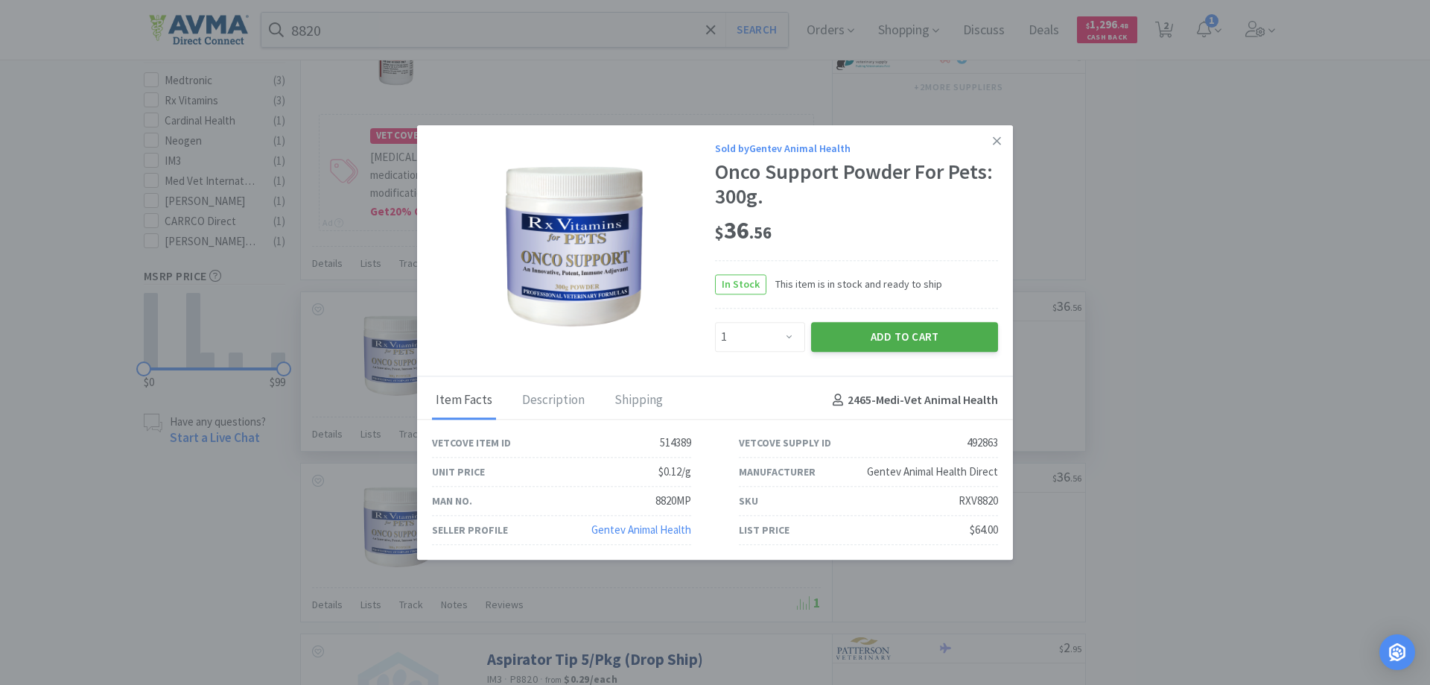
click at [877, 322] on button "Add to Cart" at bounding box center [904, 337] width 187 height 30
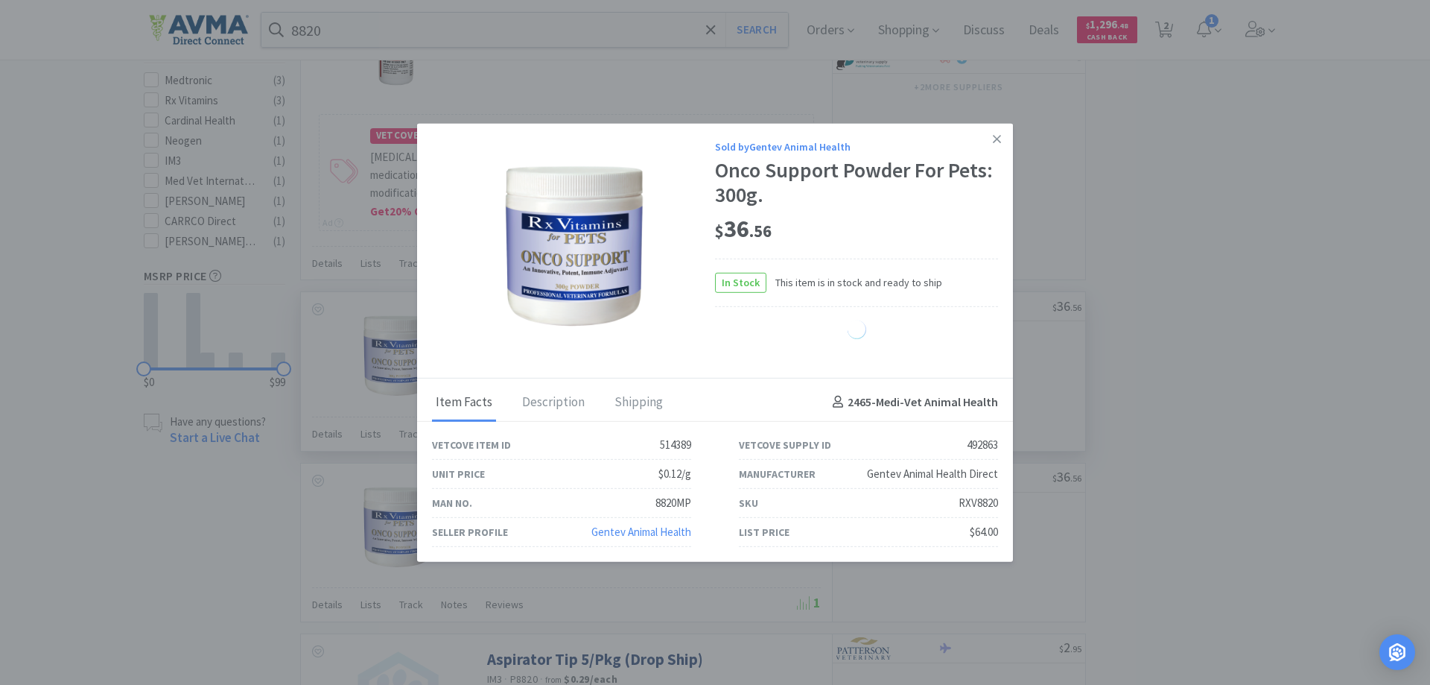
select select "1"
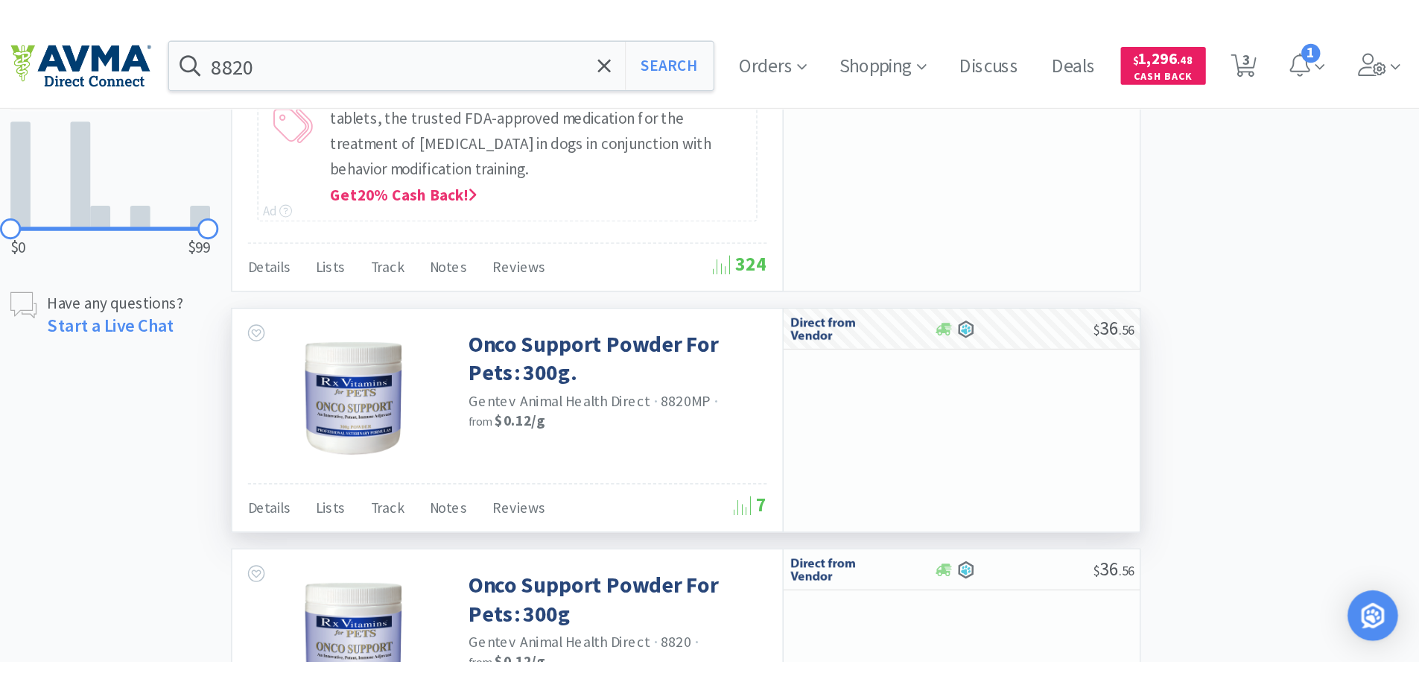
scroll to position [1043, 0]
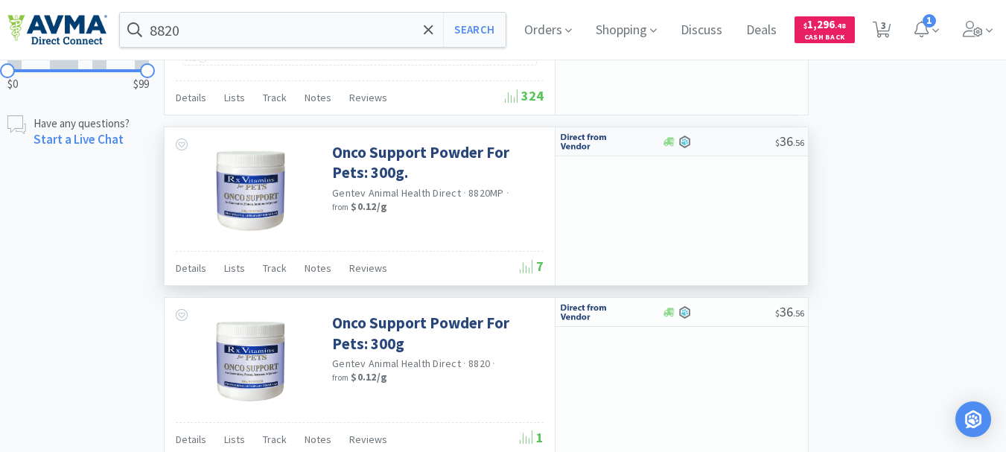
click at [591, 140] on img at bounding box center [587, 141] width 56 height 22
select select "1"
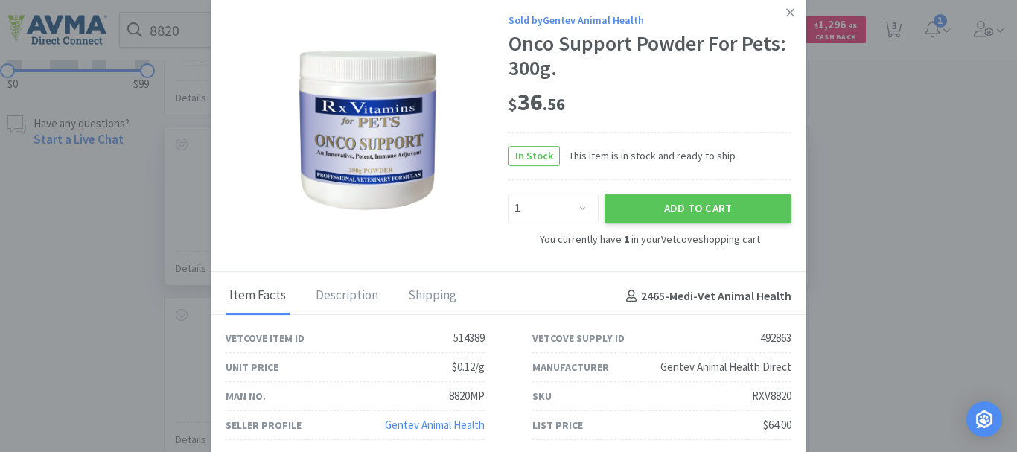
click at [777, 395] on div "RXV8820" at bounding box center [771, 396] width 39 height 18
copy div "RXV8820"
drag, startPoint x: 851, startPoint y: 95, endPoint x: 848, endPoint y: 87, distance: 8.7
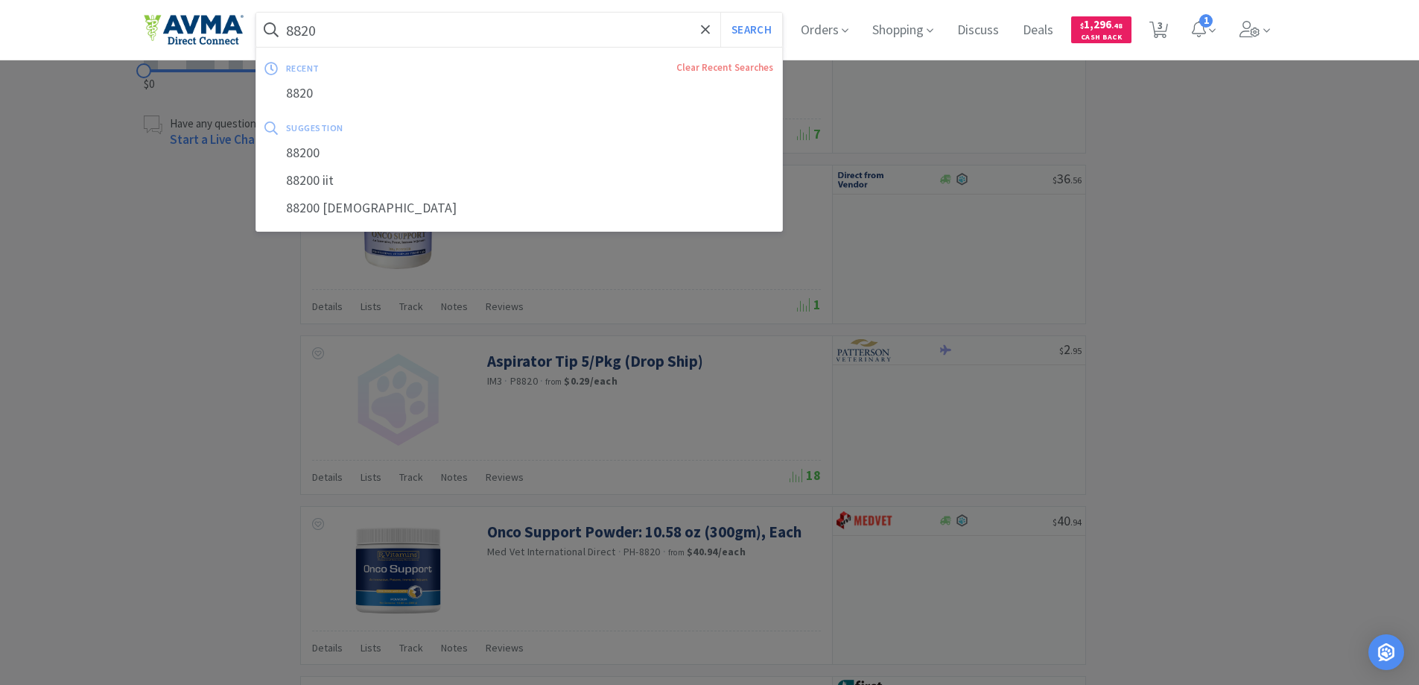
click at [546, 26] on input "8820" at bounding box center [519, 30] width 527 height 34
paste input "002344"
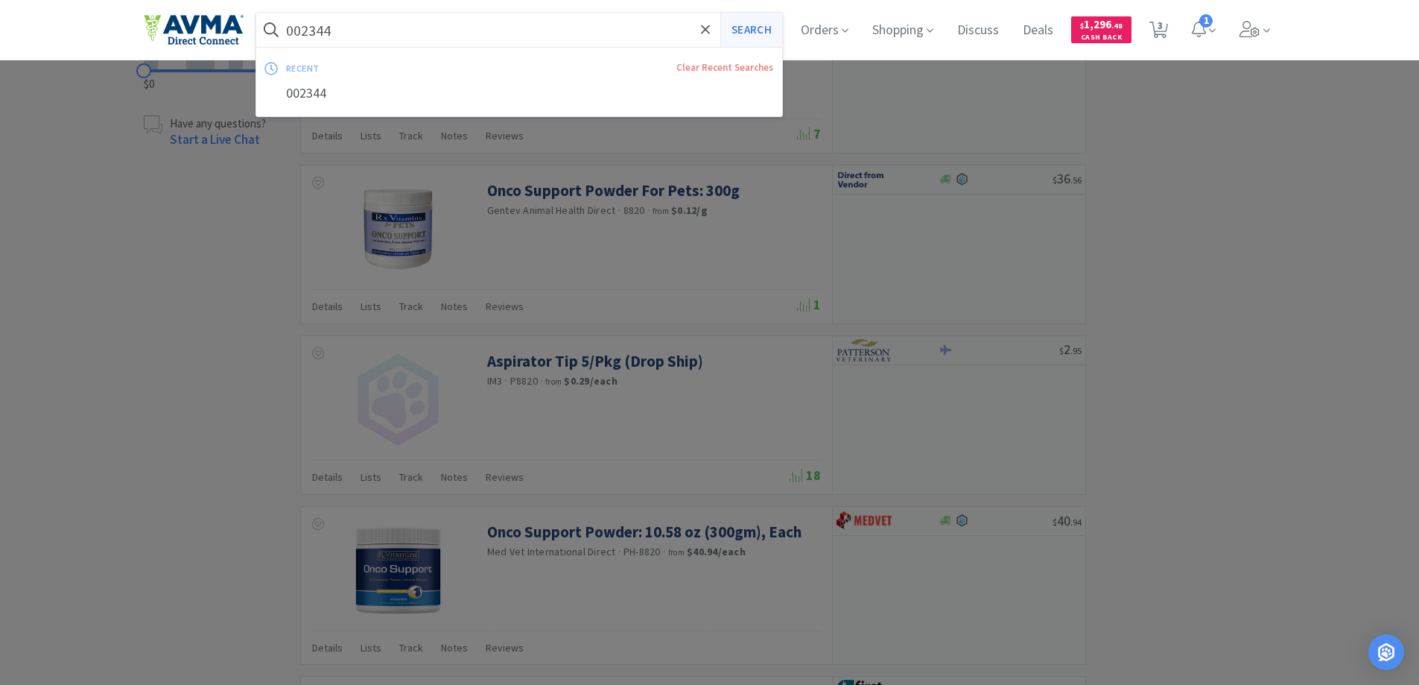
click at [729, 31] on button "Search" at bounding box center [751, 30] width 62 height 34
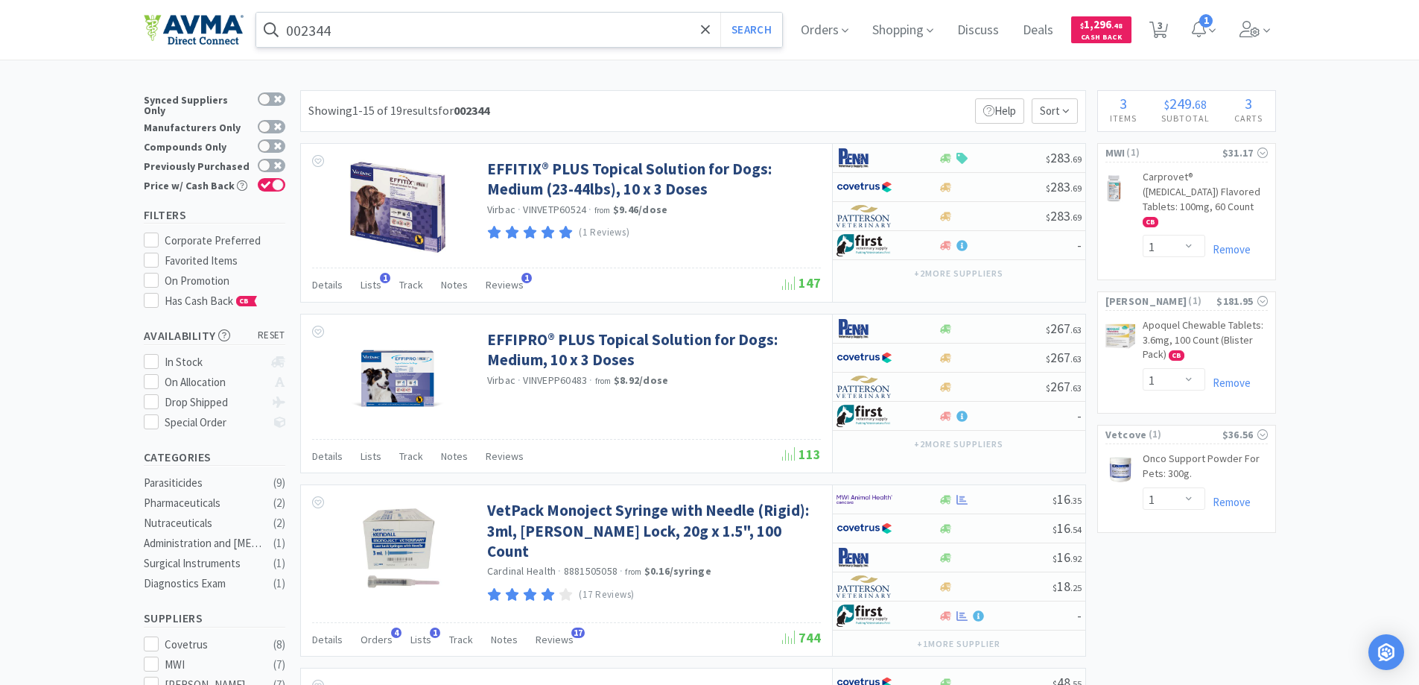
click at [491, 30] on input "002344" at bounding box center [519, 30] width 527 height 34
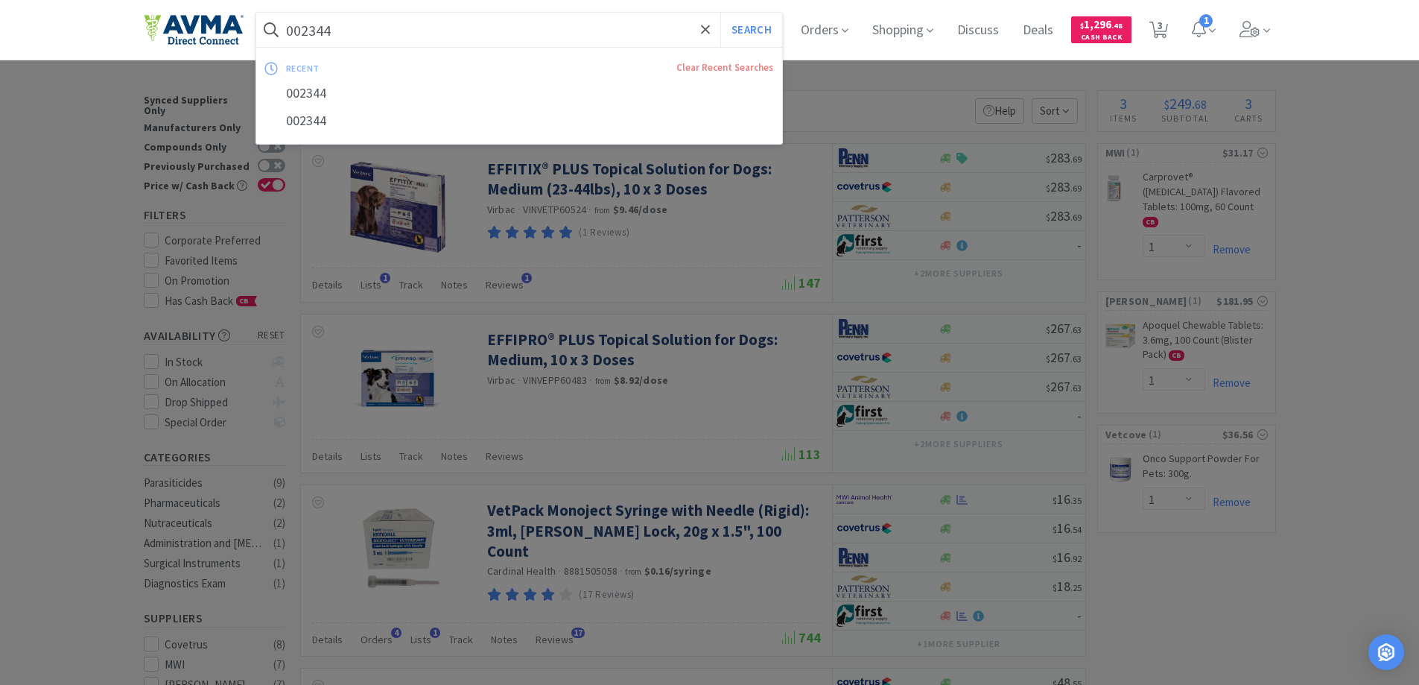
paste input "36382"
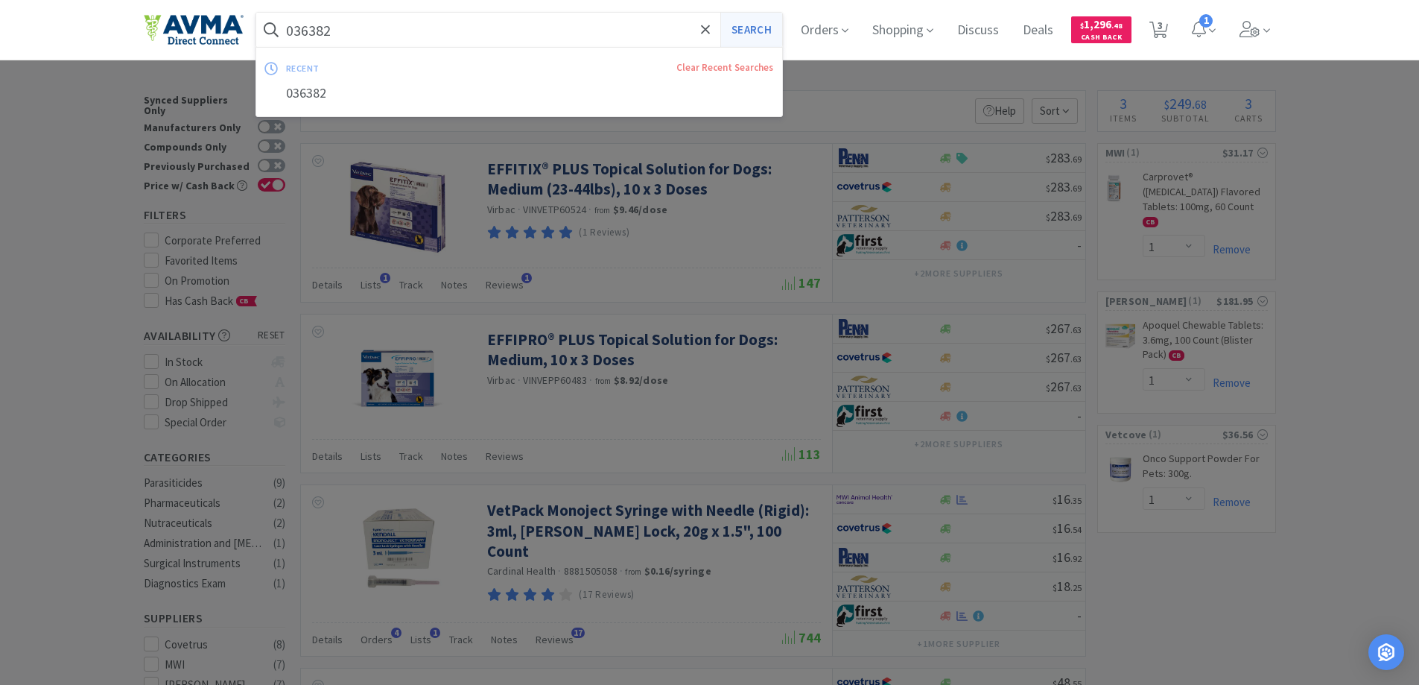
click at [763, 28] on button "Search" at bounding box center [751, 30] width 62 height 34
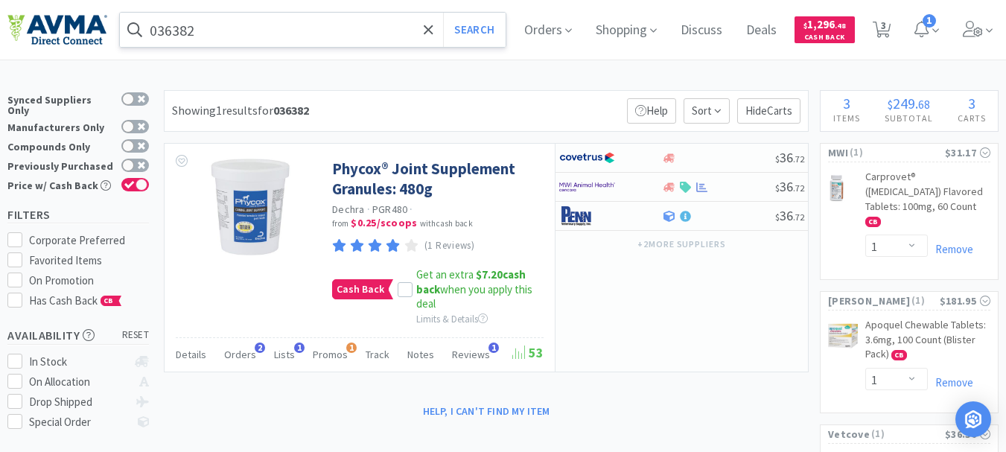
click at [251, 28] on input "036382" at bounding box center [313, 30] width 386 height 34
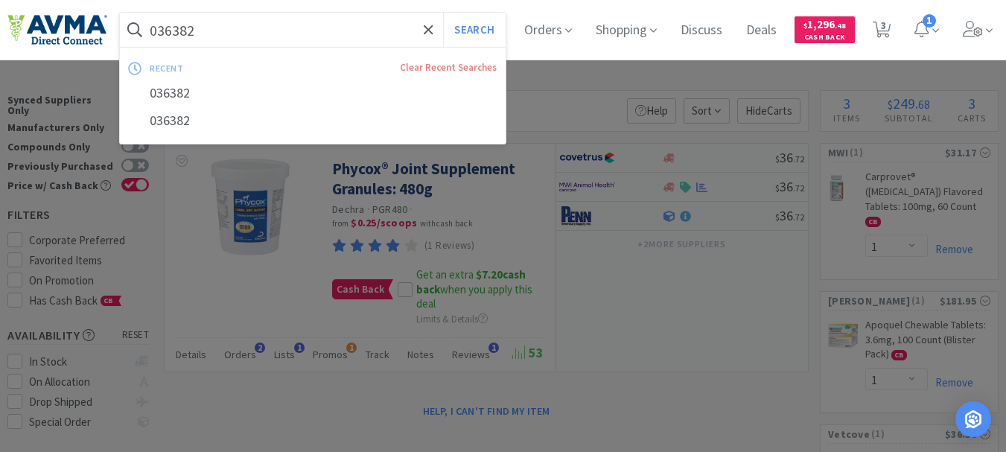
paste input "65998"
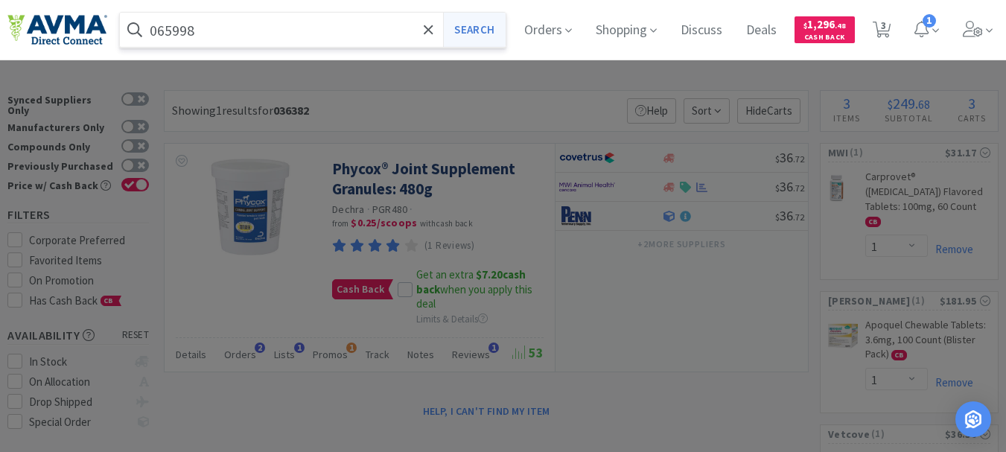
click at [476, 25] on button "Search" at bounding box center [474, 30] width 62 height 34
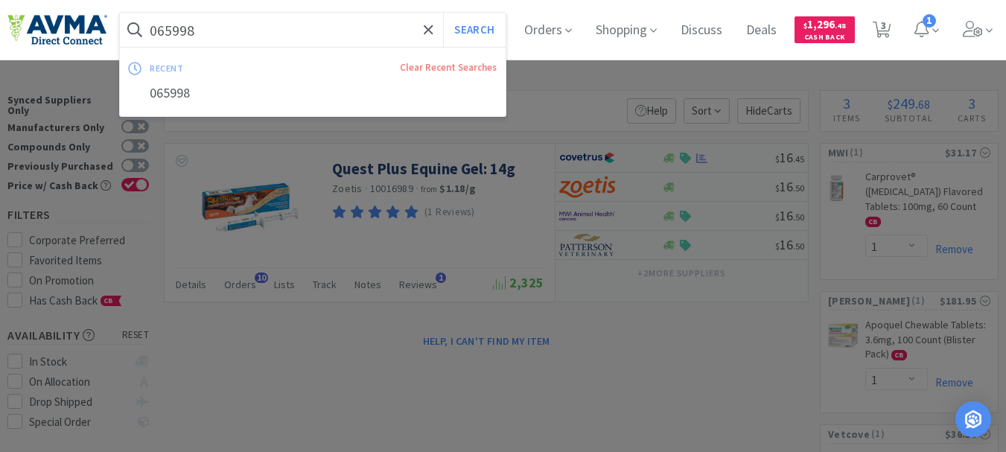
click at [307, 18] on input "065998" at bounding box center [313, 30] width 386 height 34
paste input "25260"
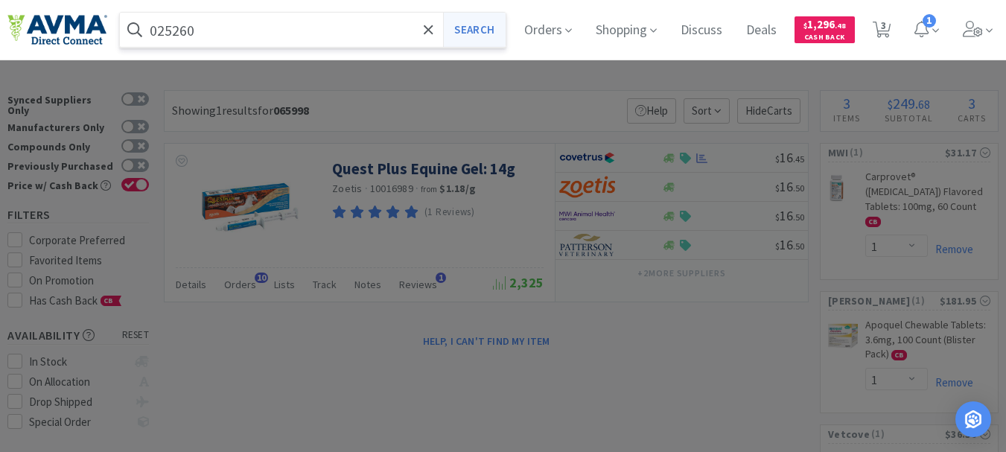
type input "025260"
click at [489, 26] on button "Search" at bounding box center [474, 30] width 62 height 34
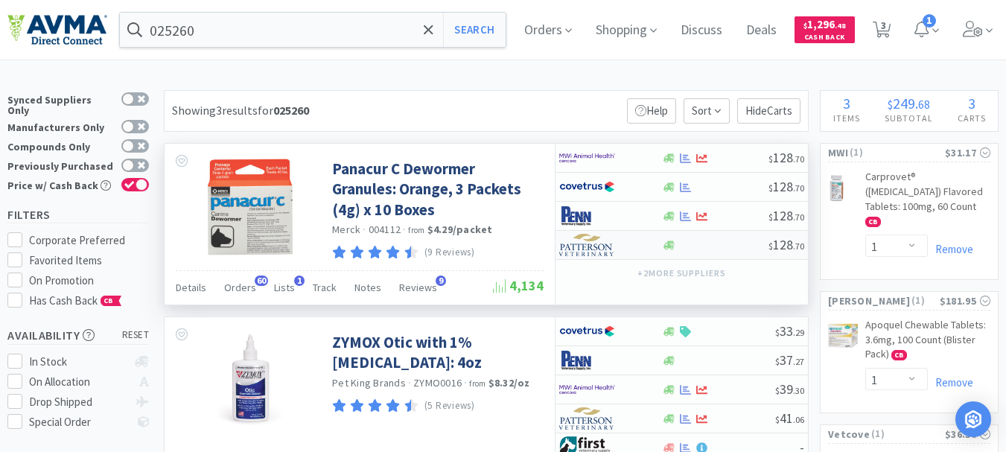
click at [582, 249] on img at bounding box center [587, 245] width 56 height 22
select select "1"
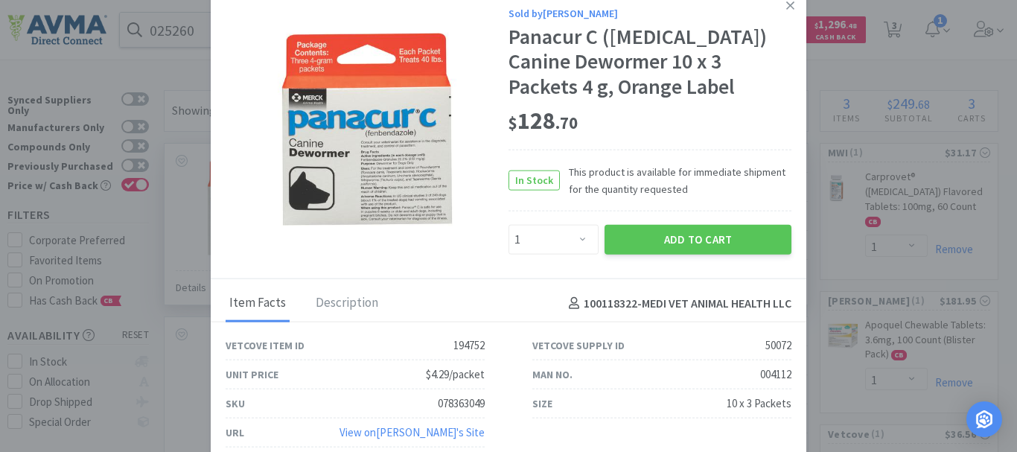
click at [451, 400] on div "078363049" at bounding box center [461, 404] width 47 height 18
copy div "078363049"
click at [790, 4] on icon at bounding box center [791, 5] width 8 height 13
